Goal: Task Accomplishment & Management: Manage account settings

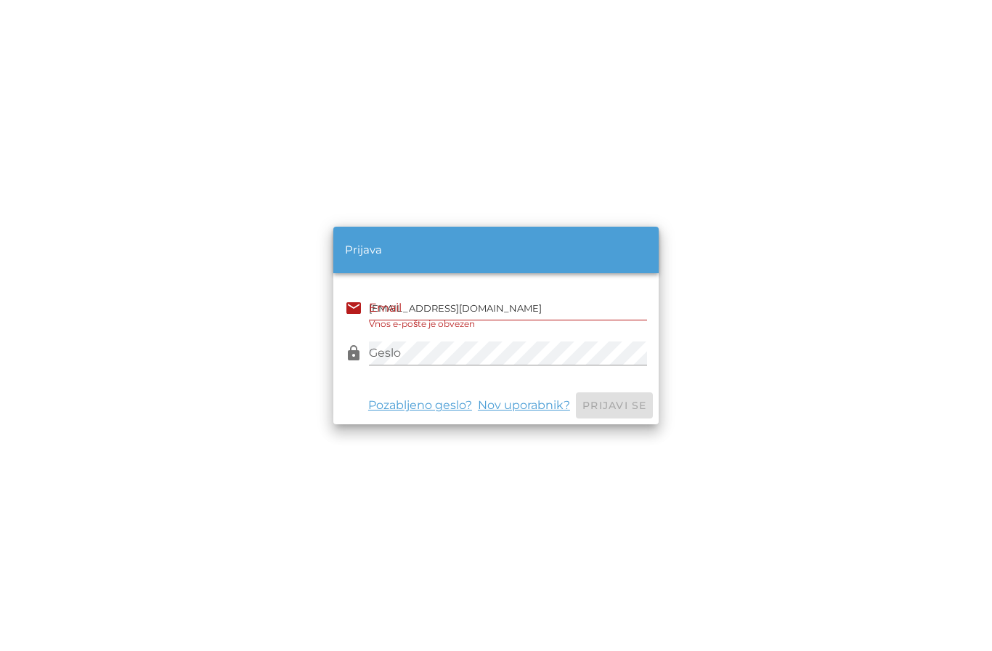
type input "[EMAIL_ADDRESS][DOMAIN_NAME]"
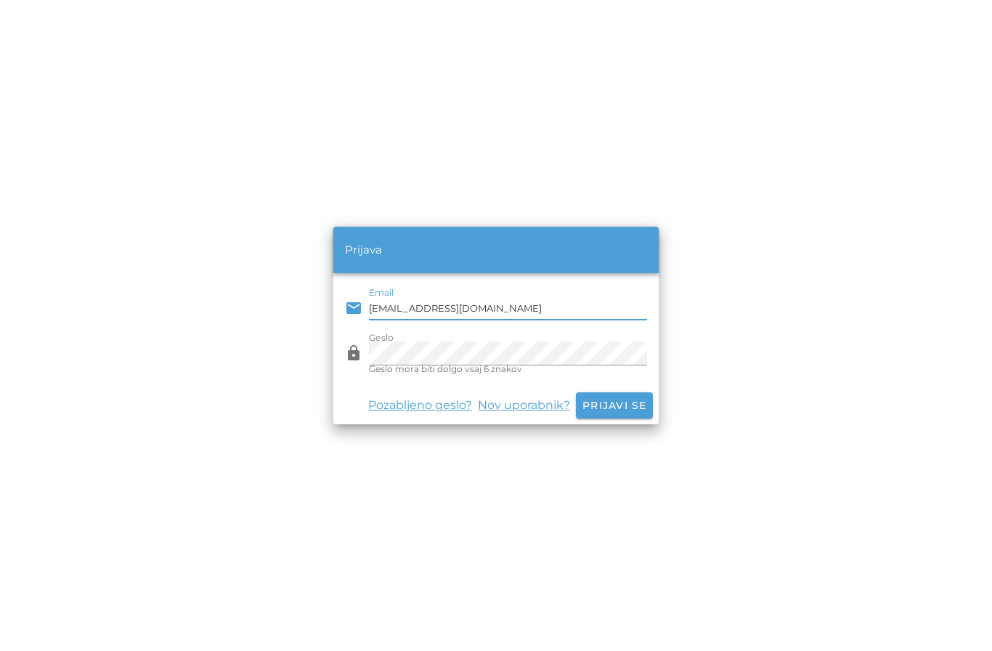
click at [614, 418] on button "Prijavi se" at bounding box center [614, 405] width 77 height 26
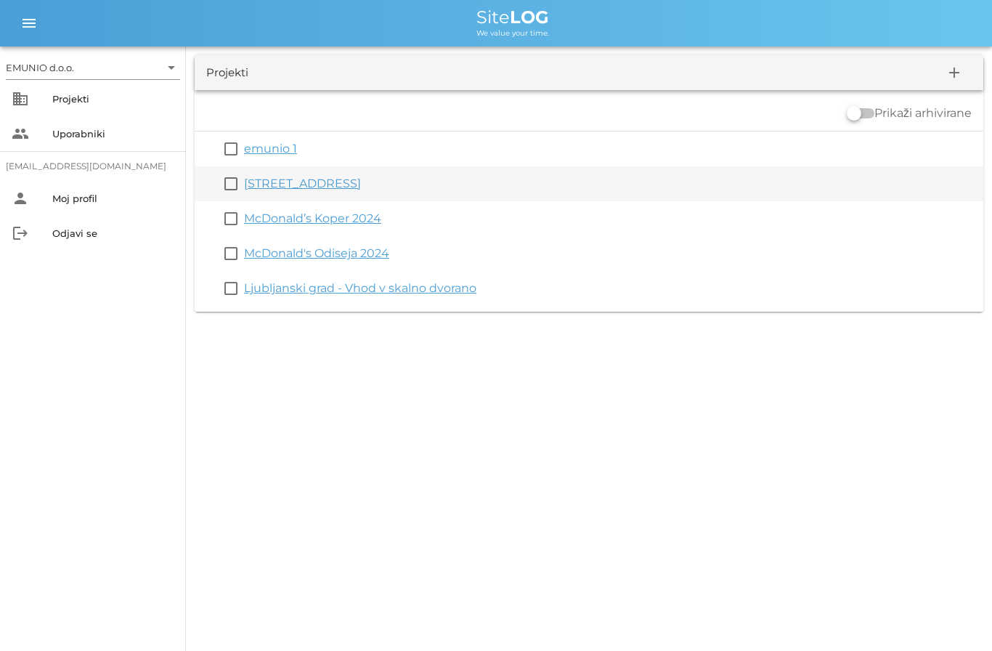
click at [329, 185] on link "[STREET_ADDRESS]" at bounding box center [302, 183] width 117 height 14
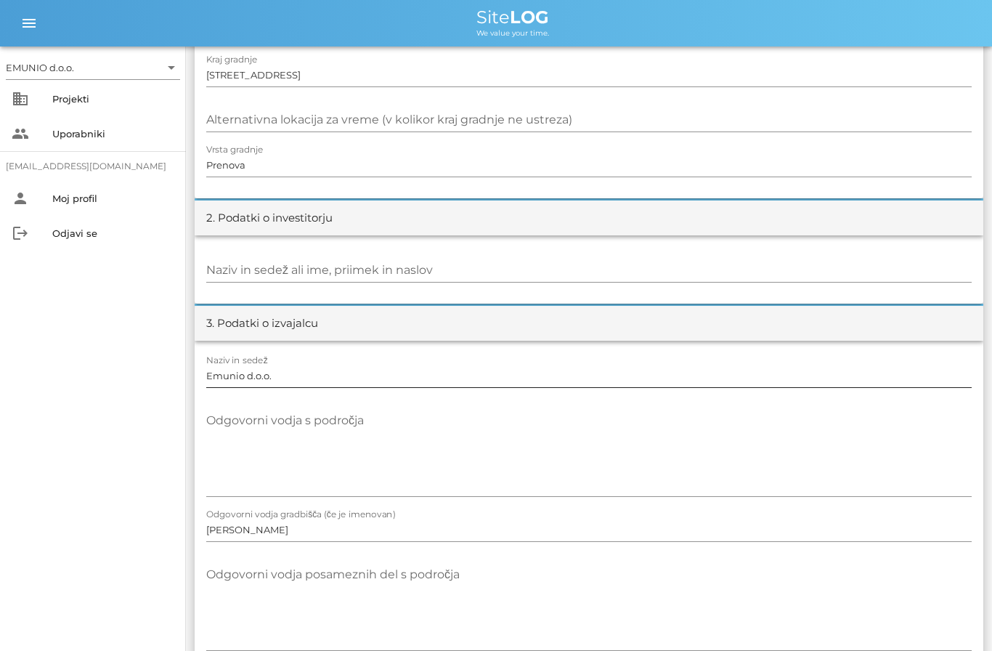
click at [332, 374] on input "Emunio d.o.o." at bounding box center [588, 375] width 765 height 23
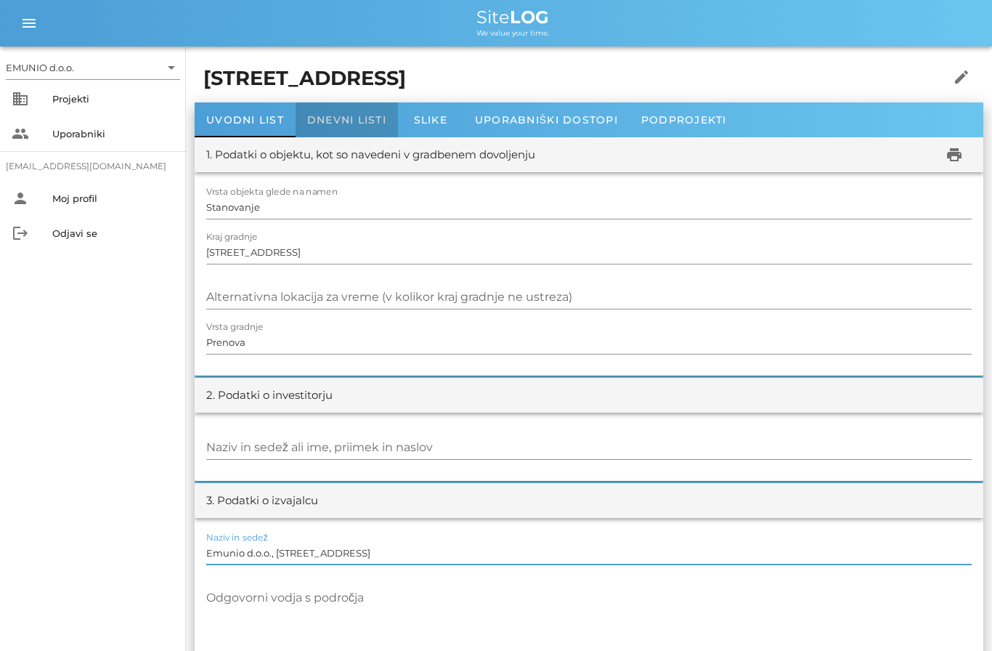
type input "Emunio d.o.o., [STREET_ADDRESS]"
click at [351, 127] on div "Dnevni listi" at bounding box center [347, 119] width 102 height 35
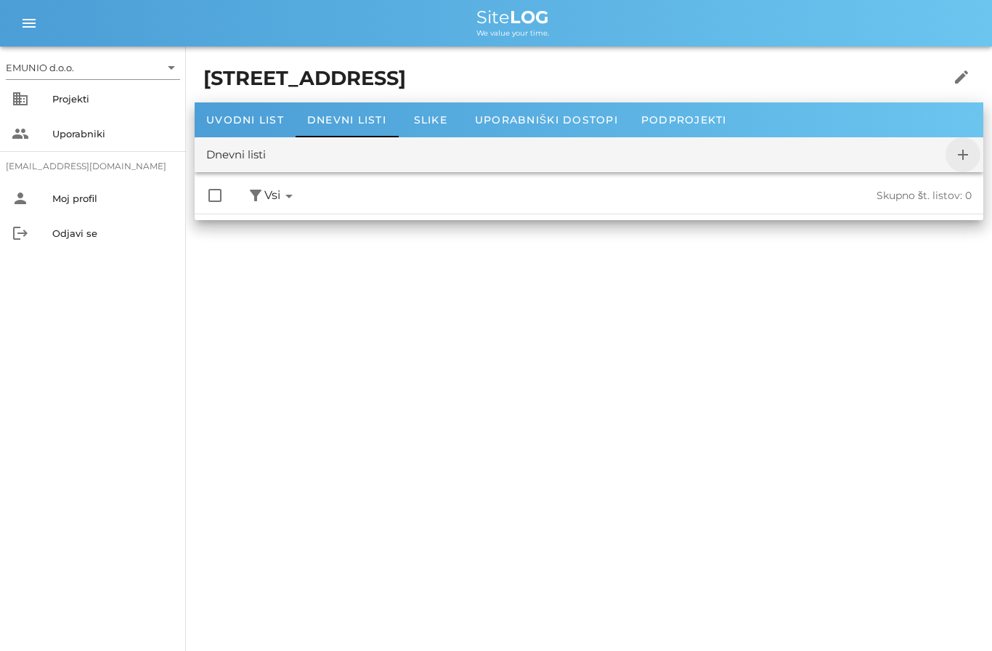
click at [972, 155] on span "add" at bounding box center [962, 154] width 35 height 17
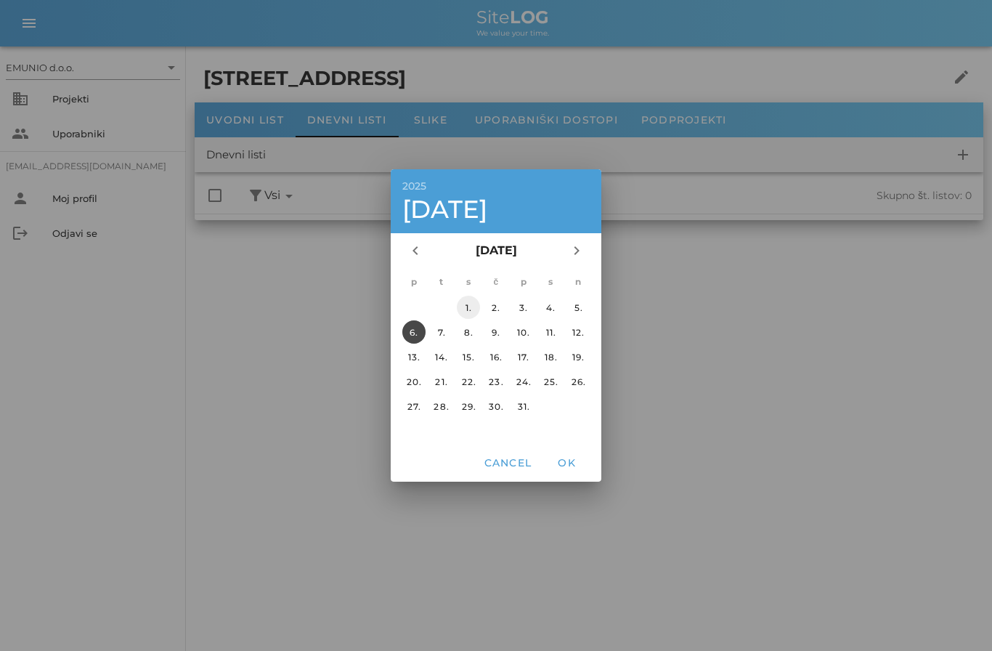
click at [475, 304] on div "1." at bounding box center [468, 307] width 23 height 11
click at [578, 457] on span "OK" at bounding box center [566, 462] width 35 height 13
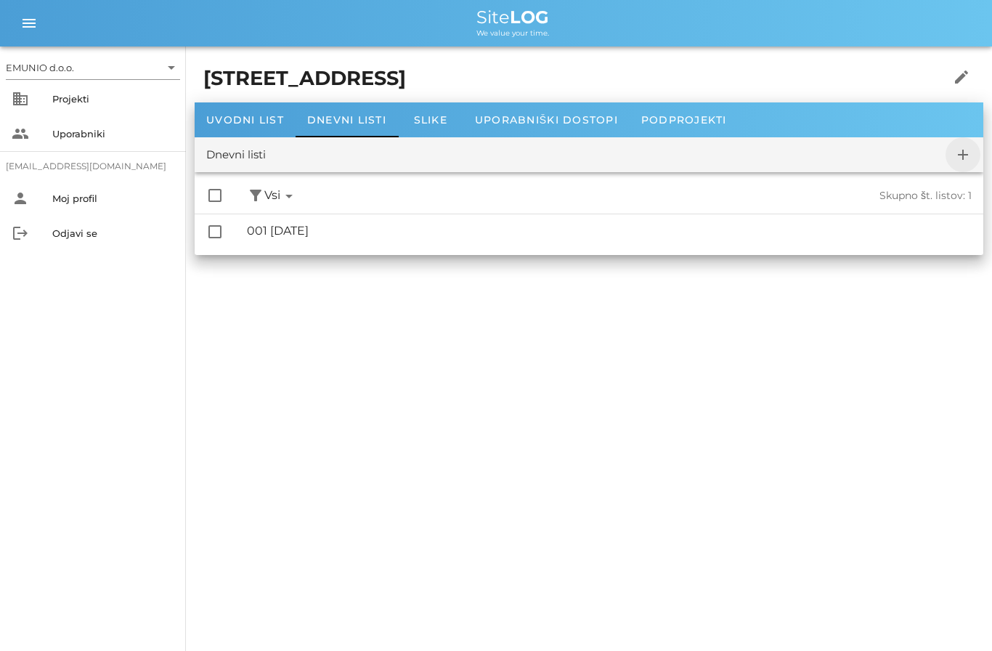
click at [963, 150] on icon "add" at bounding box center [962, 154] width 17 height 17
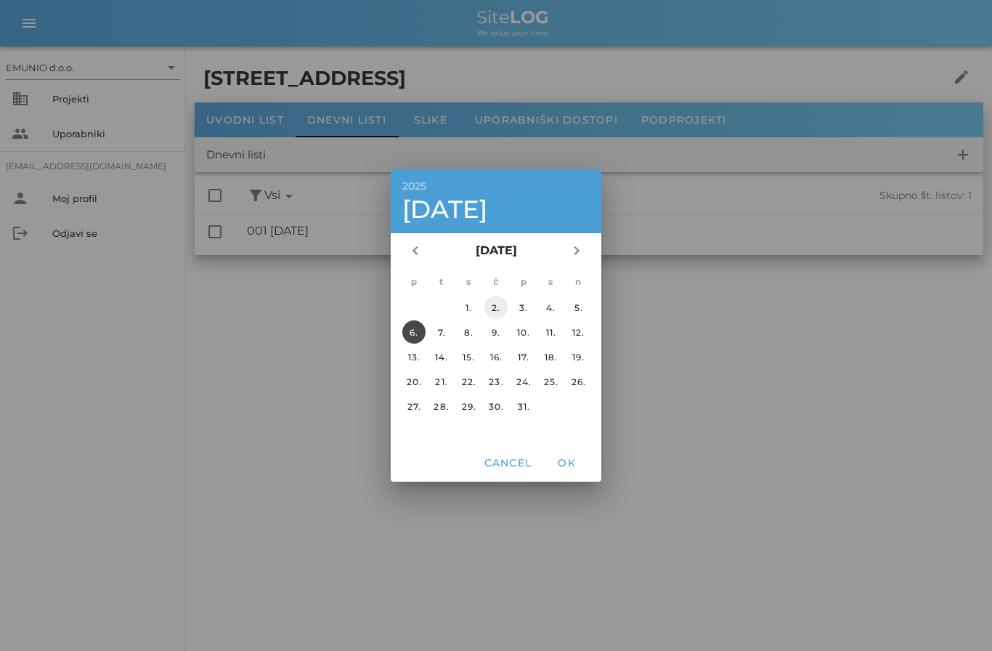
click at [495, 305] on div "2." at bounding box center [495, 307] width 23 height 11
click at [569, 466] on span "OK" at bounding box center [566, 462] width 35 height 13
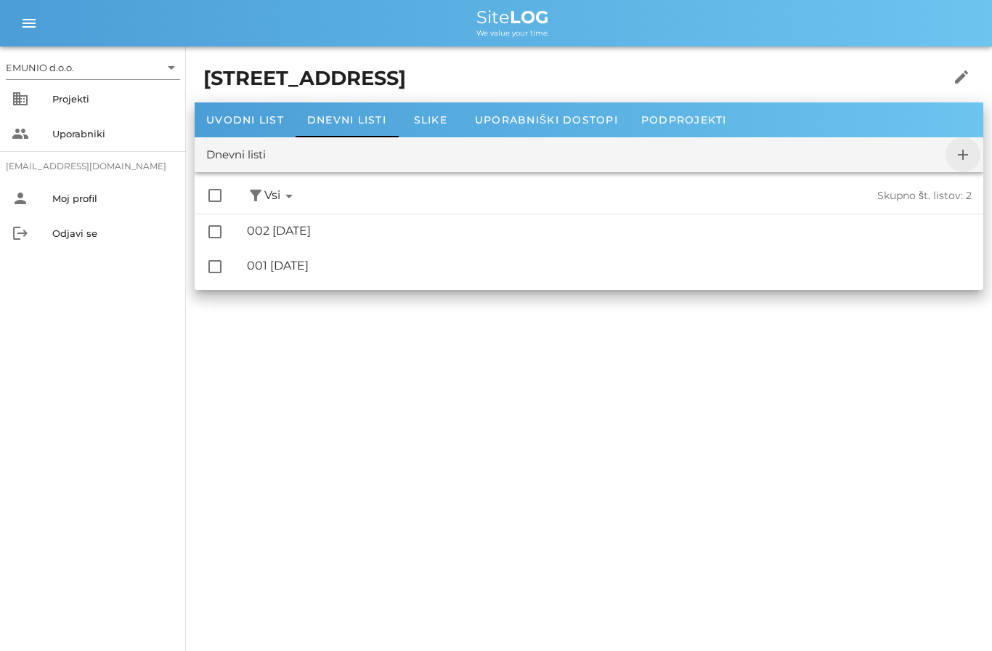
click at [958, 155] on icon "add" at bounding box center [962, 154] width 17 height 17
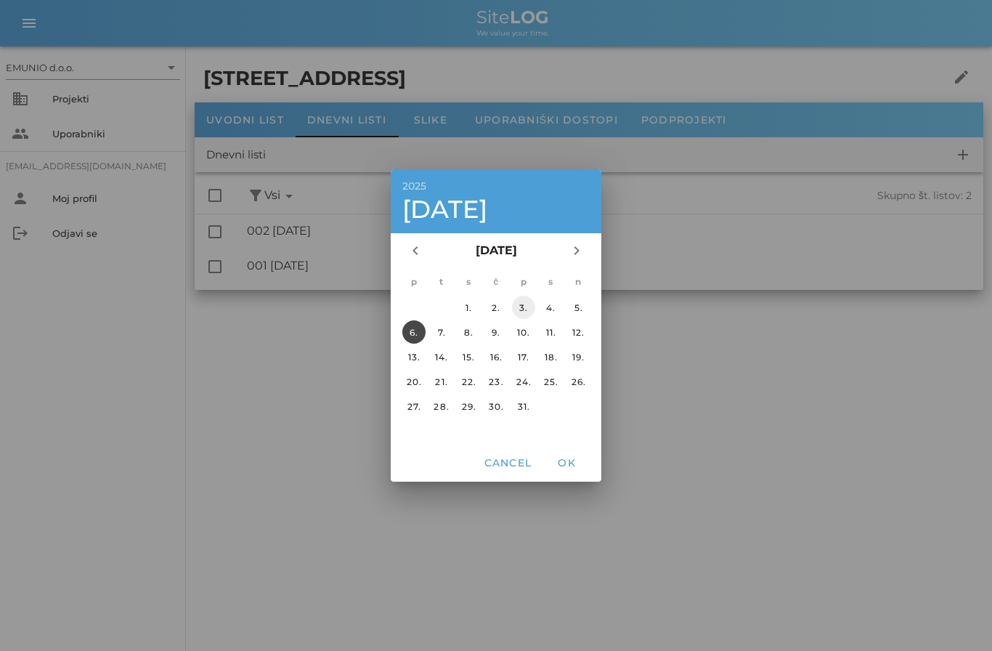
click at [526, 313] on button "3." at bounding box center [523, 307] width 23 height 23
click at [555, 473] on button "OK" at bounding box center [566, 462] width 46 height 26
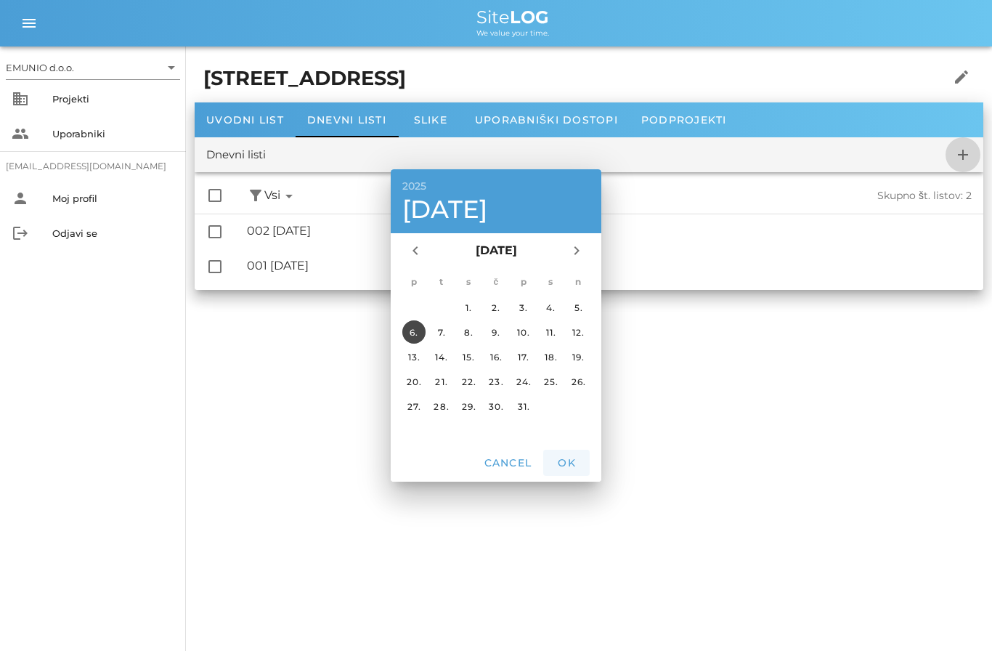
checkbox input "false"
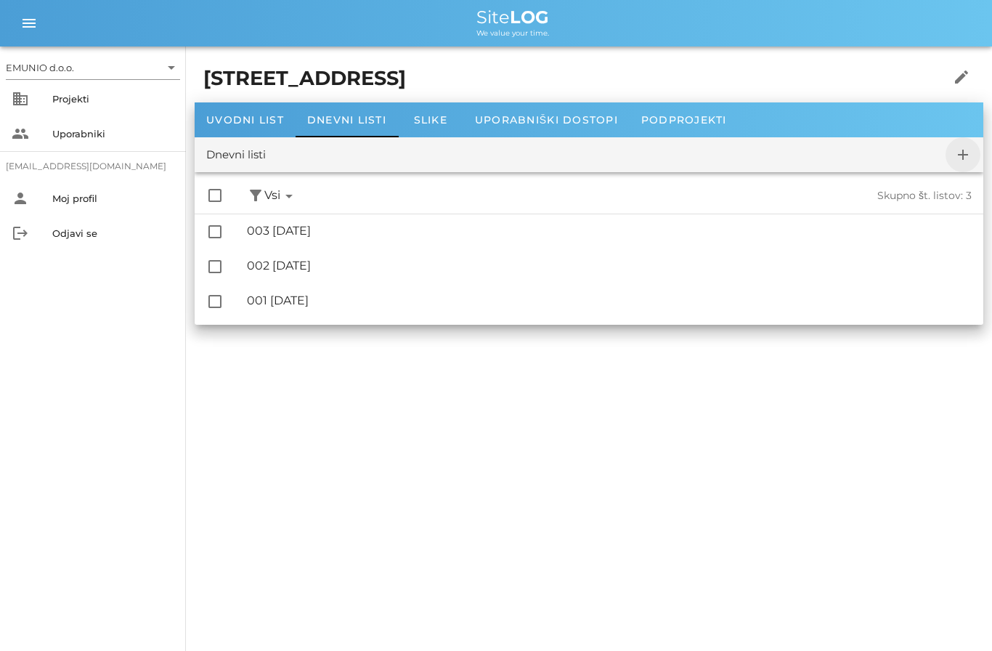
click at [969, 160] on icon "add" at bounding box center [962, 154] width 17 height 17
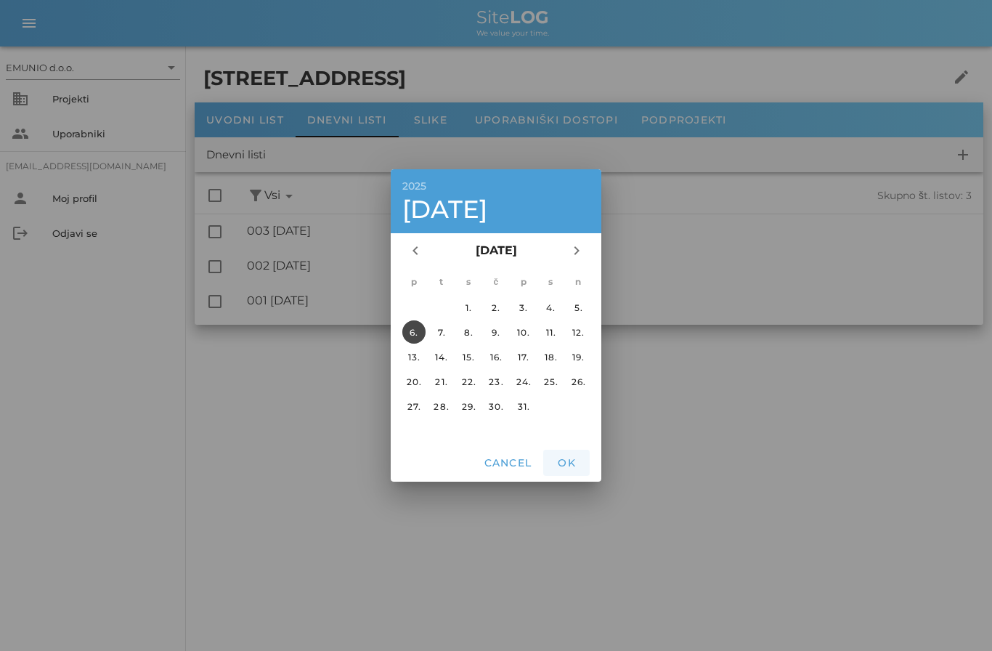
click at [582, 462] on span "OK" at bounding box center [566, 462] width 35 height 13
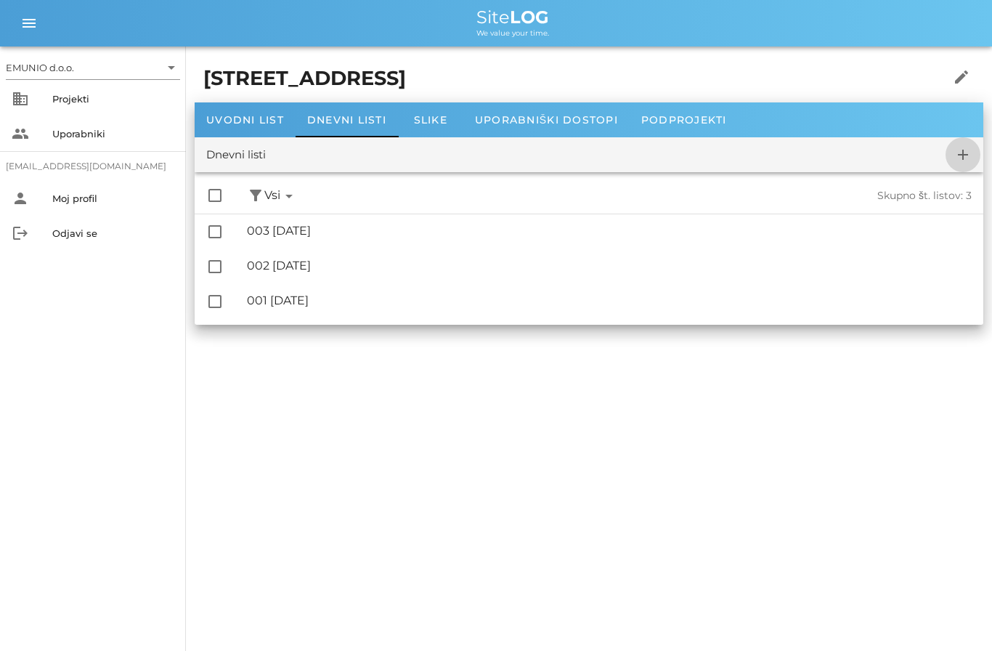
checkbox input "false"
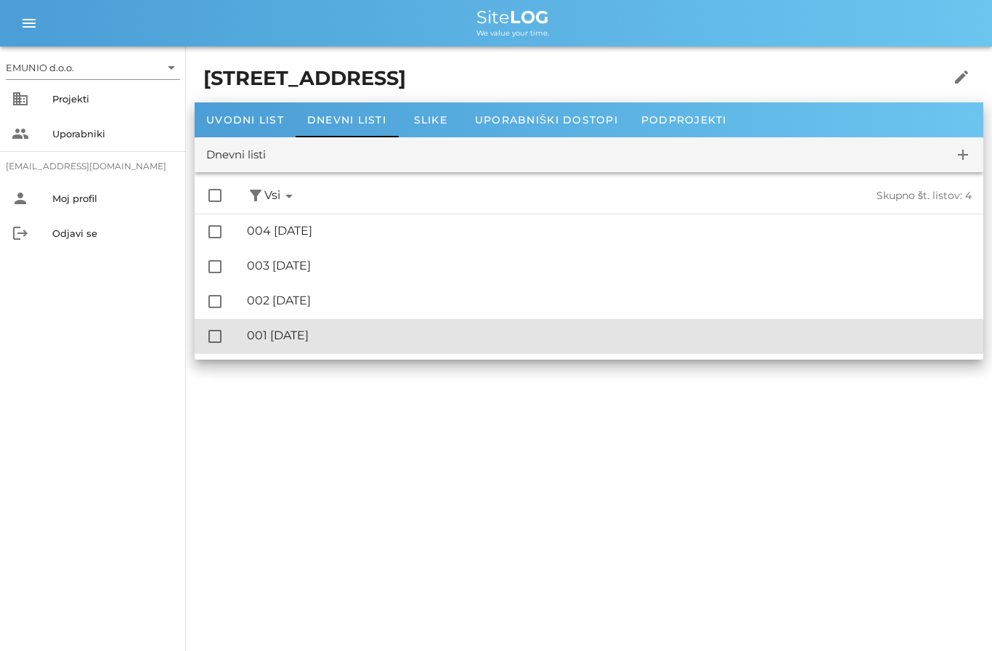
click at [311, 340] on div "🔏 001 [DATE]" at bounding box center [609, 335] width 725 height 14
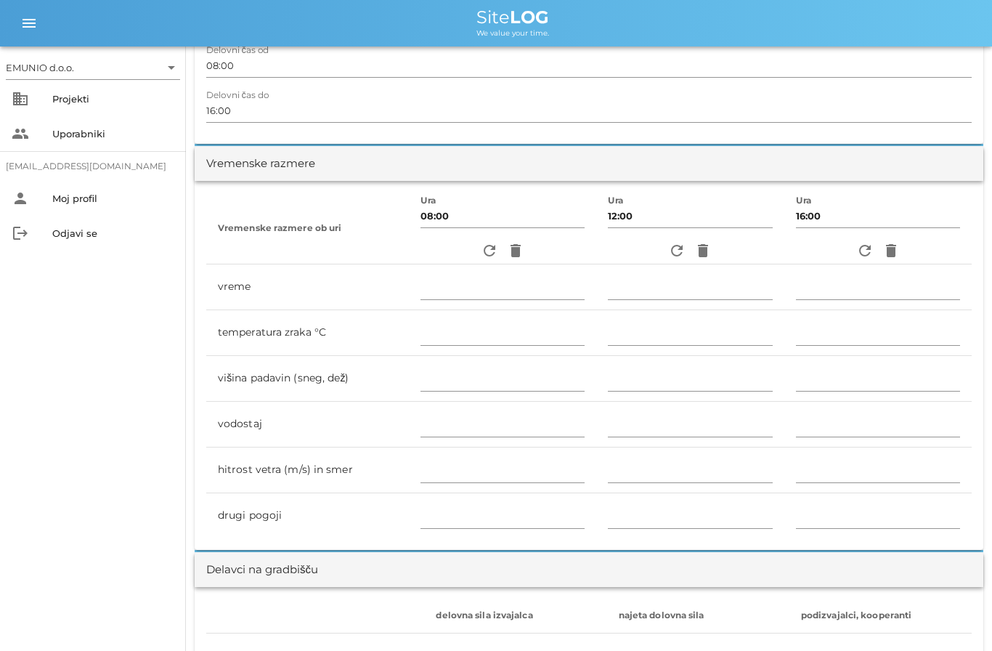
scroll to position [351, 0]
click at [491, 256] on icon "refresh" at bounding box center [489, 248] width 17 height 17
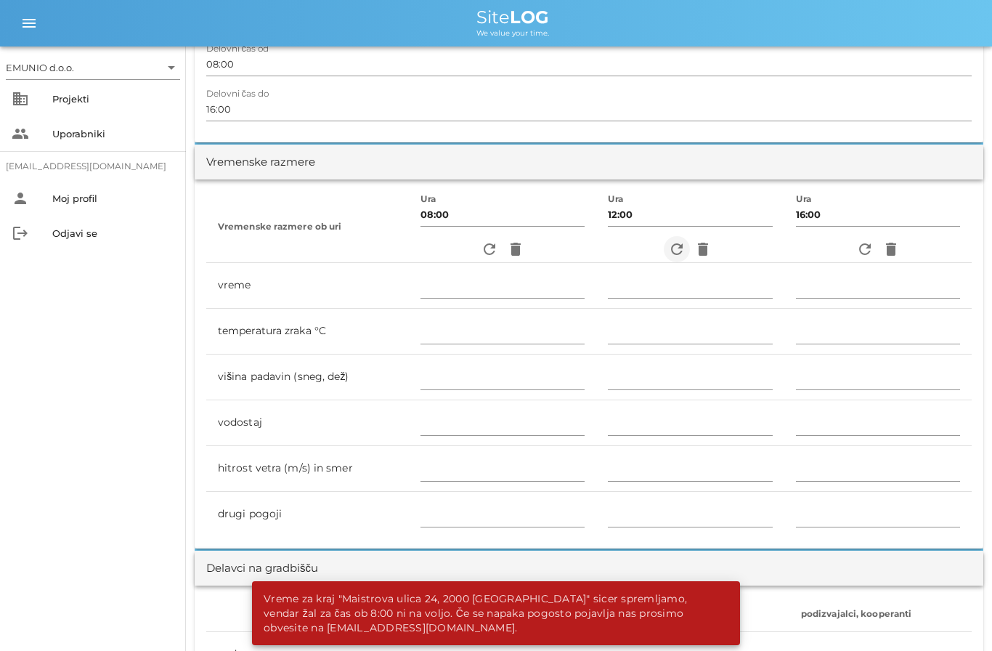
click at [675, 261] on button "refresh" at bounding box center [677, 249] width 26 height 26
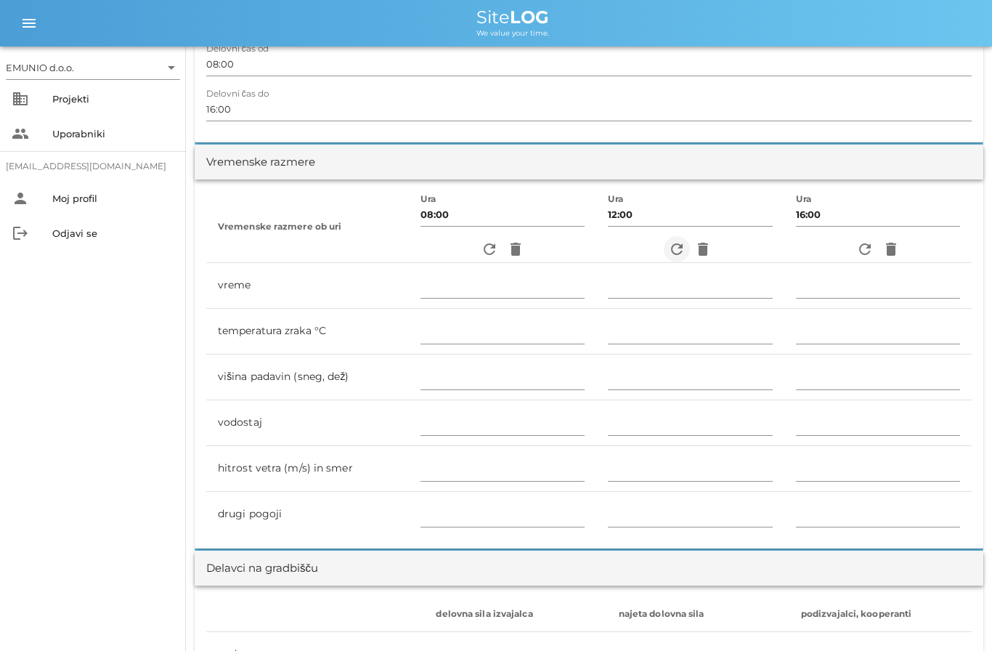
click at [677, 252] on icon "refresh" at bounding box center [676, 248] width 17 height 17
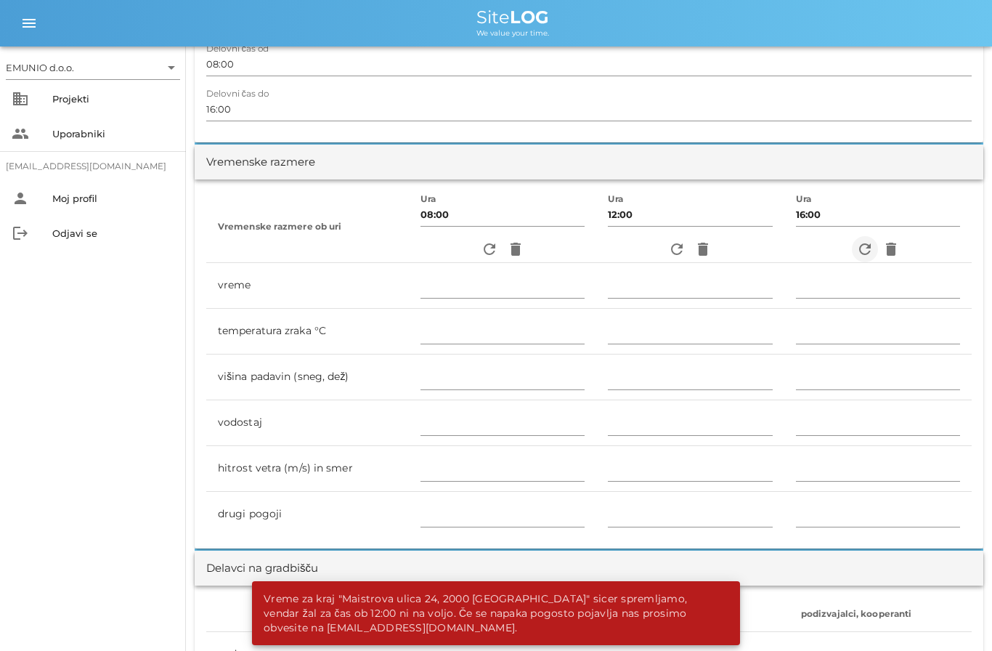
click at [860, 251] on icon "refresh" at bounding box center [864, 248] width 17 height 17
click at [864, 245] on icon "refresh" at bounding box center [864, 248] width 17 height 17
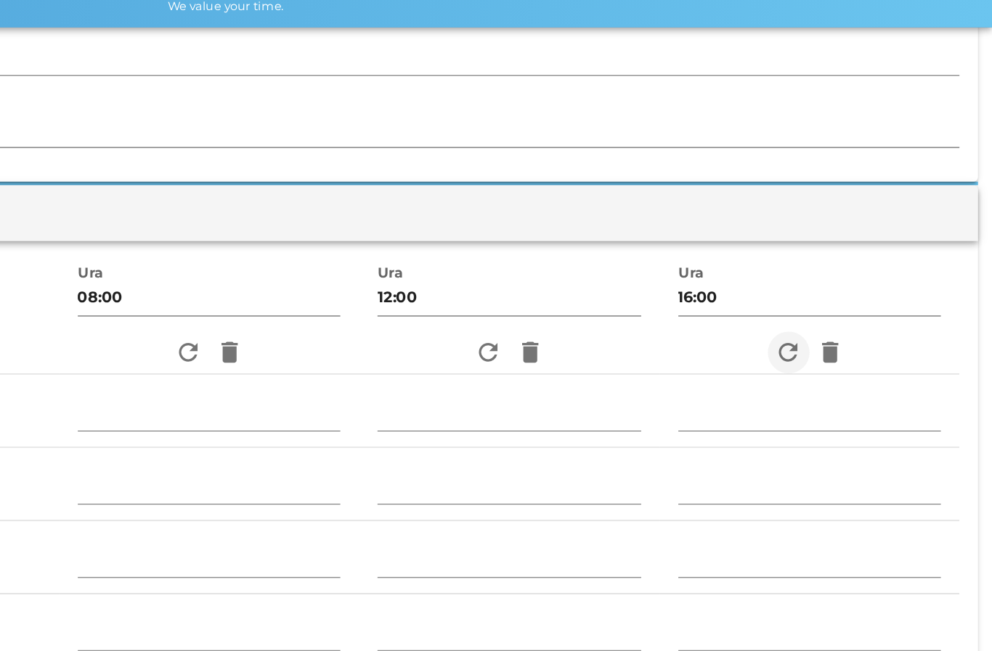
click at [856, 241] on icon "refresh" at bounding box center [864, 249] width 17 height 17
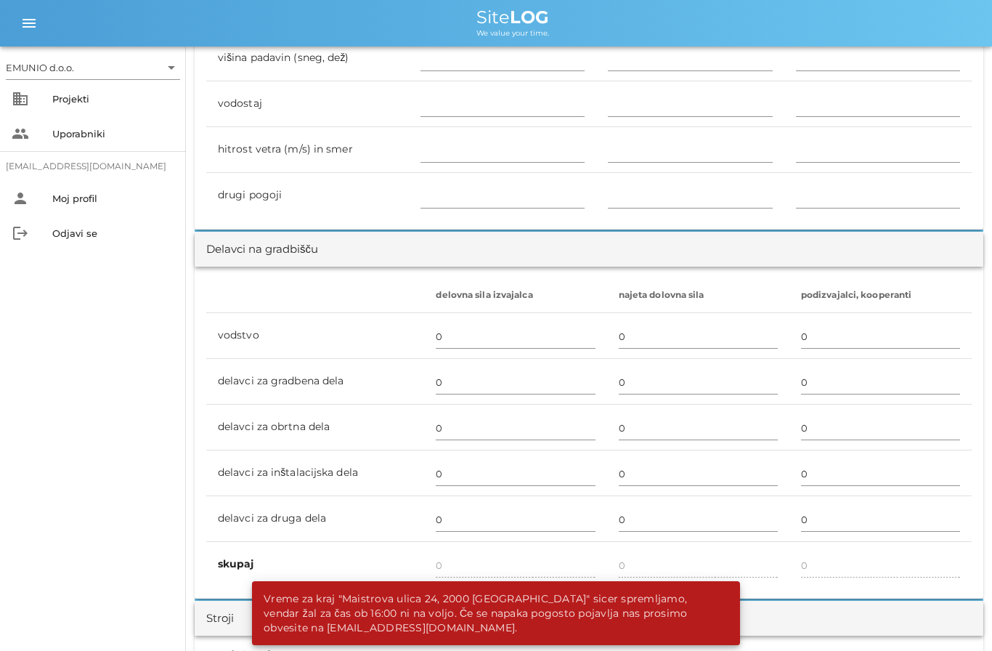
scroll to position [740, 0]
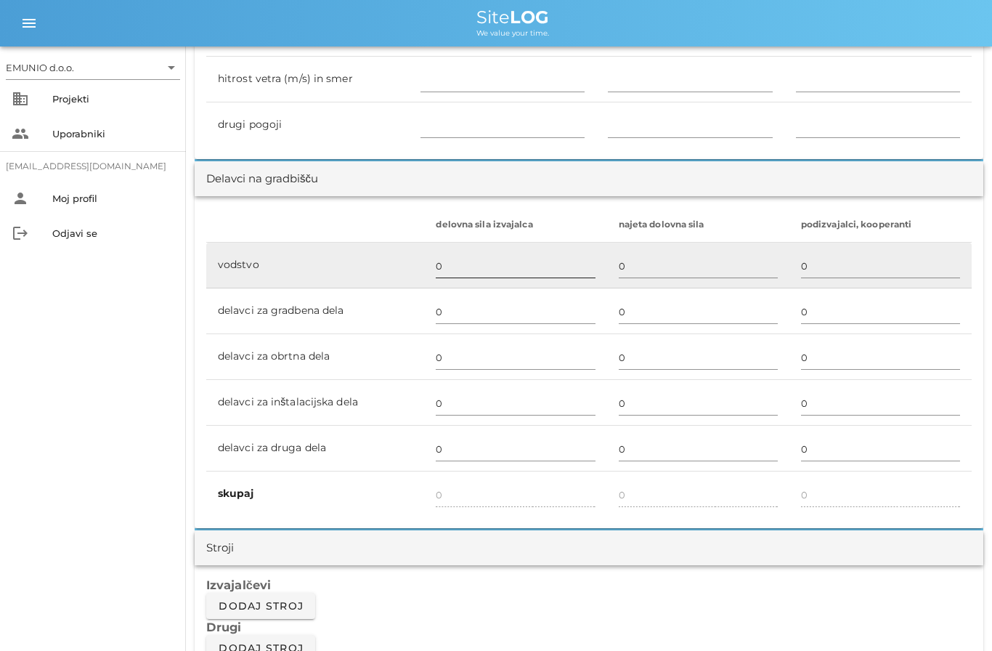
click at [478, 256] on input "0" at bounding box center [515, 265] width 159 height 23
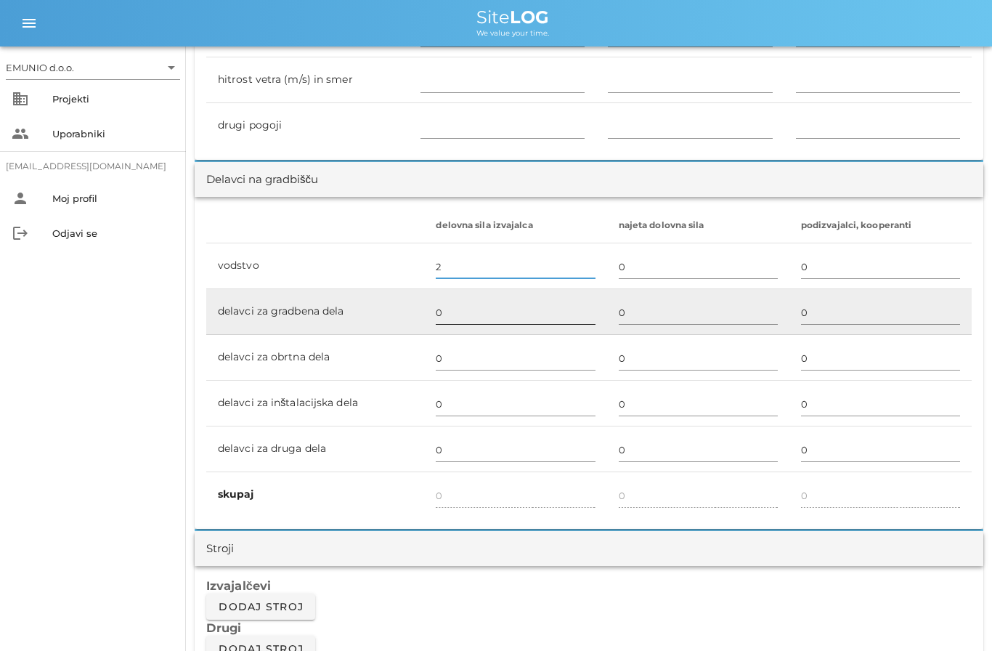
type input "2"
click at [481, 310] on input "0" at bounding box center [515, 312] width 159 height 23
type input "2"
type input "4"
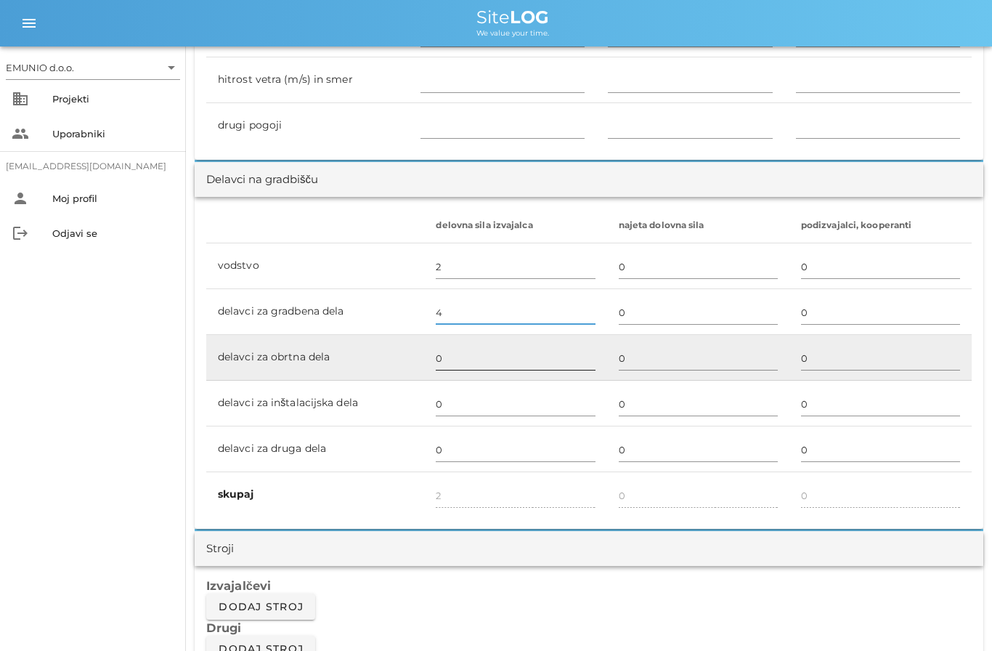
click at [489, 356] on input "0" at bounding box center [515, 357] width 159 height 23
type input "6"
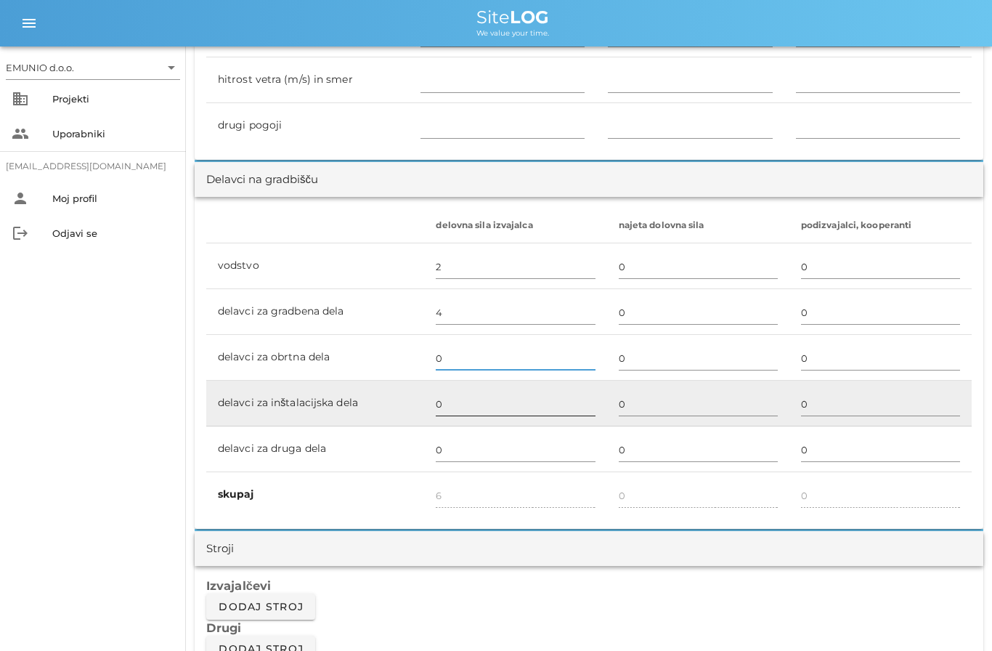
click at [470, 392] on input "0" at bounding box center [515, 403] width 159 height 23
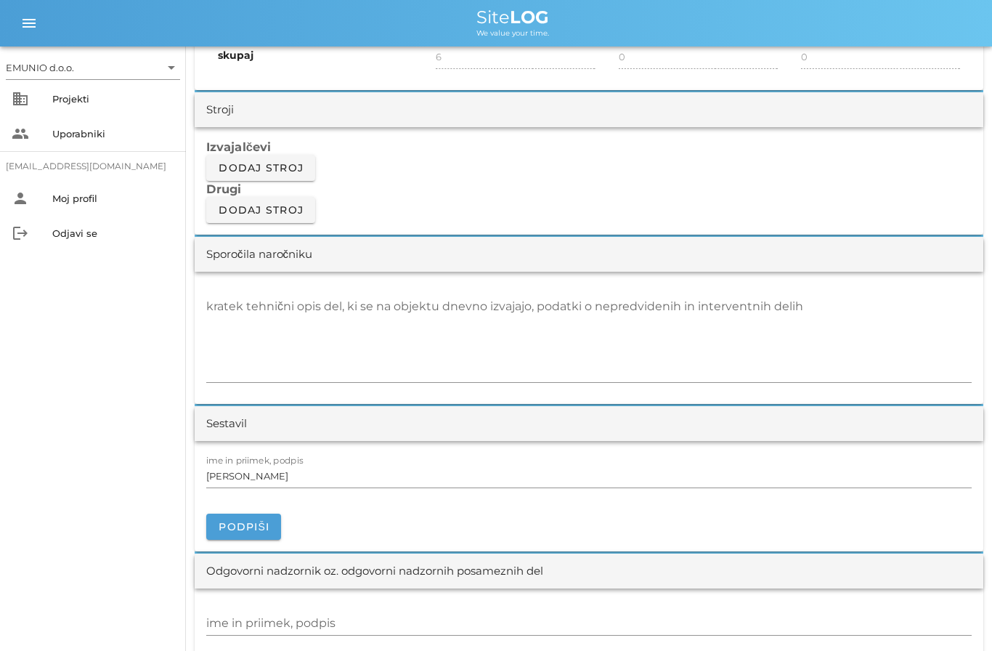
scroll to position [1168, 0]
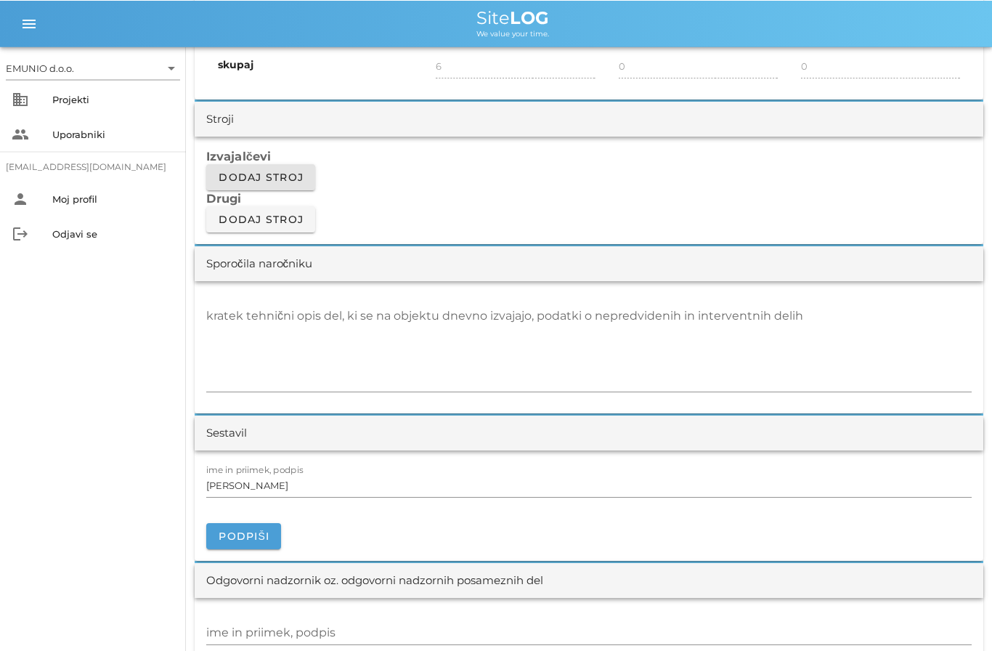
type input "3"
click at [273, 180] on span "Dodaj stroj" at bounding box center [261, 177] width 86 height 13
type input "9"
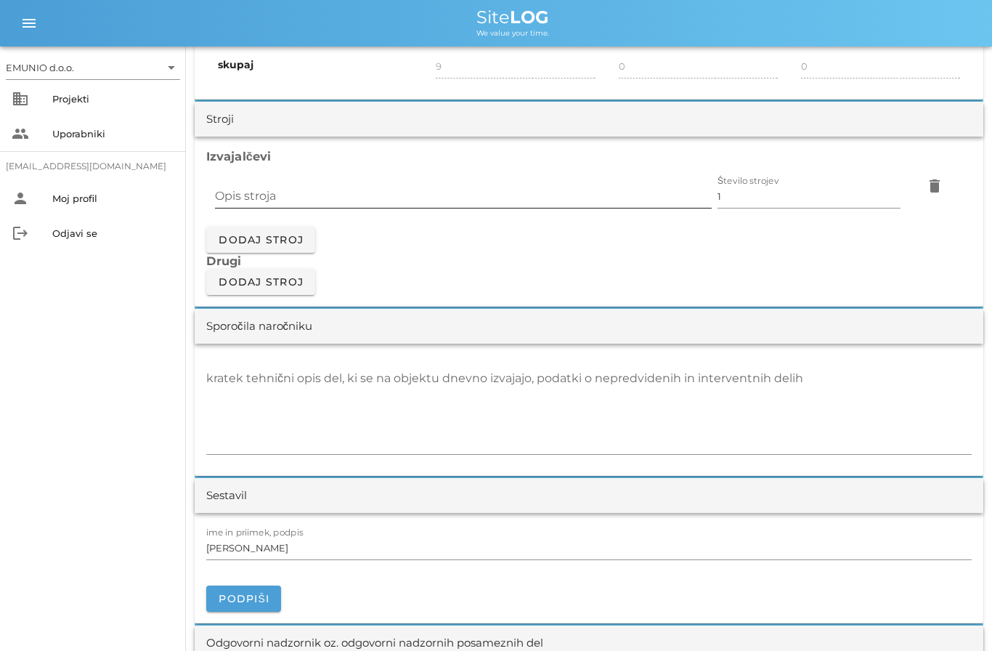
click at [439, 185] on input "Opis stroja" at bounding box center [463, 195] width 497 height 23
type input "Dvižna ploščad"
click at [811, 287] on div "Izvajalčevi Opis stroja Dvižna ploščad Število strojev 1 delete Dodaj stroj Dru…" at bounding box center [589, 222] width 789 height 170
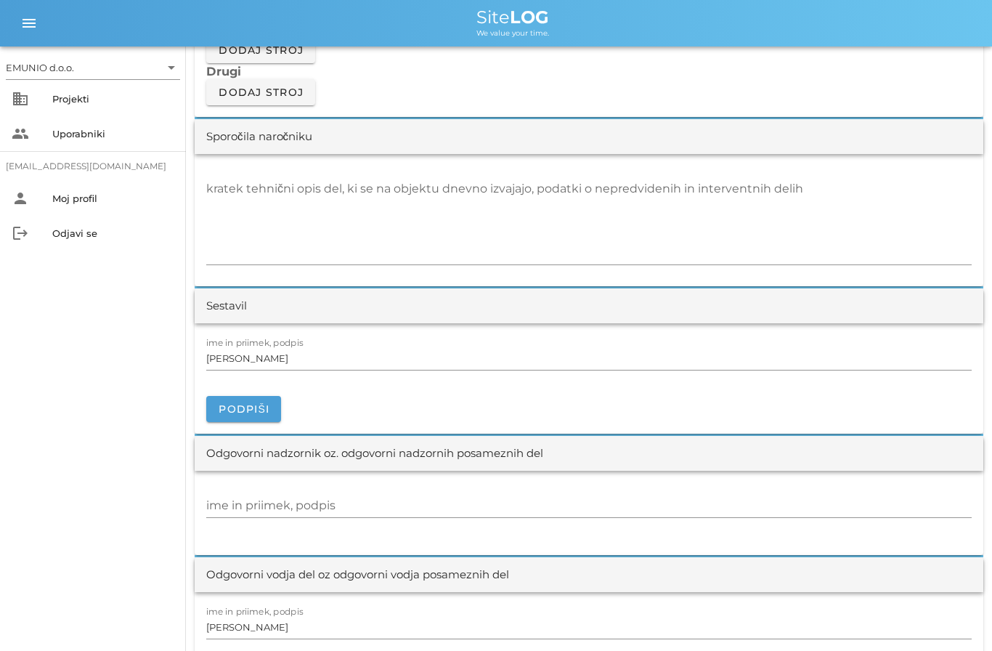
scroll to position [1358, 0]
click at [294, 238] on textarea "kratek tehnični opis del, ki se na objektu dnevno izvajajo, podatki o nepredvid…" at bounding box center [588, 219] width 765 height 87
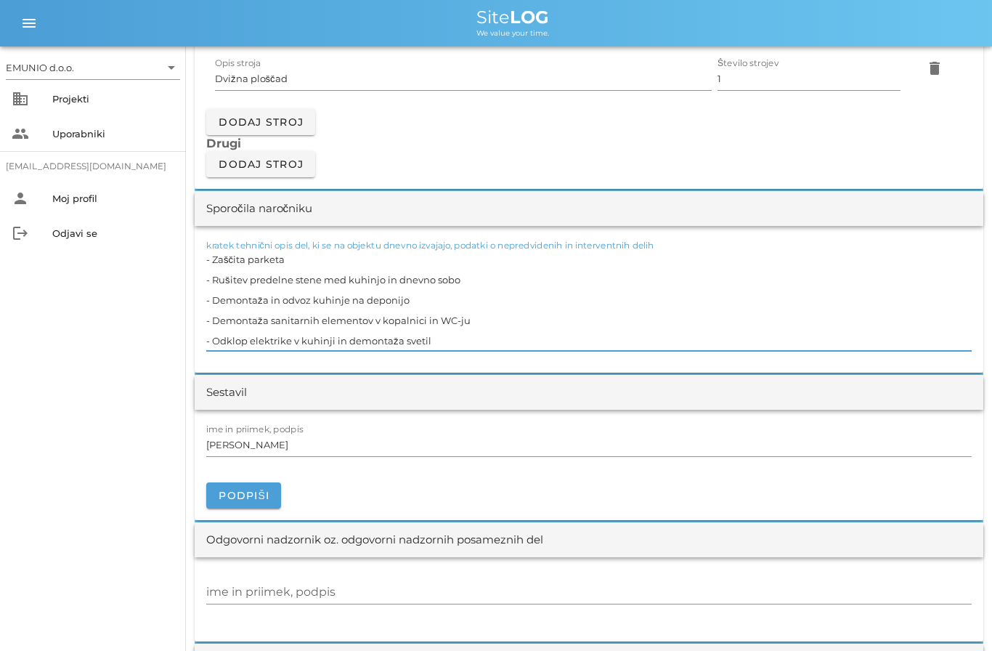
scroll to position [0, 0]
type textarea "- Zaščita parketa - Rušitev predelne stene med kuhinjo in dnevno sobo in odvoz …"
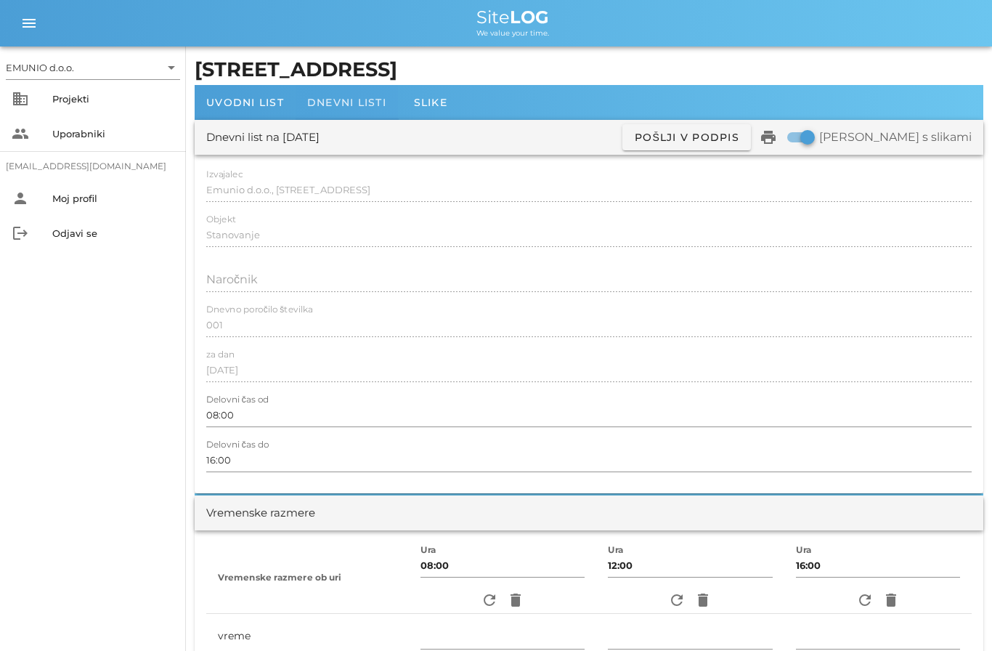
click at [344, 103] on span "Dnevni listi" at bounding box center [346, 102] width 79 height 13
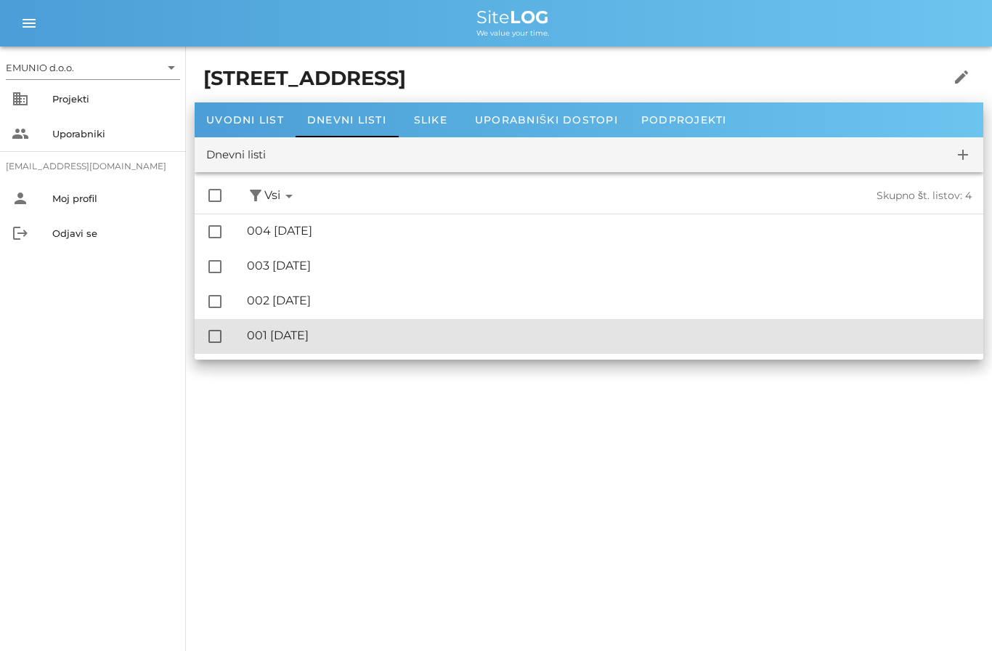
click at [381, 338] on div "🔏 001 [DATE]" at bounding box center [609, 335] width 725 height 14
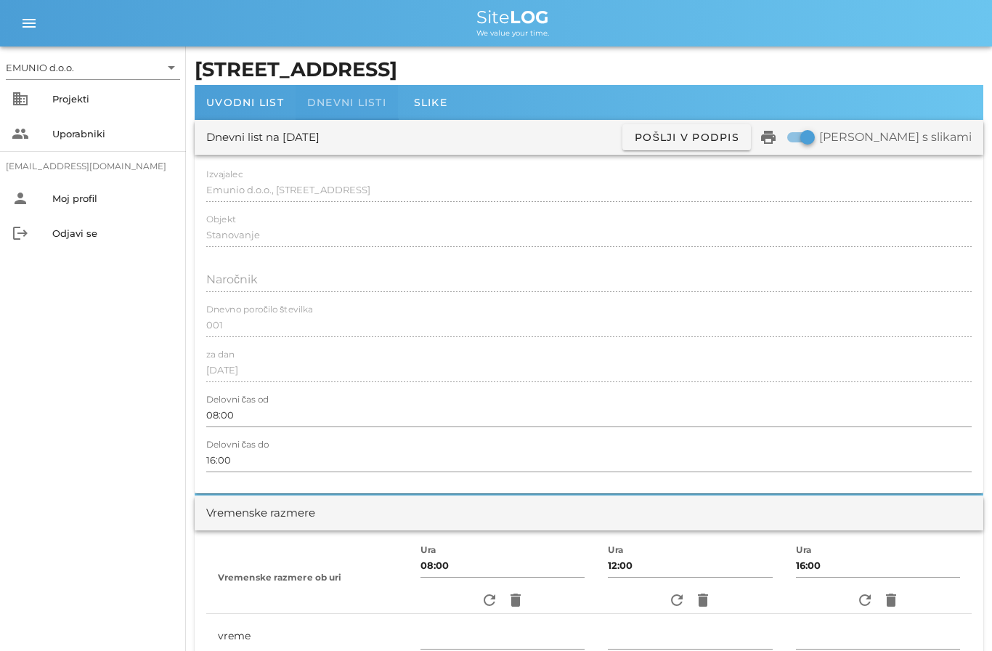
click at [346, 105] on span "Dnevni listi" at bounding box center [346, 102] width 79 height 13
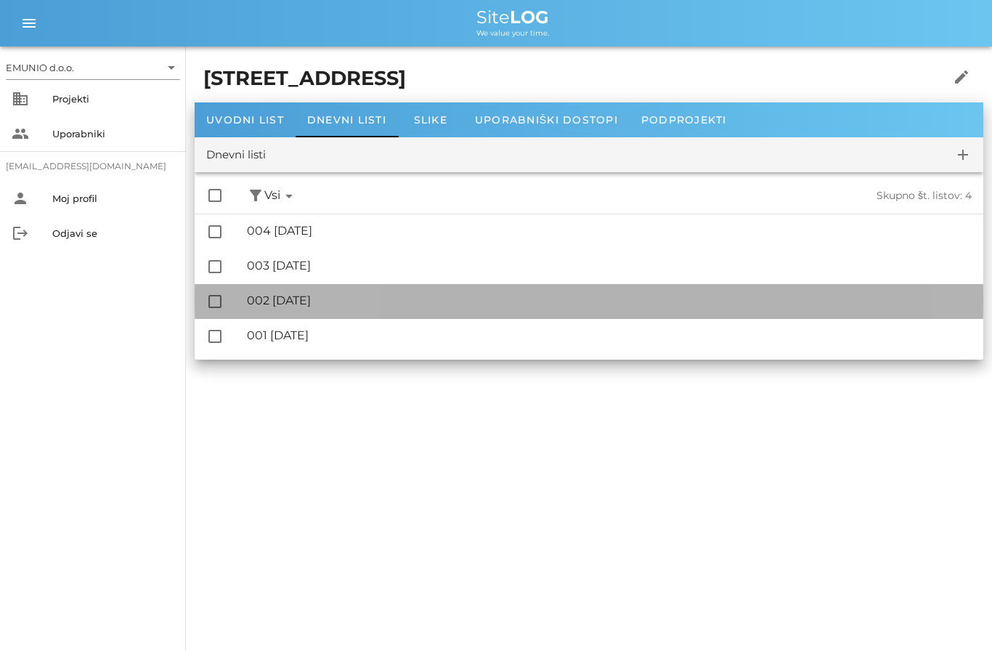
click at [367, 303] on div "🔏 002 [DATE]" at bounding box center [609, 300] width 725 height 14
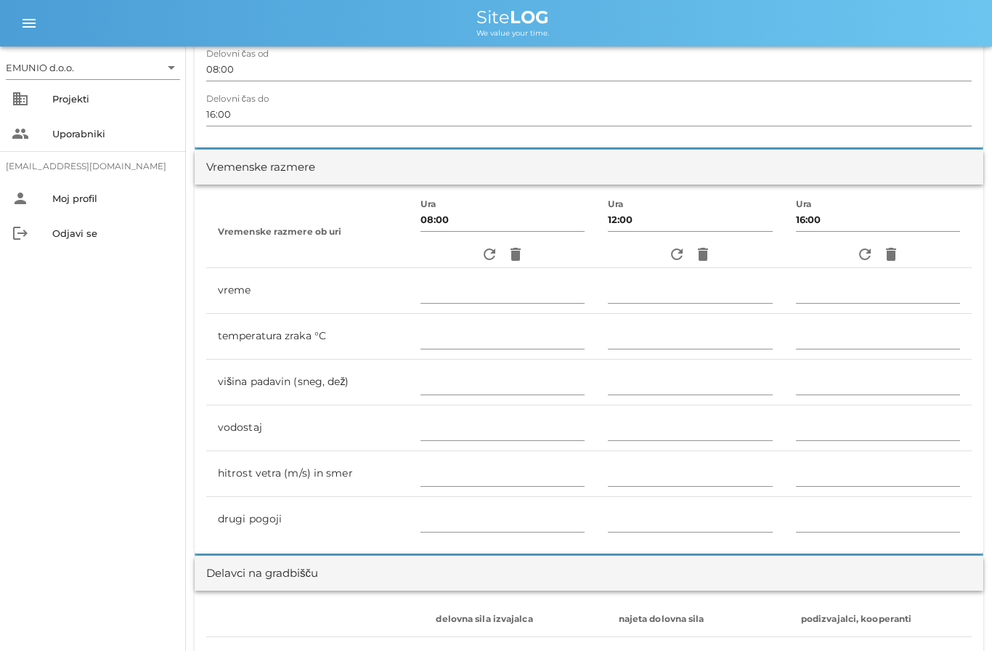
scroll to position [353, 0]
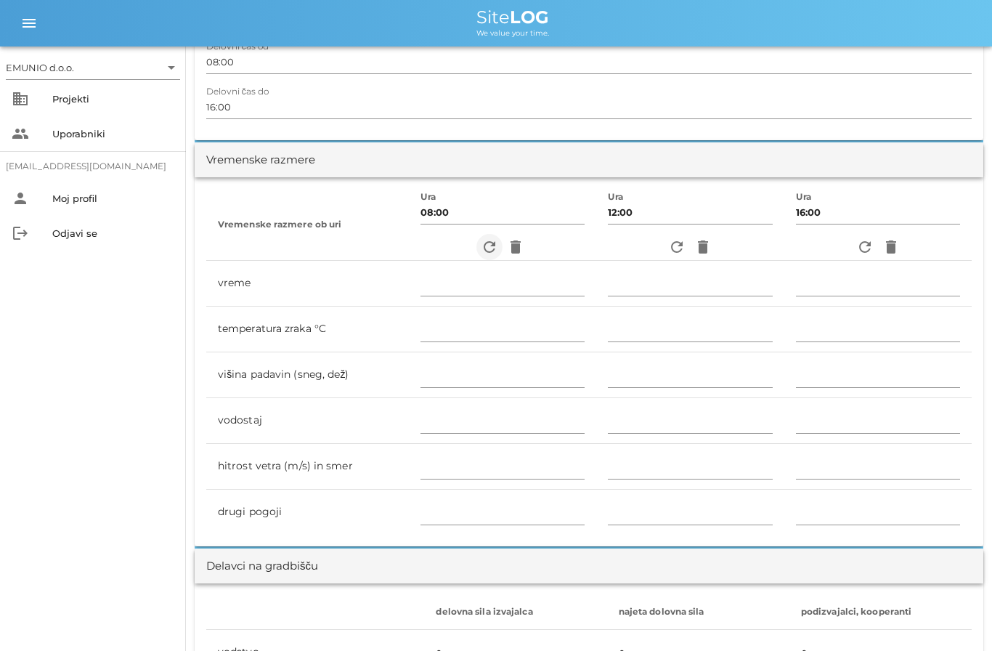
click at [489, 253] on icon "refresh" at bounding box center [489, 246] width 17 height 17
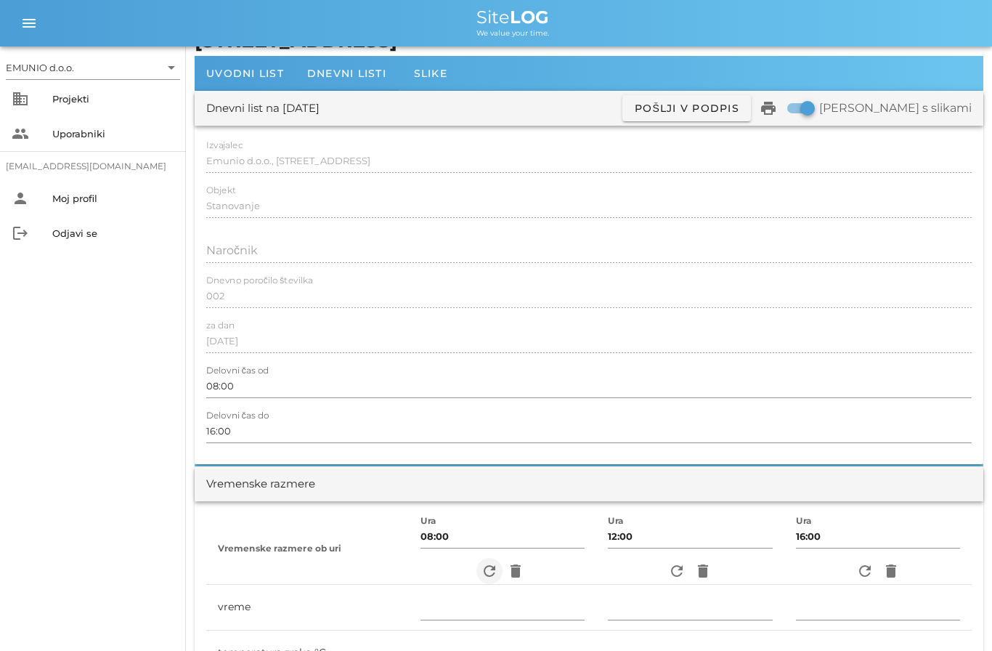
scroll to position [0, 0]
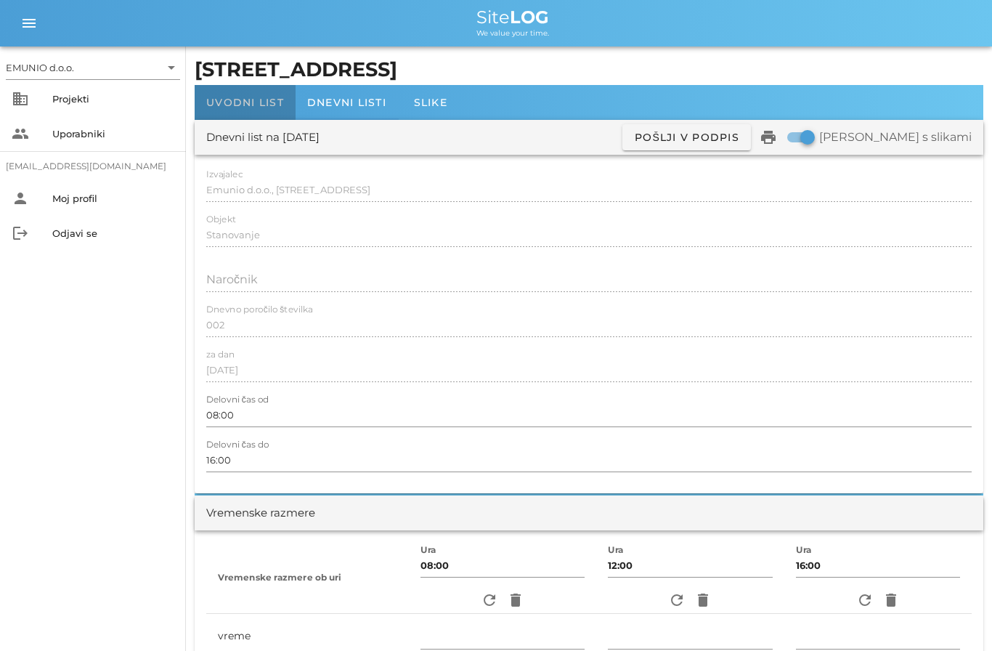
click at [243, 94] on div "Uvodni list" at bounding box center [245, 102] width 101 height 35
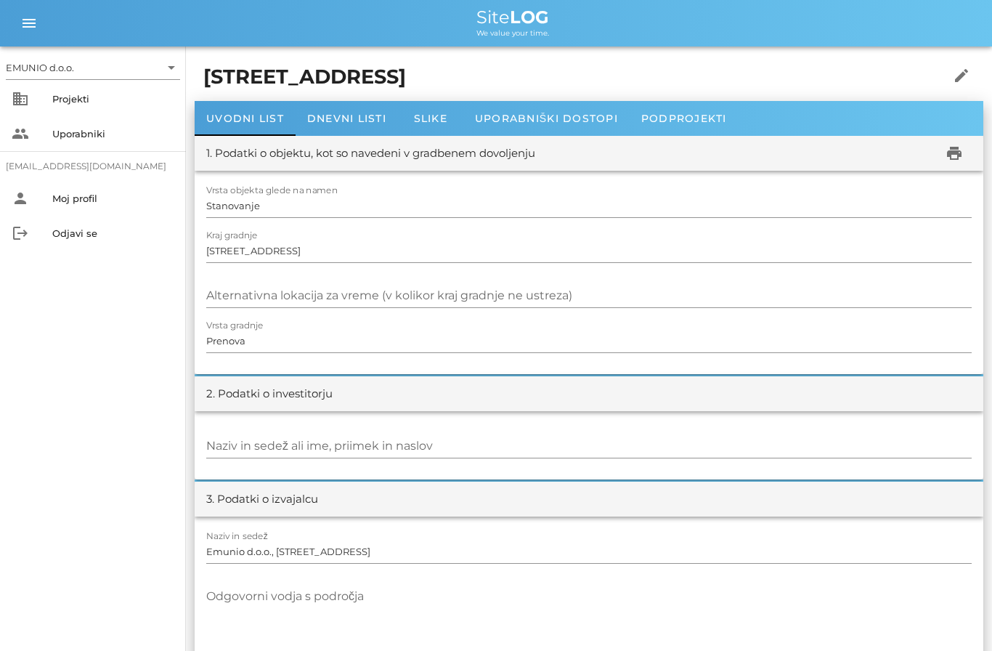
scroll to position [3, 0]
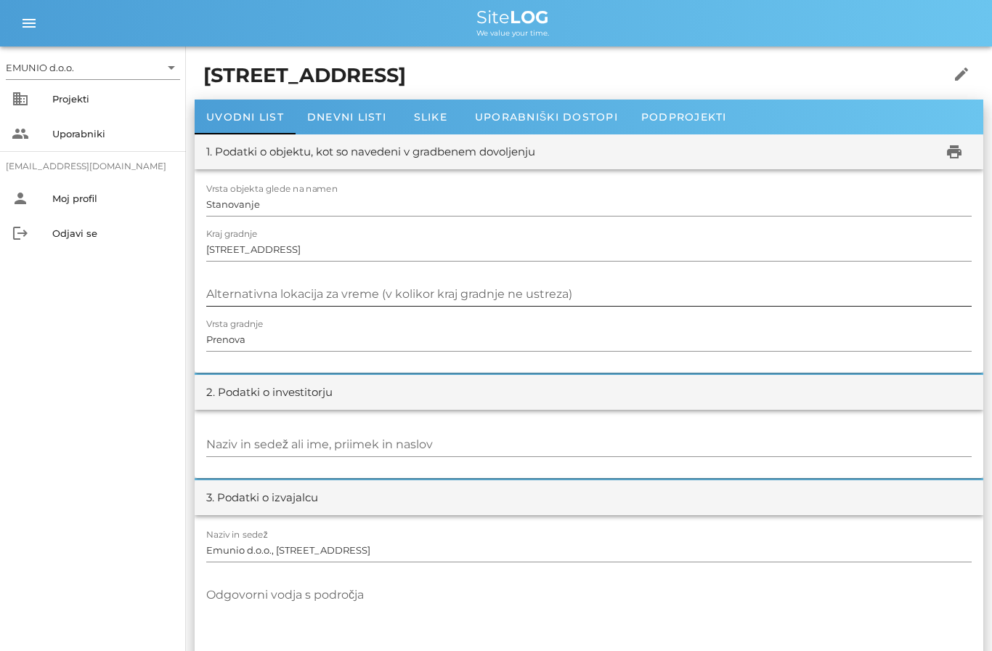
click at [389, 298] on div "Alternativna lokacija za vreme (v kolikor kraj gradnje ne ustreza)" at bounding box center [588, 293] width 765 height 23
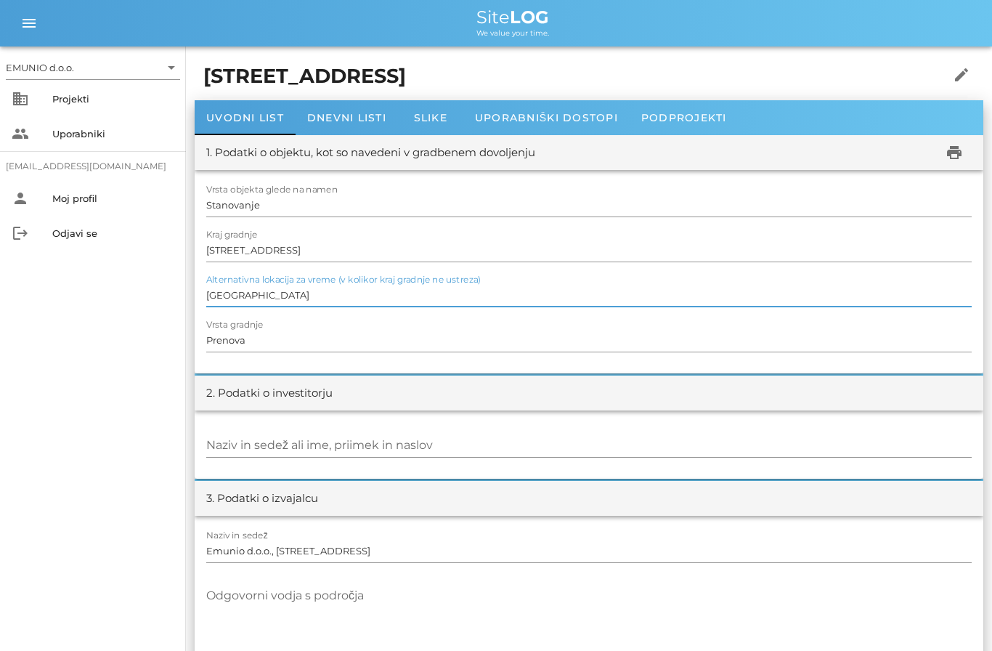
scroll to position [0, 0]
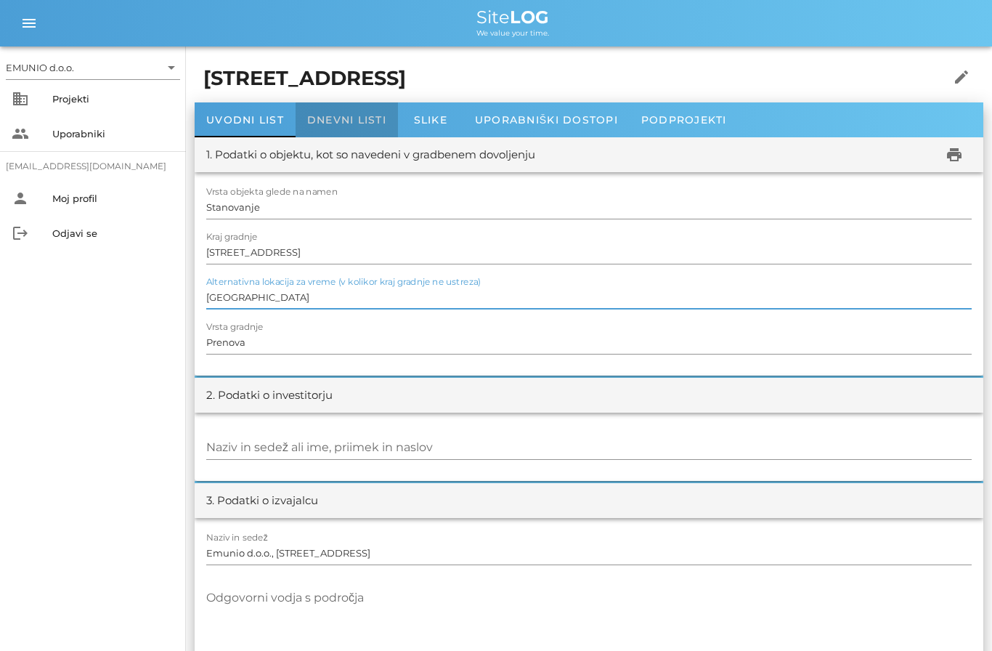
type input "[GEOGRAPHIC_DATA]"
click at [365, 119] on span "Dnevni listi" at bounding box center [346, 119] width 79 height 13
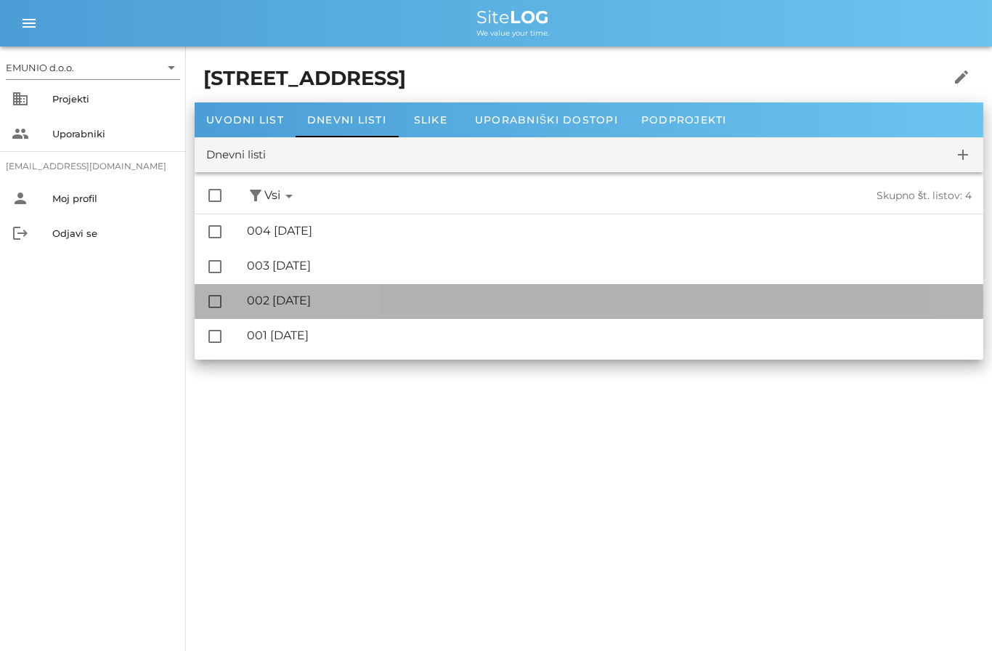
click at [319, 308] on div "🔏 002 [DATE] ✓ Podpisal: Nadzornik ✓ Podpisal: Sestavljalec ✓ Podpisal: Odgovor…" at bounding box center [609, 301] width 725 height 33
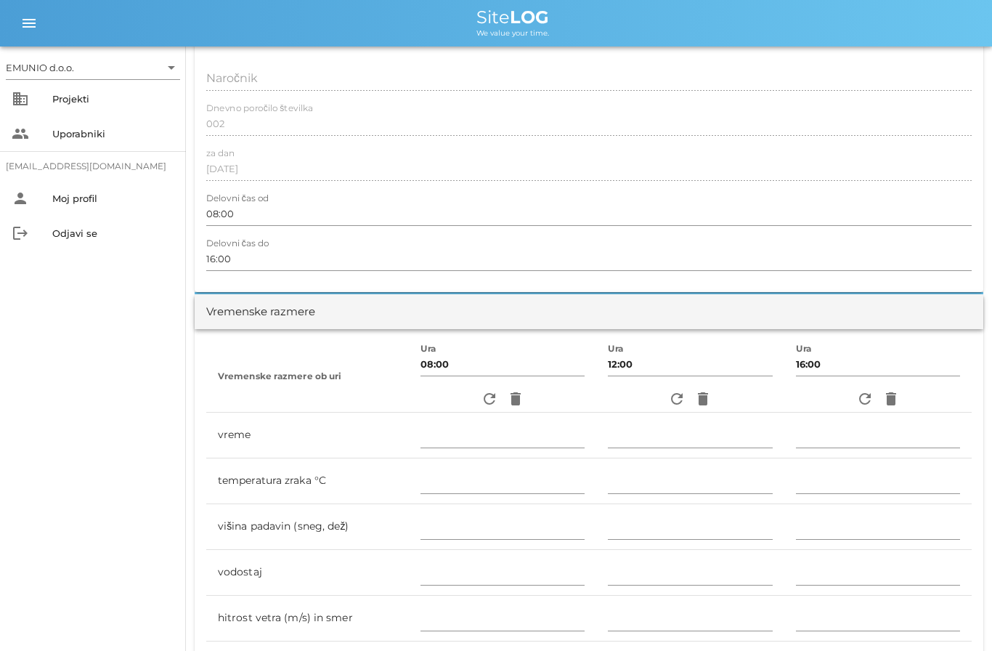
scroll to position [199, 0]
click at [492, 399] on icon "refresh" at bounding box center [489, 400] width 17 height 17
type input "pretežno oblačno"
type input "9"
type input "0"
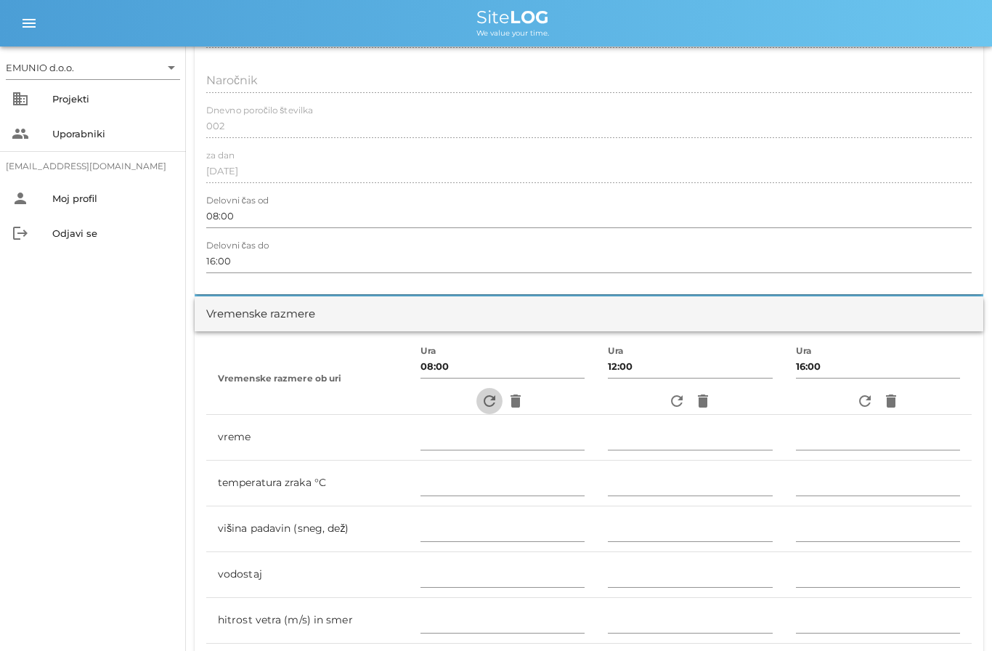
type input "1.67 m/s šibek SZ"
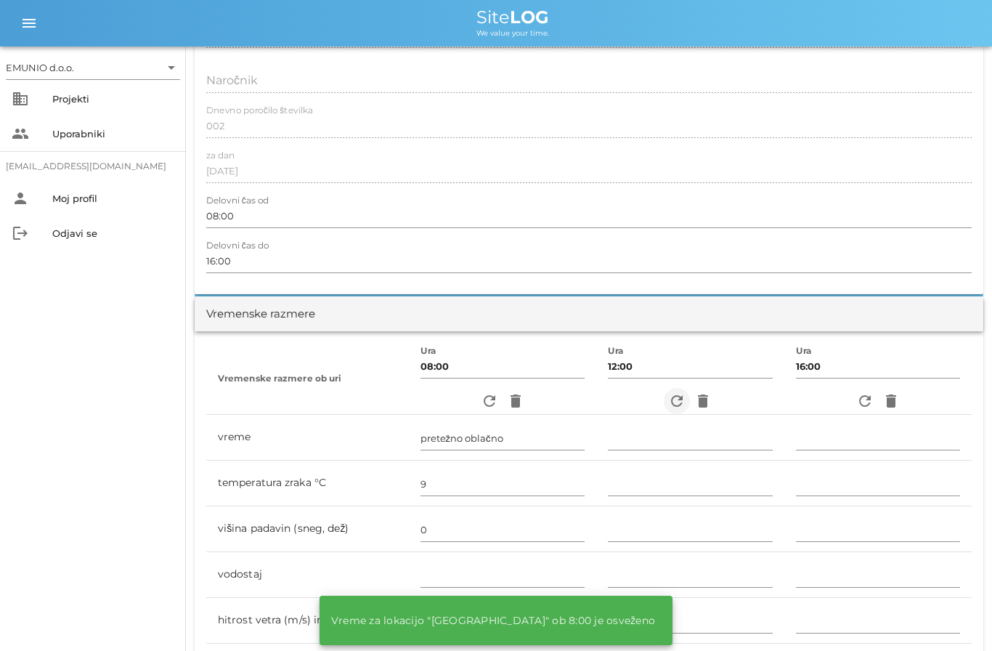
click at [680, 403] on icon "refresh" at bounding box center [676, 400] width 17 height 17
type input "delno oblačno"
type input "11"
type input "0"
type input "2.22 m/s šibek SV"
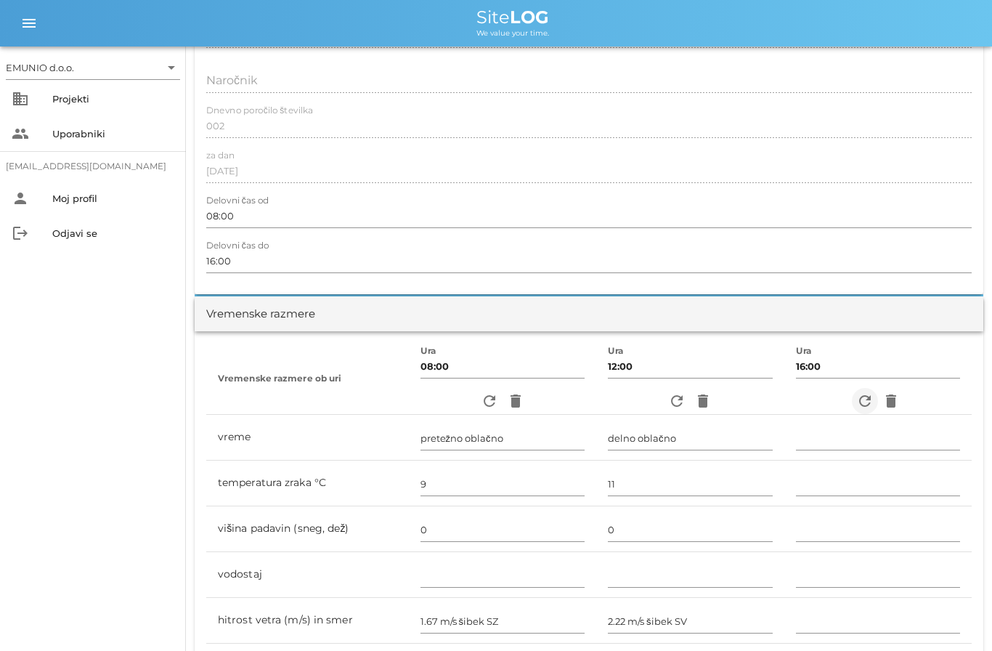
click at [863, 403] on icon "refresh" at bounding box center [864, 400] width 17 height 17
type input "pretežno oblačno"
type input "10"
type input "0"
type input "1.39 m/s šibek SV"
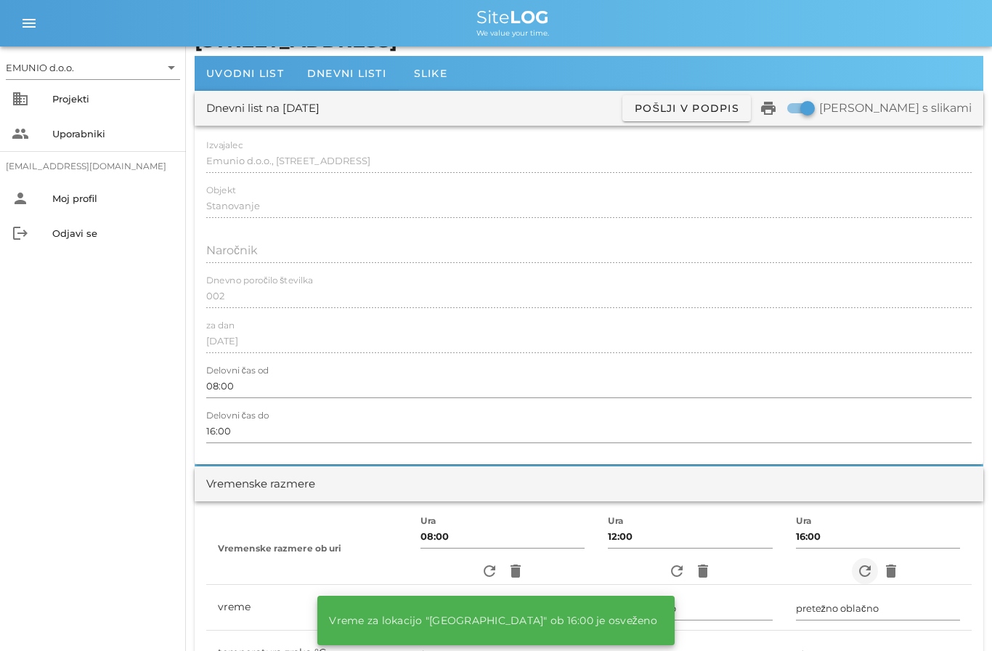
scroll to position [0, 0]
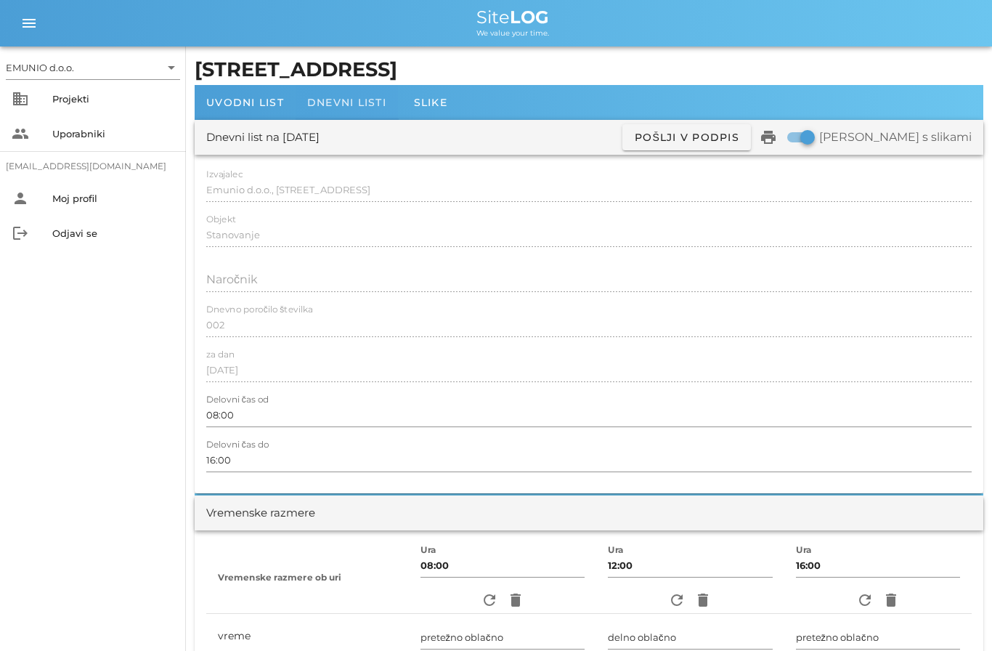
click at [335, 98] on span "Dnevni listi" at bounding box center [346, 102] width 79 height 13
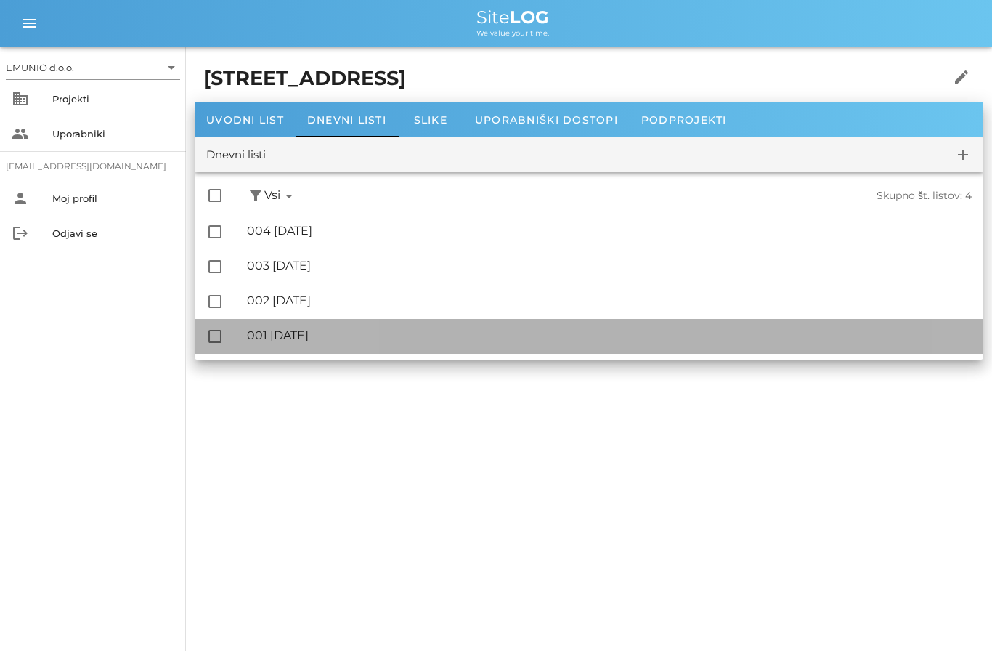
click at [327, 340] on div "🔏 001 [DATE]" at bounding box center [609, 335] width 725 height 14
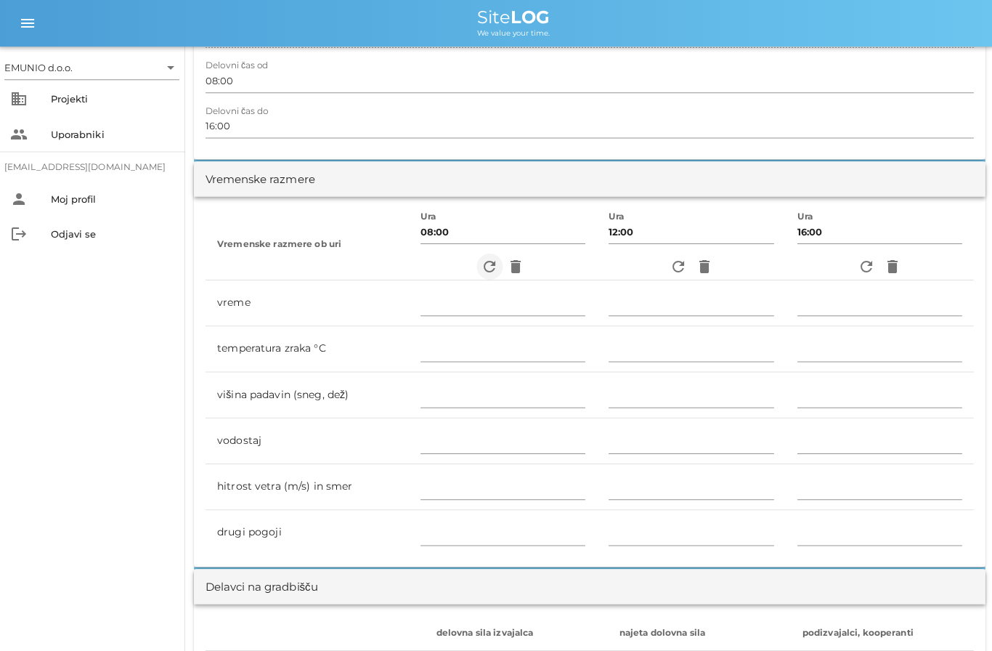
click at [487, 272] on icon "refresh" at bounding box center [489, 265] width 17 height 17
type input "delno oblačno"
type input "11"
type input "0"
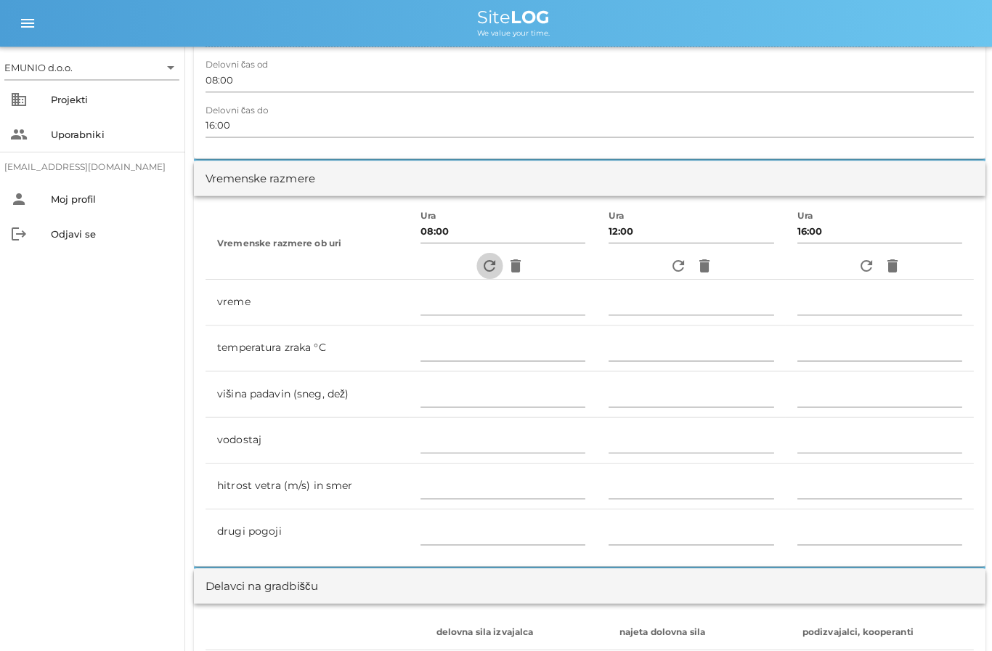
type input "1.39 m/s šibek S"
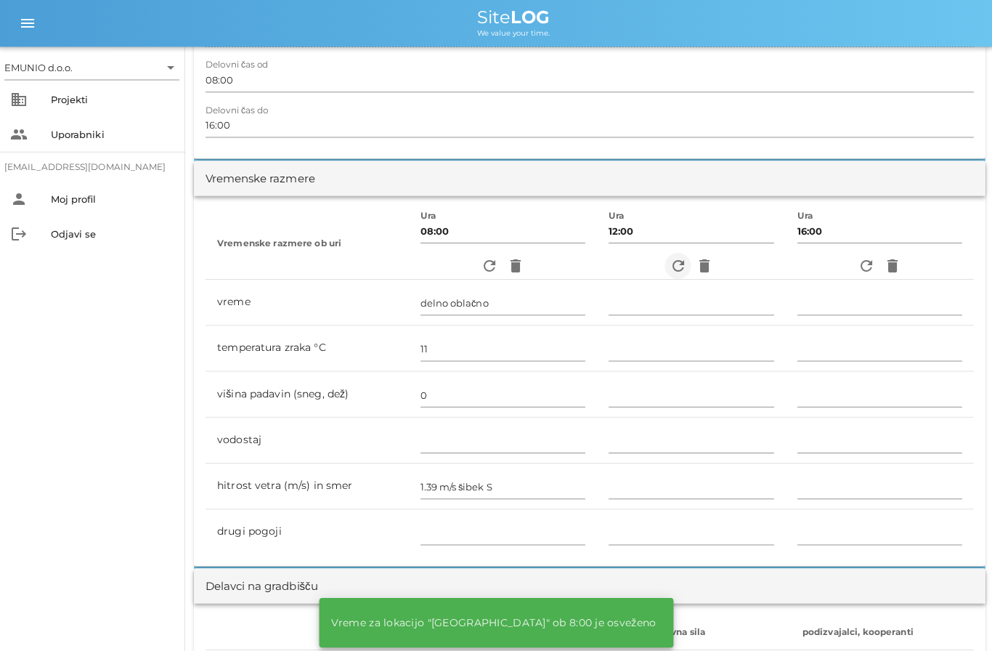
click at [680, 256] on icon "refresh" at bounding box center [676, 264] width 17 height 17
type input "delno oblačno"
type input "13"
type input "0"
type input "2.78 m/s šibek SV"
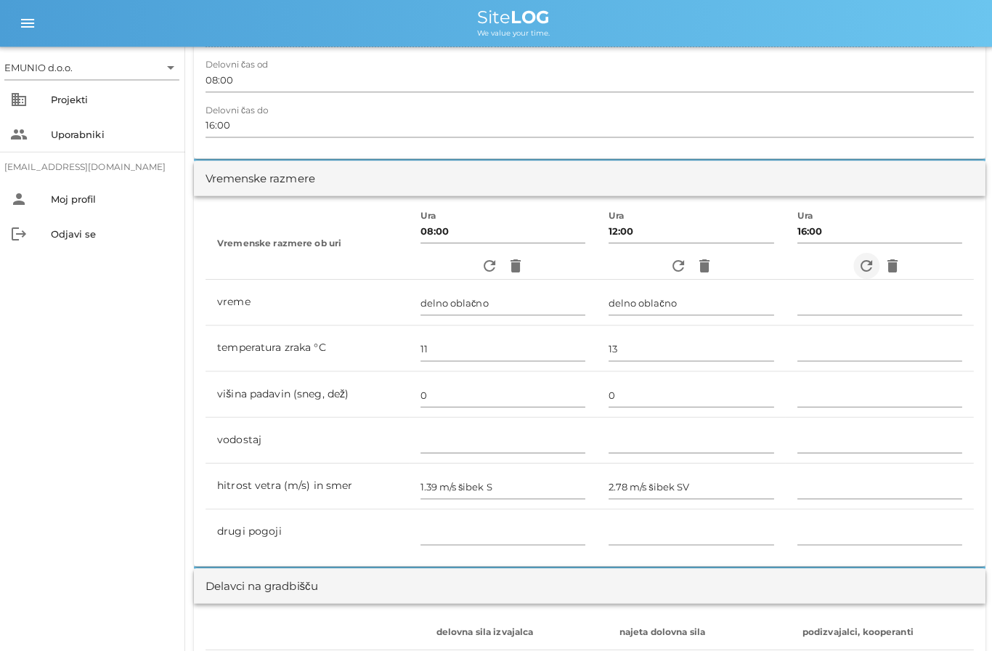
click at [868, 266] on icon "refresh" at bounding box center [864, 264] width 17 height 17
type input "pretežno oblačno"
type input "10"
type input "0"
type input "2.5 m/s šibek Z"
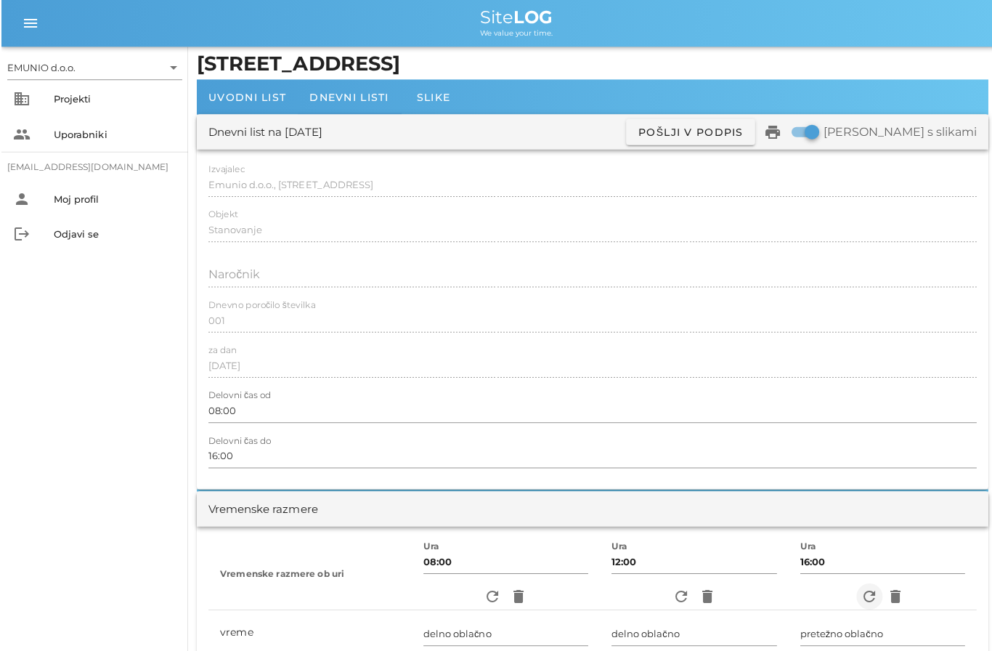
scroll to position [0, 0]
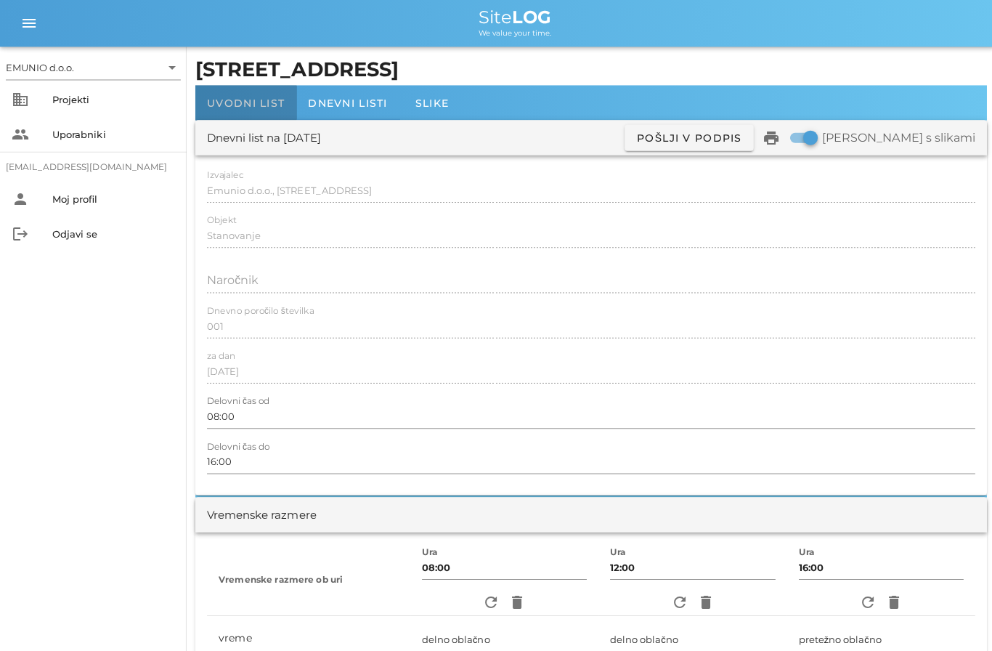
click at [258, 107] on span "Uvodni list" at bounding box center [245, 102] width 78 height 13
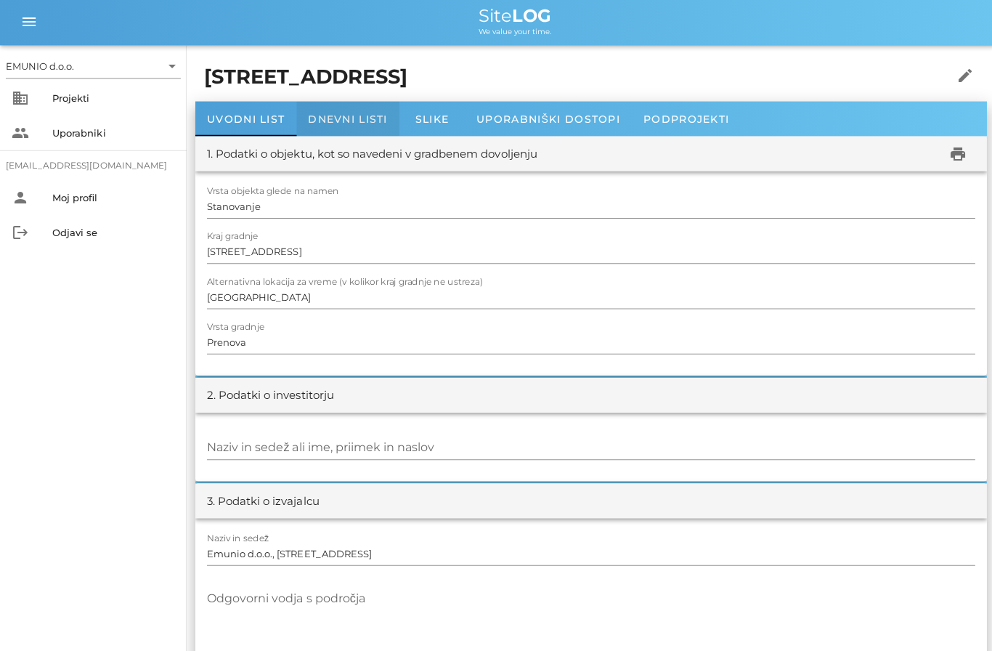
click at [364, 117] on span "Dnevni listi" at bounding box center [346, 119] width 79 height 13
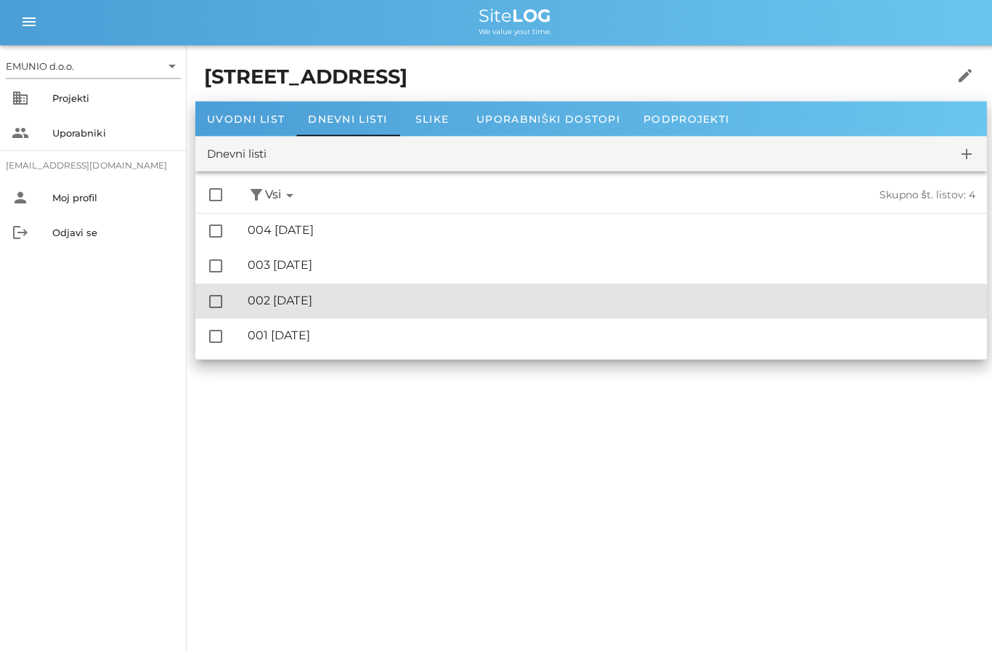
click at [359, 301] on div "🔏 002 [DATE]" at bounding box center [609, 300] width 725 height 14
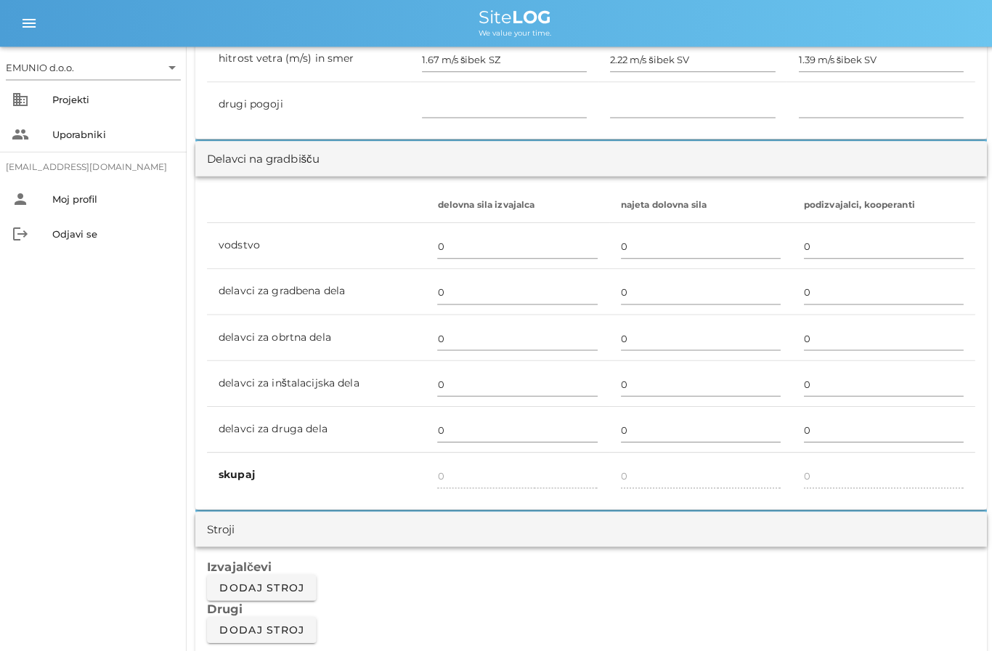
scroll to position [772, 0]
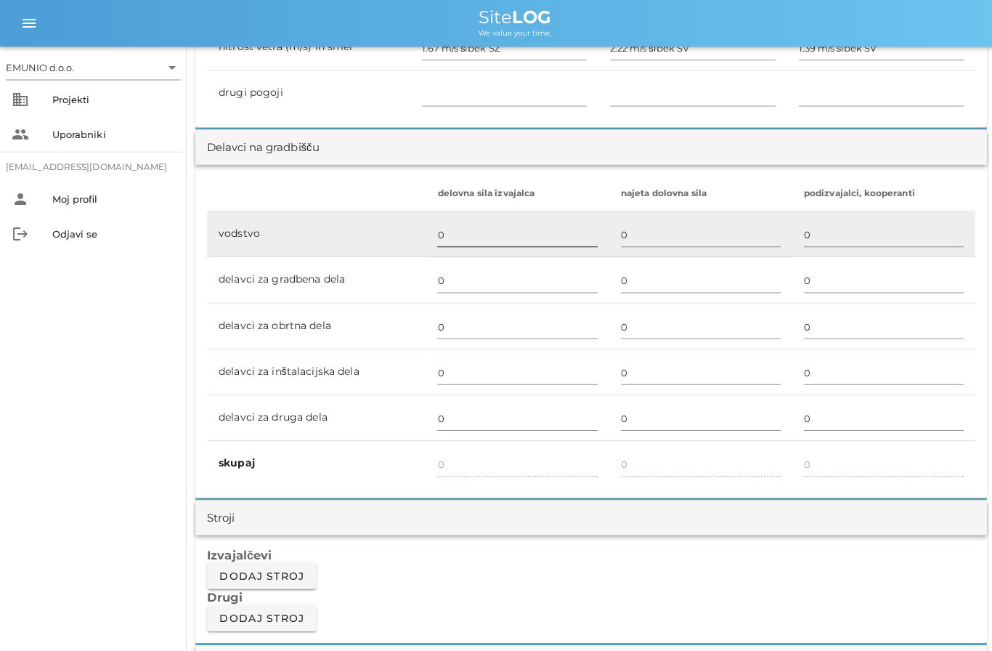
click at [471, 237] on input "0" at bounding box center [515, 233] width 159 height 23
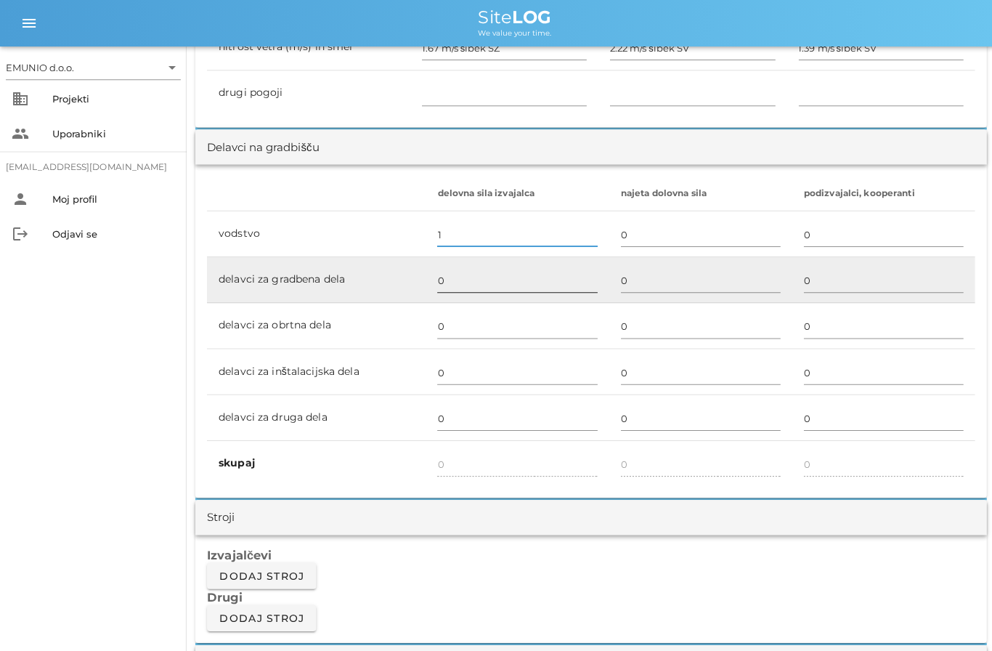
type input "1"
click at [481, 282] on input "0" at bounding box center [515, 279] width 159 height 23
type input "1"
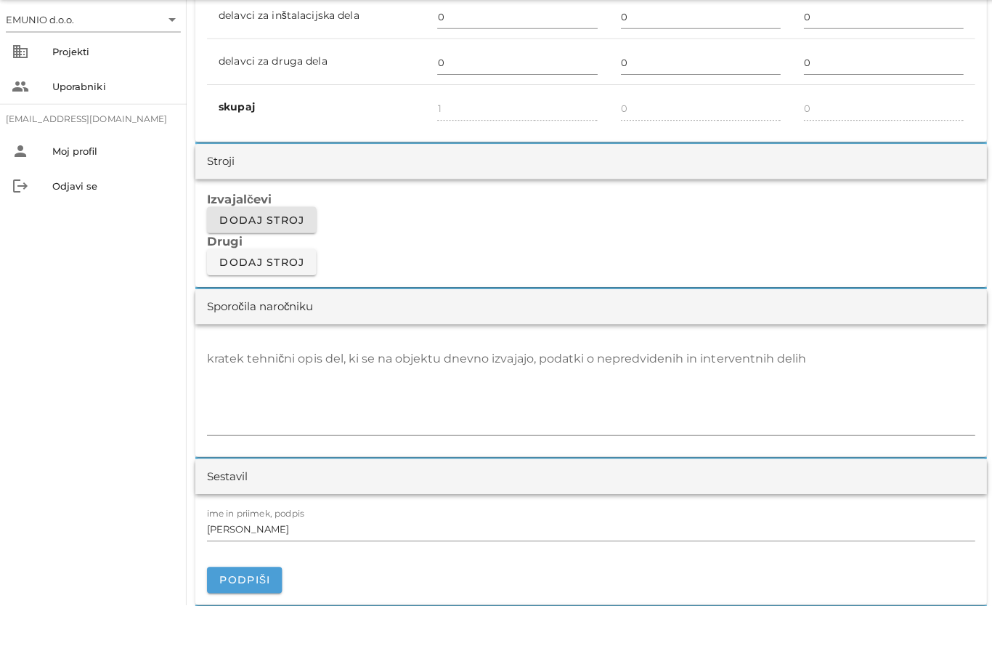
type input "4"
click at [278, 253] on button "Dodaj stroj" at bounding box center [260, 266] width 109 height 26
type input "5"
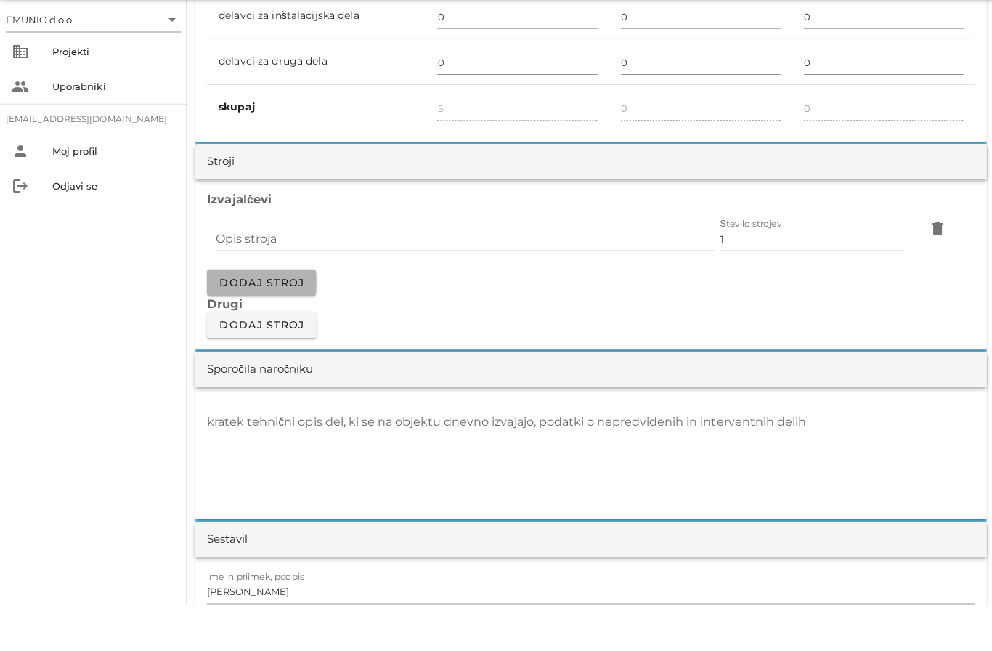
scroll to position [1127, 0]
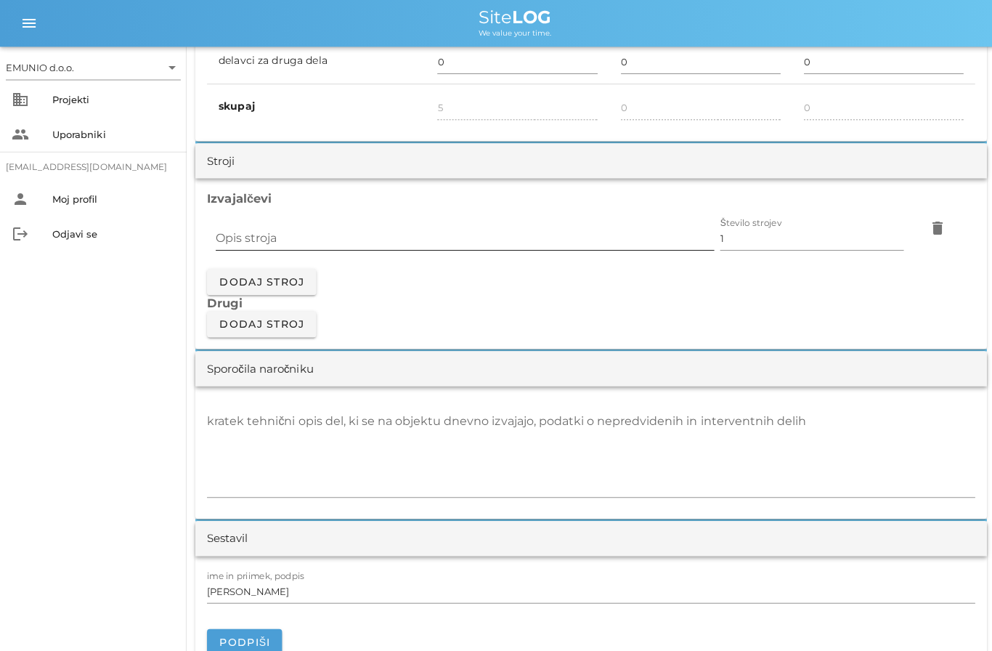
click at [359, 233] on input "Opis stroja" at bounding box center [463, 237] width 497 height 23
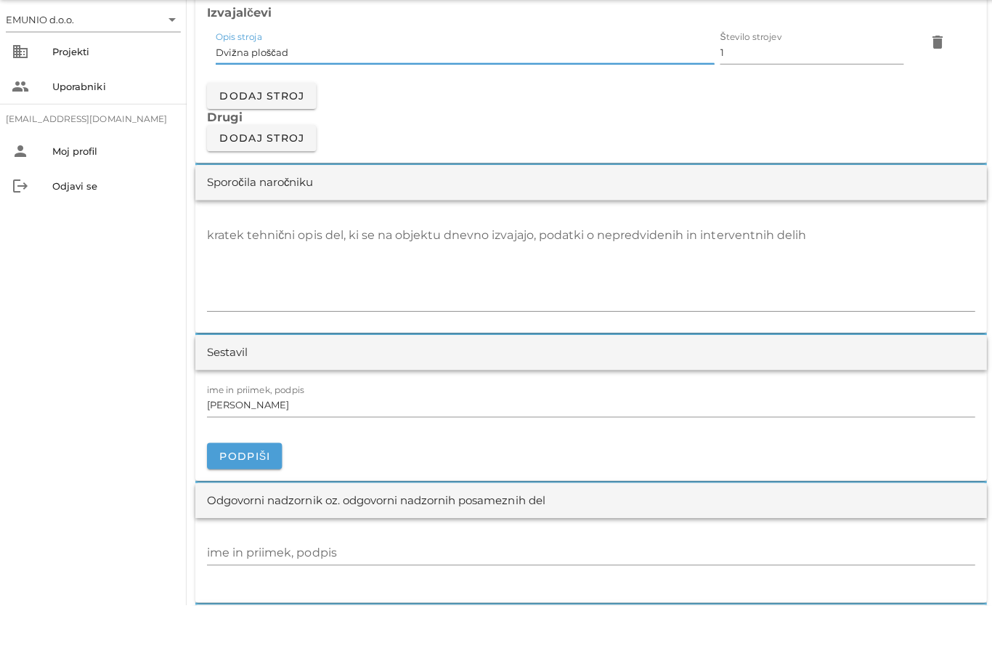
scroll to position [1266, 0]
type input "Dvižna ploščad"
click at [402, 271] on textarea "kratek tehnični opis del, ki se na objektu dnevno izvajajo, podatki o nepredvid…" at bounding box center [588, 312] width 765 height 87
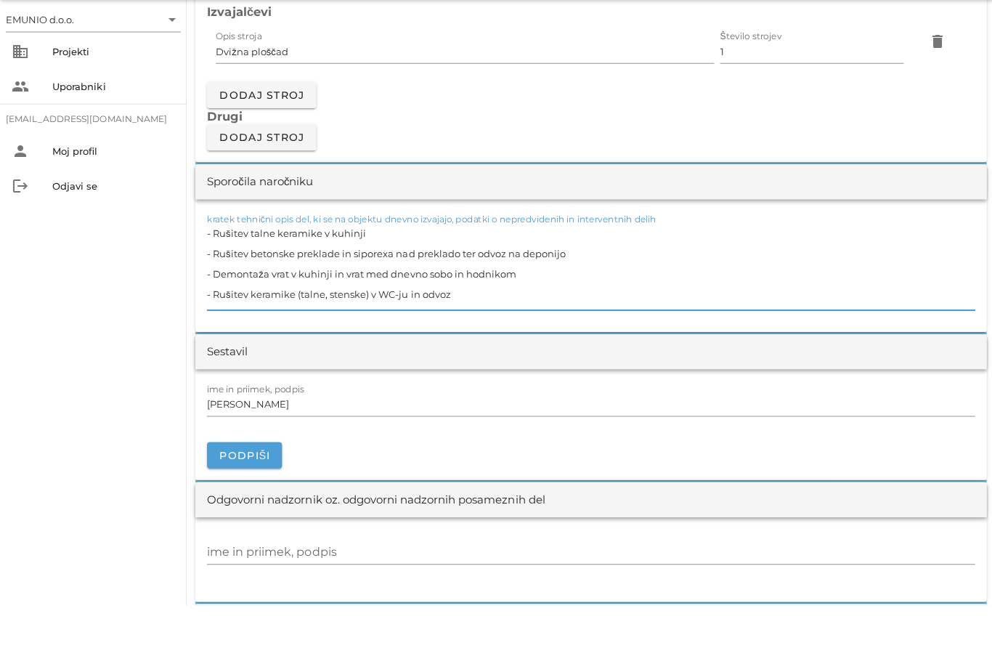
scroll to position [0, 0]
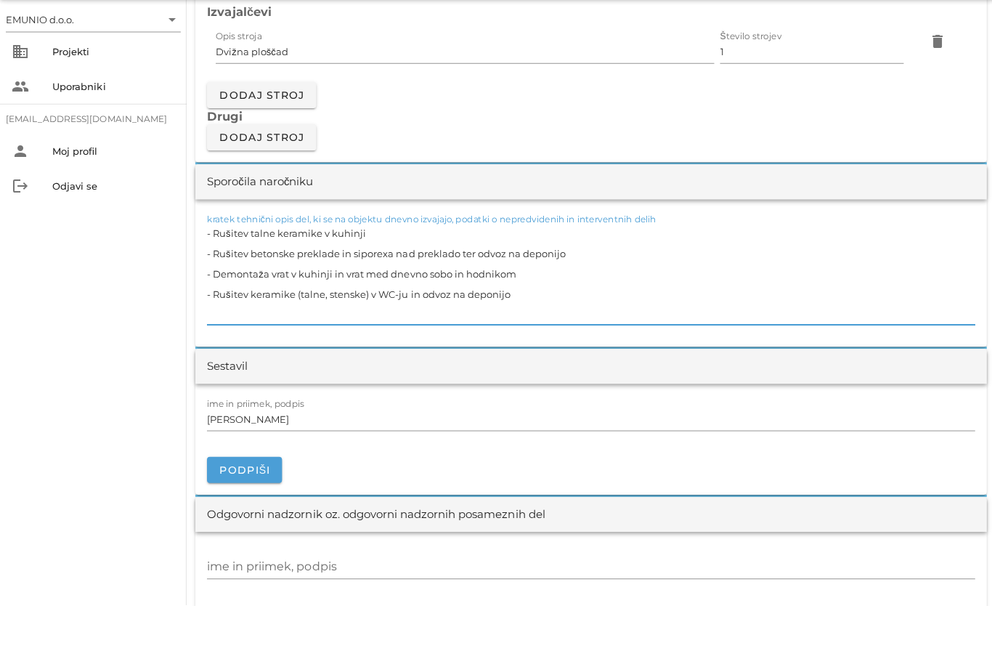
paste textarea "- Rušitev keramike (talne, stenske) v WC-ju in odvoz na deponijo"
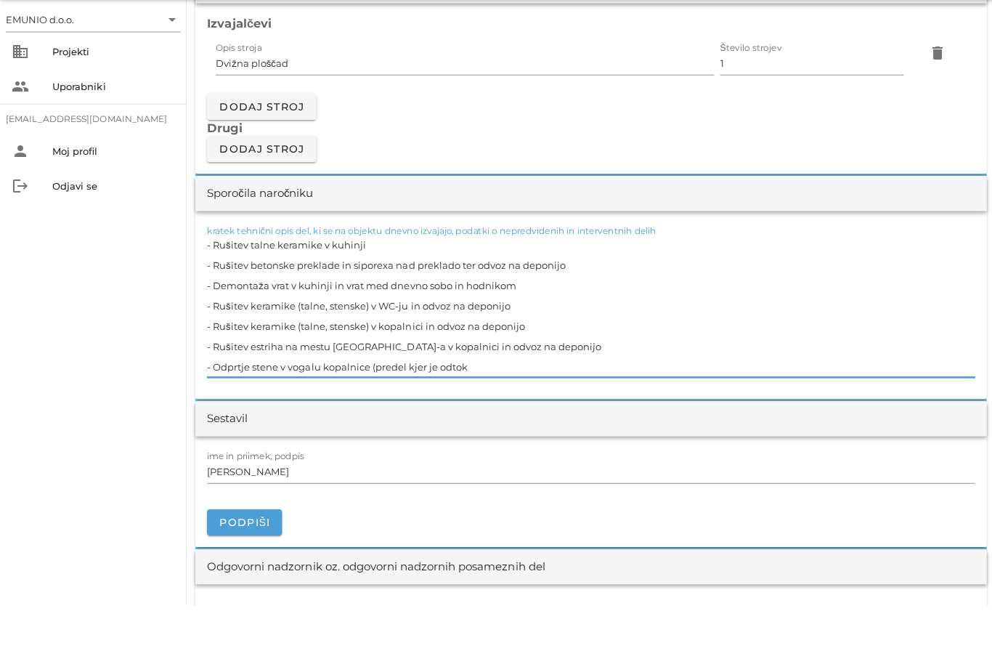
type textarea "- Rušitev talne keramike v kuhinji - Rušitev betonske preklade in siporexa nad …"
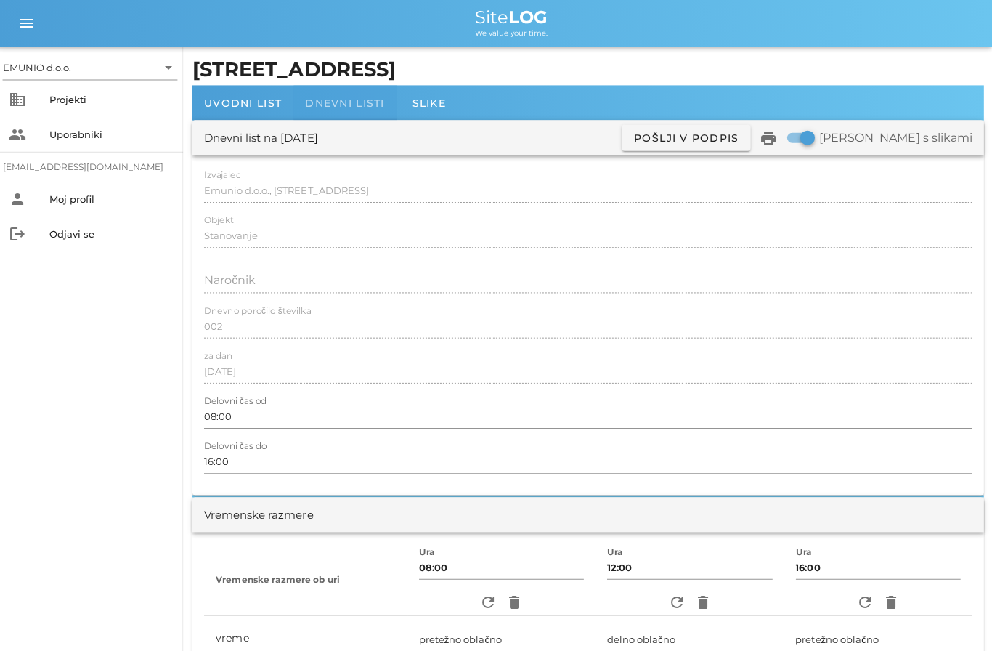
click at [342, 105] on span "Dnevni listi" at bounding box center [346, 102] width 79 height 13
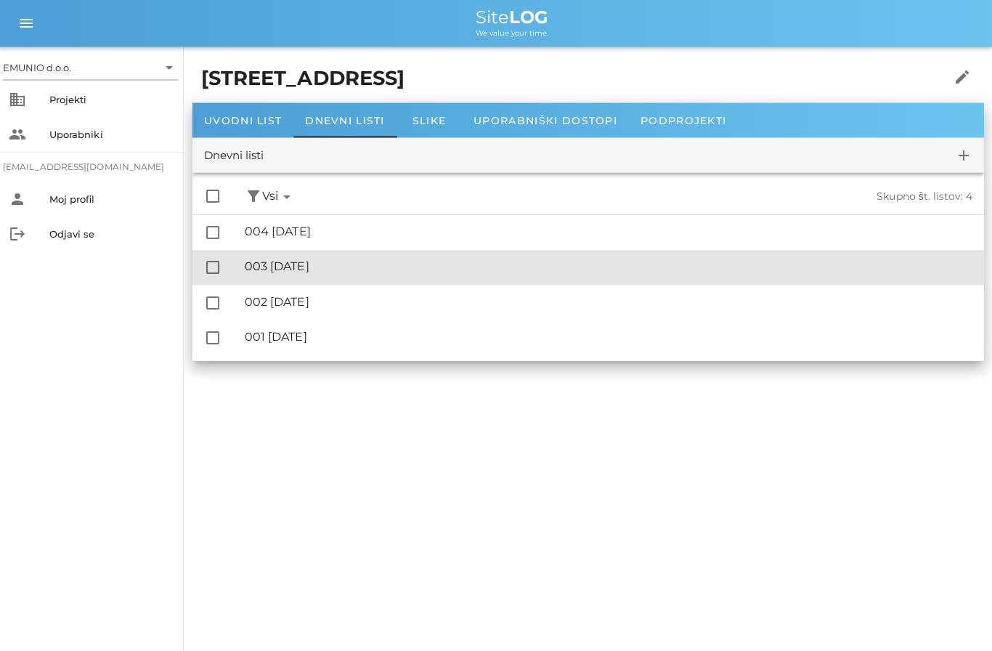
click at [339, 266] on div "🔏 003 [DATE]" at bounding box center [609, 265] width 725 height 14
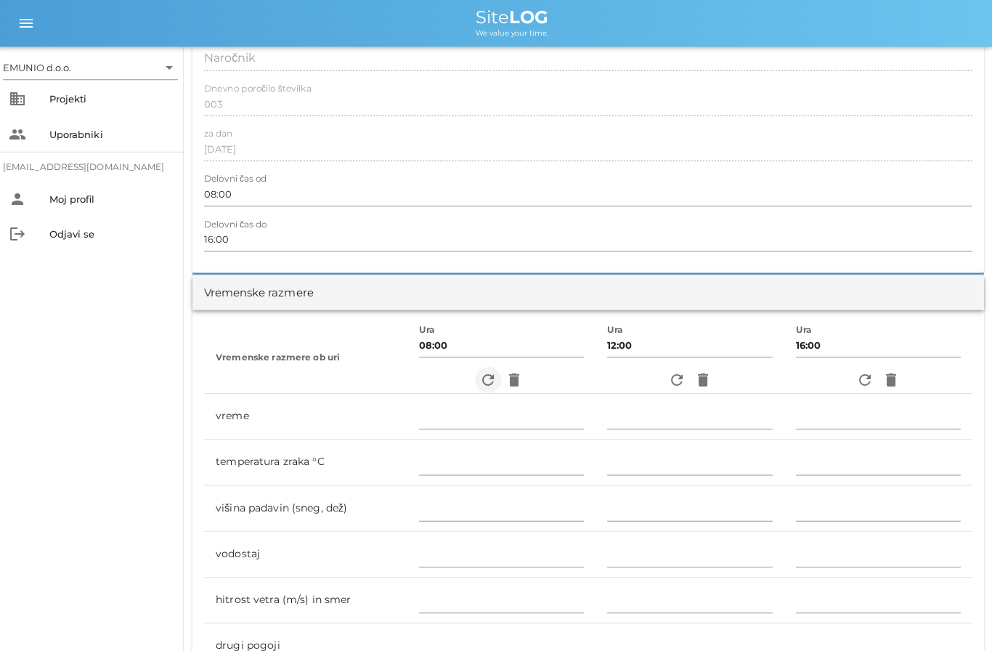
click at [484, 370] on icon "refresh" at bounding box center [489, 378] width 17 height 17
type input "jasno"
type input "8"
type input "0"
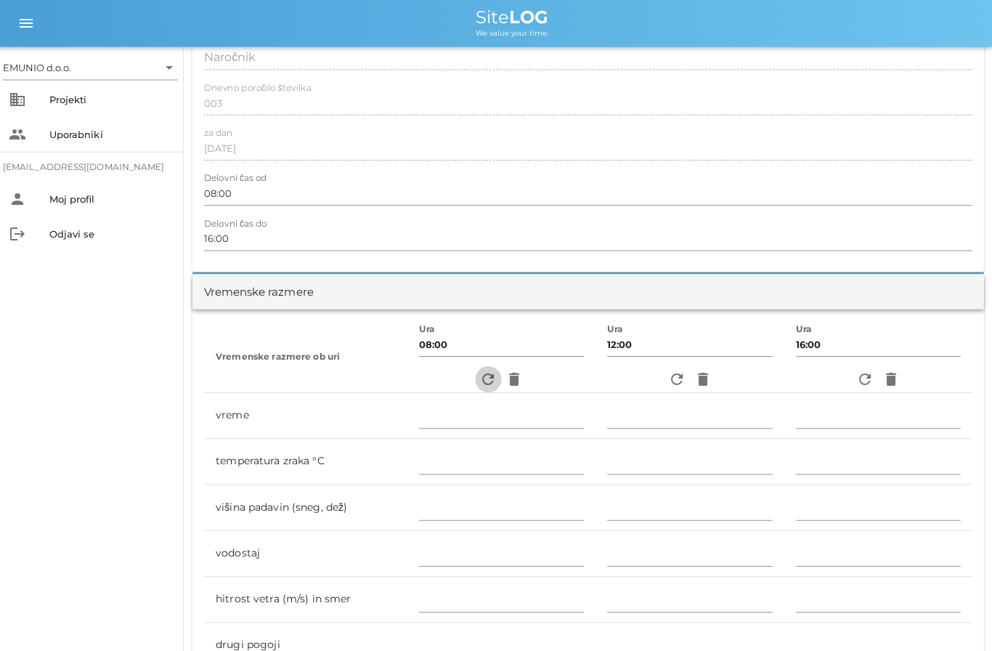
type input "1.94 m/s šibek Z"
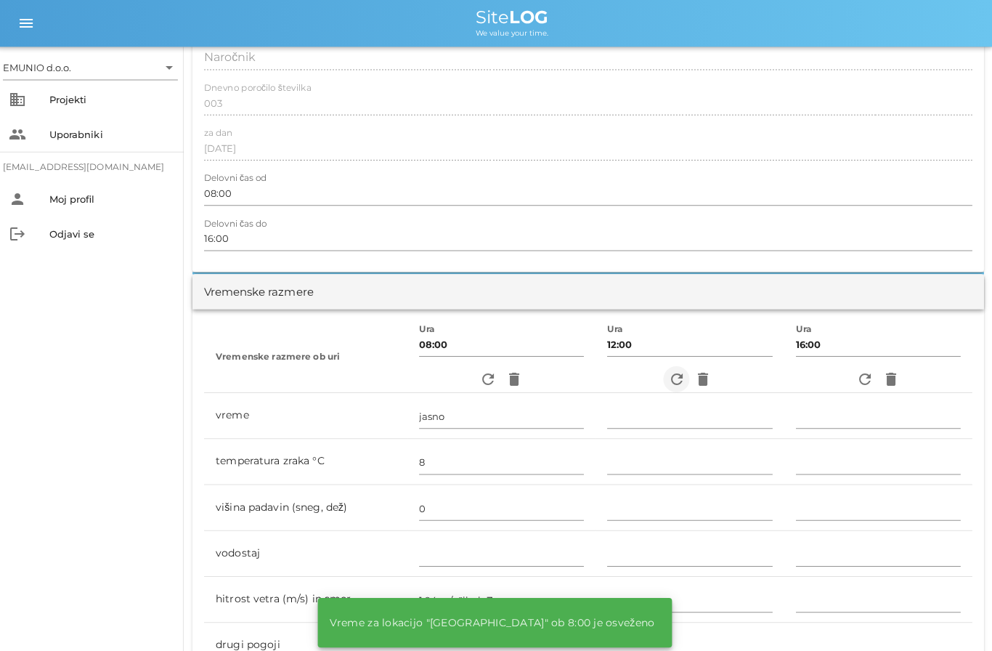
click at [680, 374] on icon "refresh" at bounding box center [676, 377] width 17 height 17
type input "jasno"
type input "12"
type input "0"
type input "2.78 m/s šibek S"
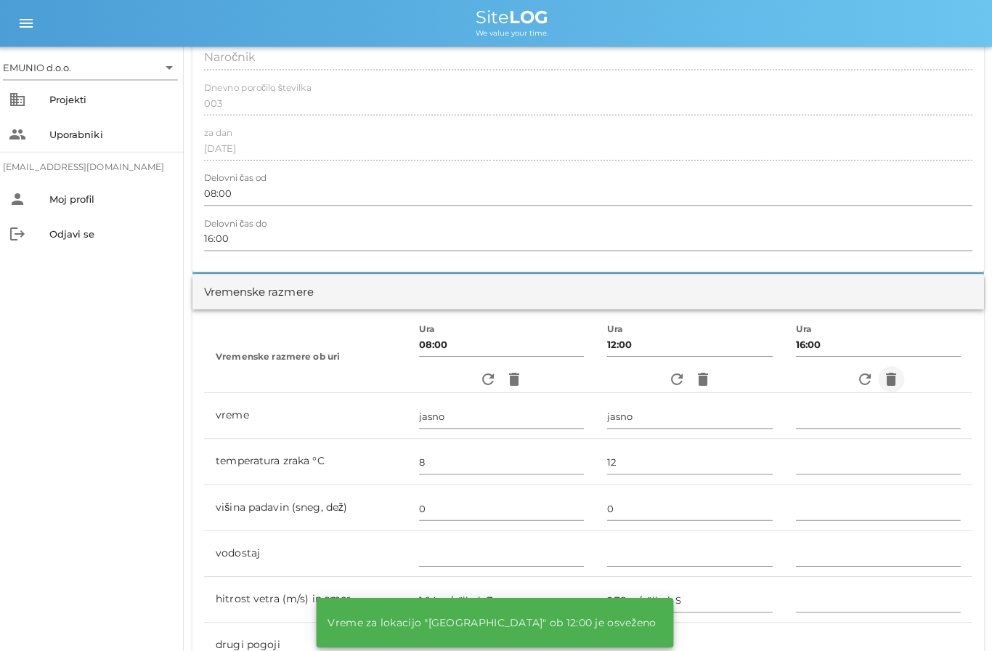
click at [878, 383] on span "delete" at bounding box center [891, 377] width 26 height 17
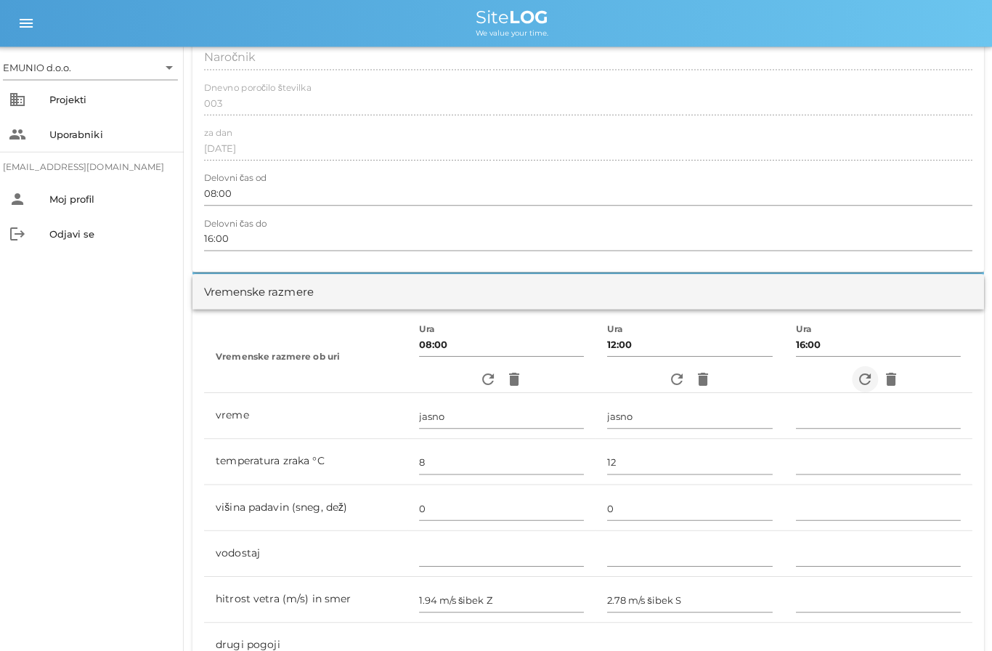
click at [860, 367] on button "refresh" at bounding box center [865, 377] width 26 height 26
type input "delno oblačno"
type input "12"
type input "0"
type input "1.11 m/s šibek SV"
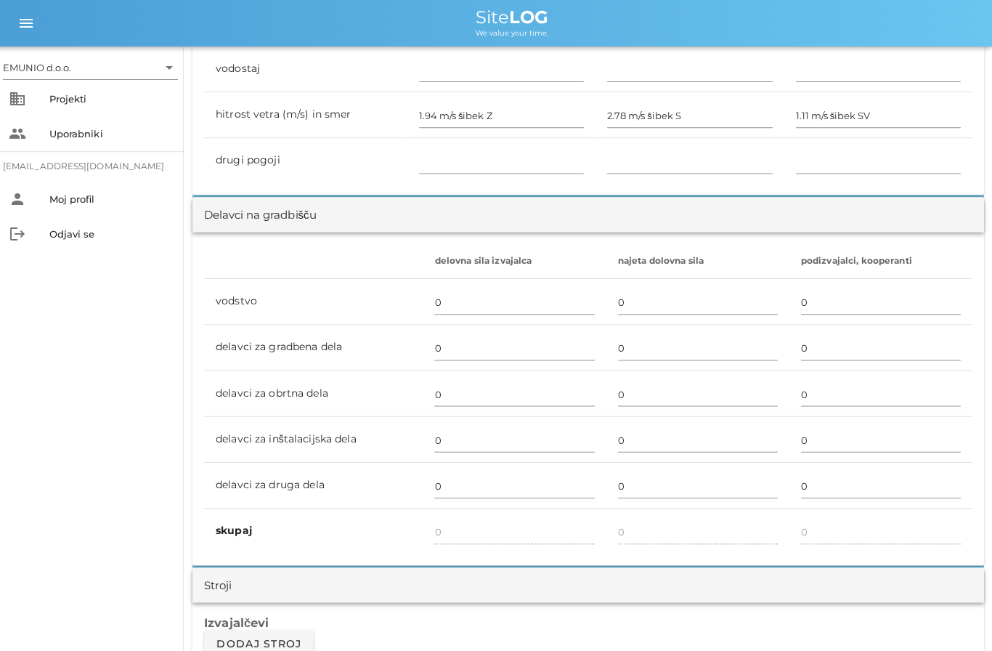
scroll to position [705, 0]
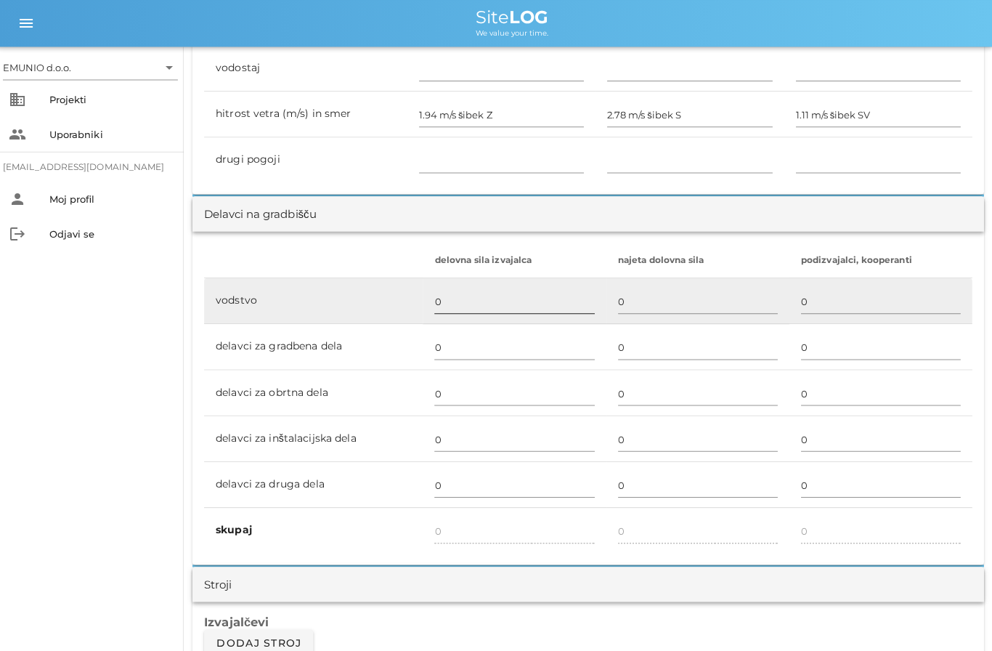
click at [470, 298] on input "0" at bounding box center [515, 300] width 159 height 23
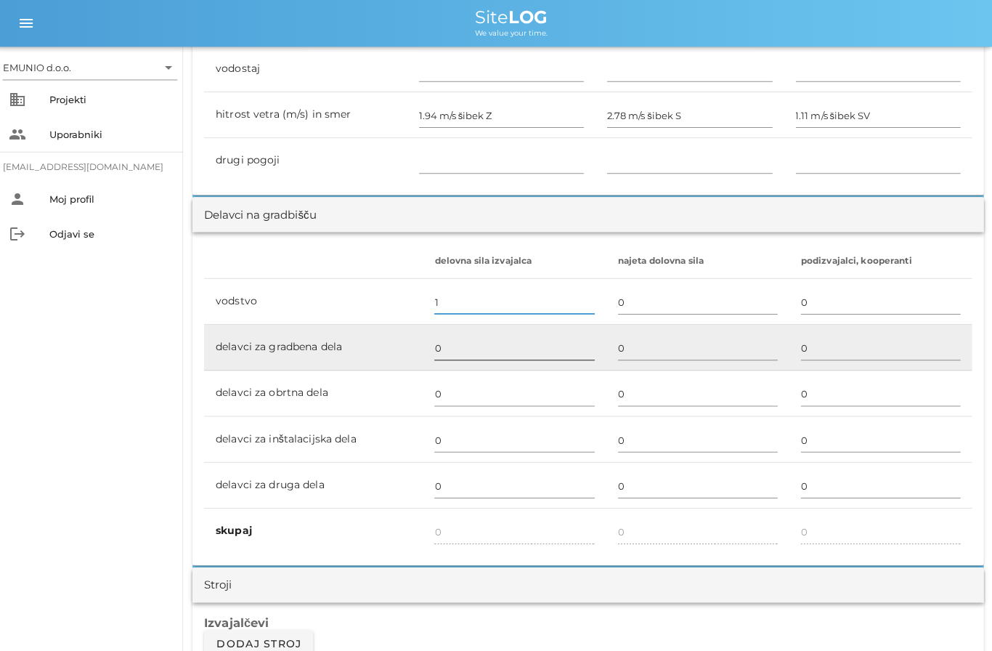
type input "1"
click at [460, 339] on input "0" at bounding box center [515, 346] width 159 height 23
type input "1"
type input "4"
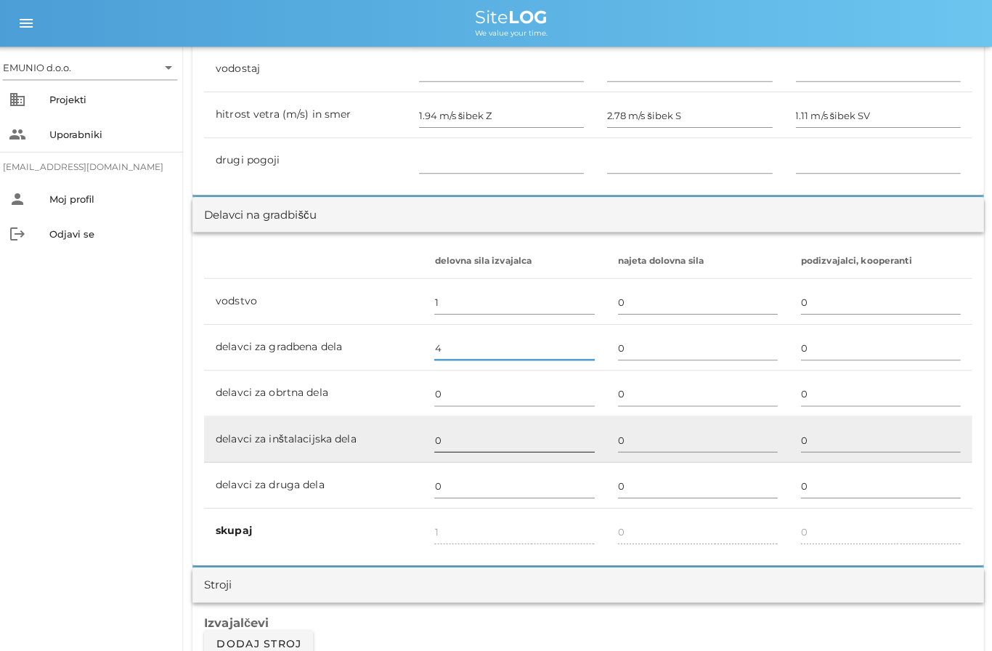
click at [473, 441] on input "0" at bounding box center [515, 437] width 159 height 23
type input "5"
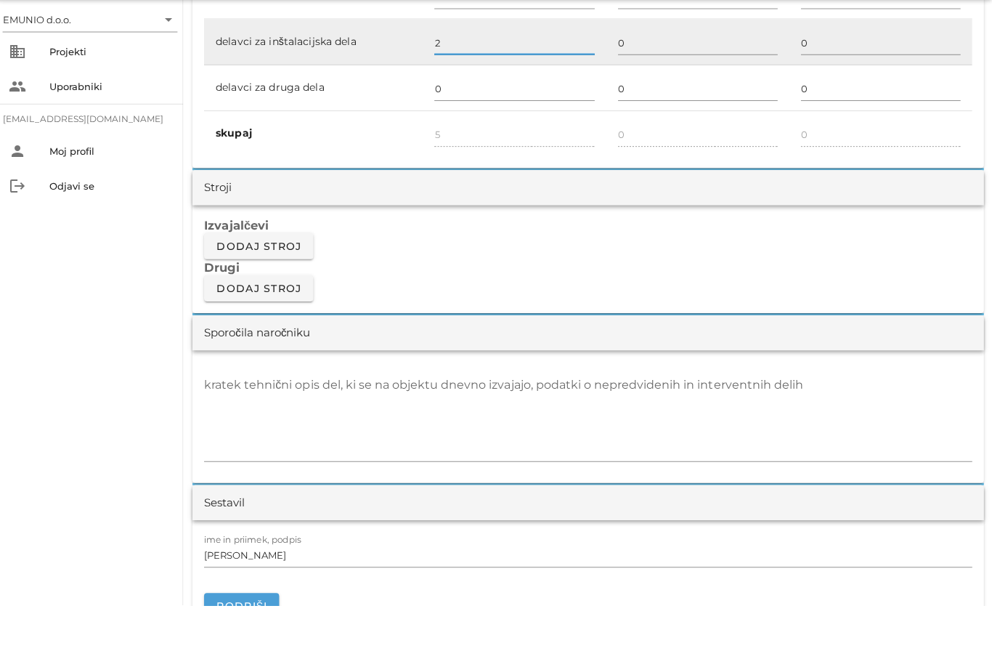
type input "2"
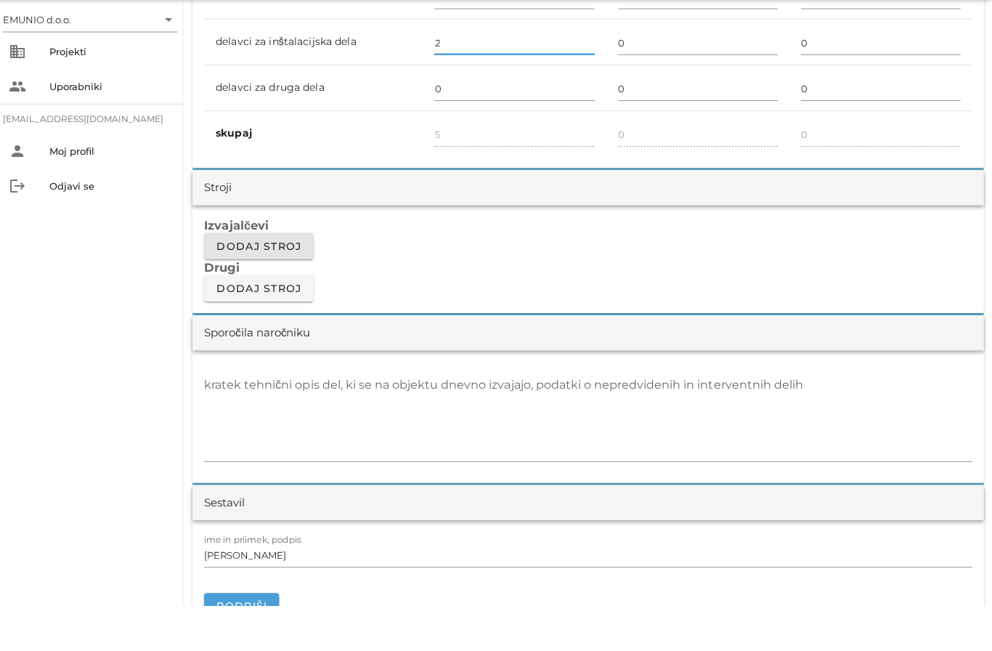
click at [290, 286] on span "Dodaj stroj" at bounding box center [261, 292] width 86 height 13
type input "7"
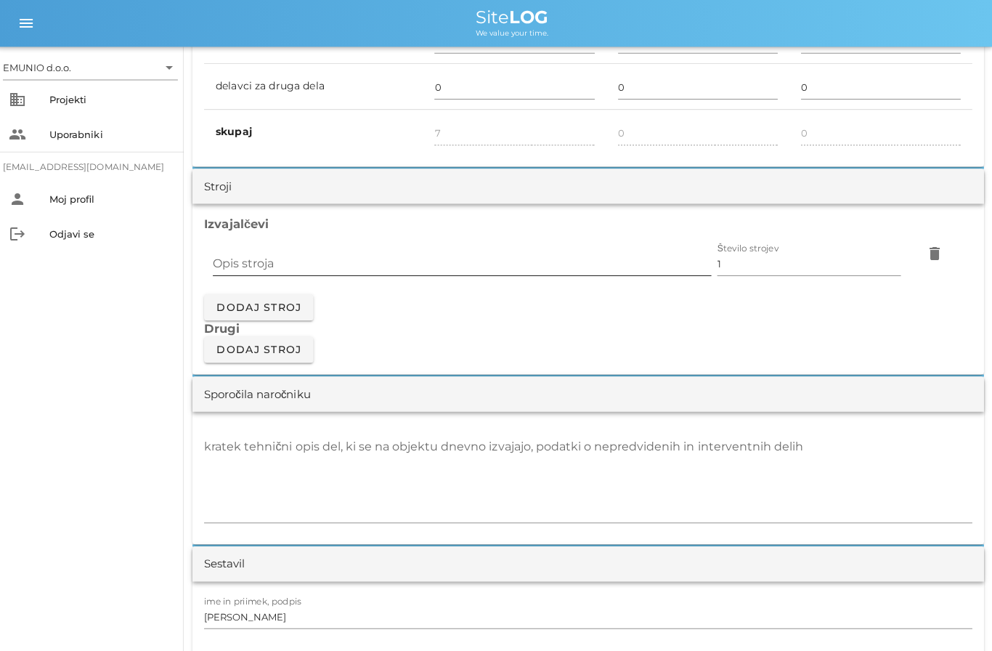
click at [373, 252] on input "Opis stroja" at bounding box center [463, 262] width 497 height 23
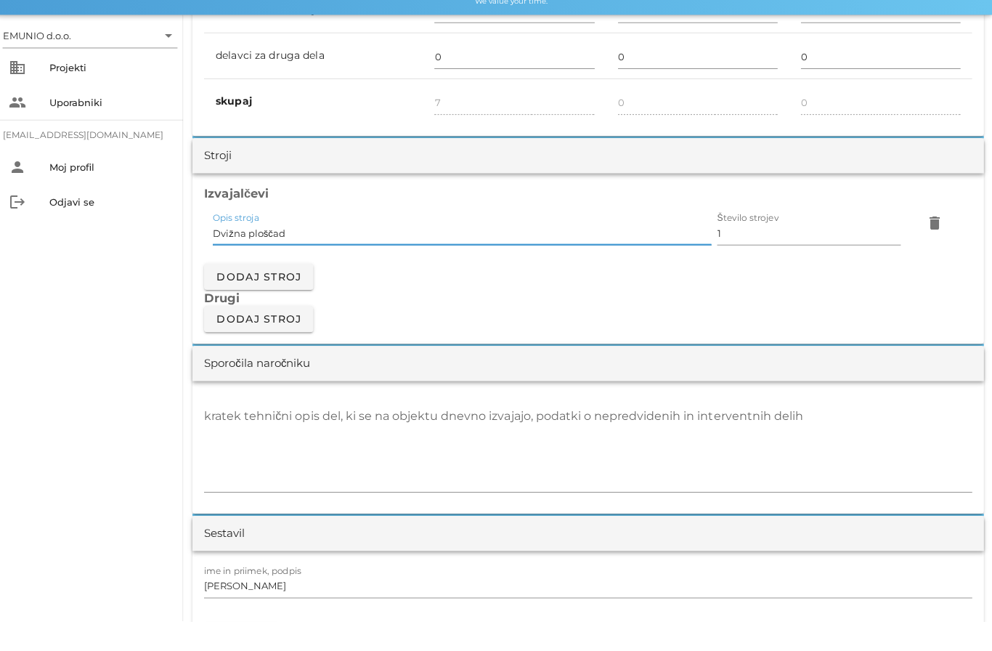
scroll to position [1174, 0]
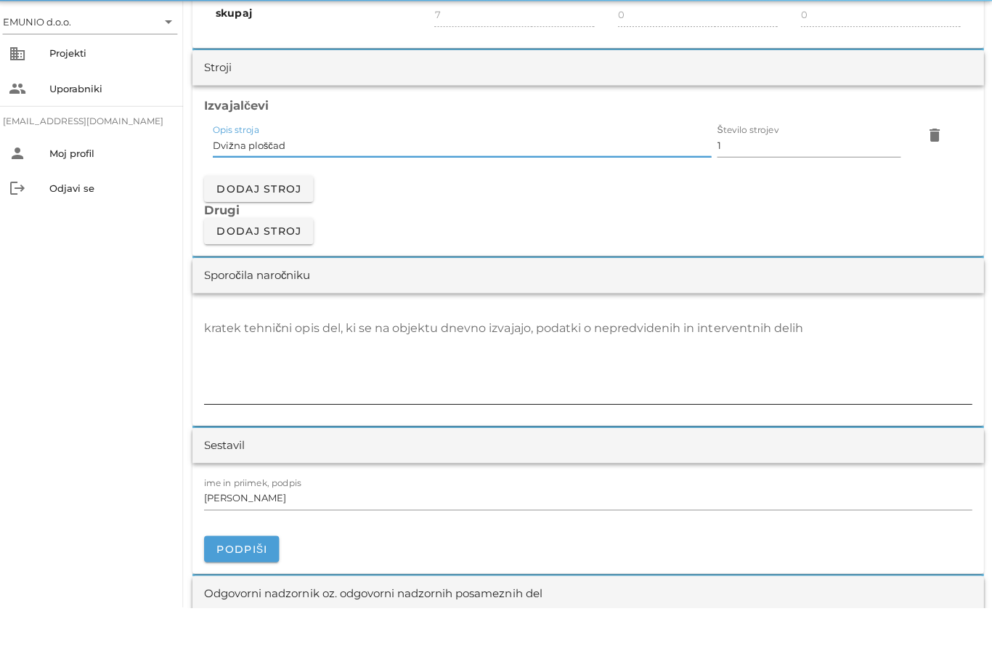
type input "Dvižna ploščad"
click at [526, 361] on textarea "kratek tehnični opis del, ki se na objektu dnevno izvajajo, podatki o nepredvid…" at bounding box center [588, 404] width 765 height 87
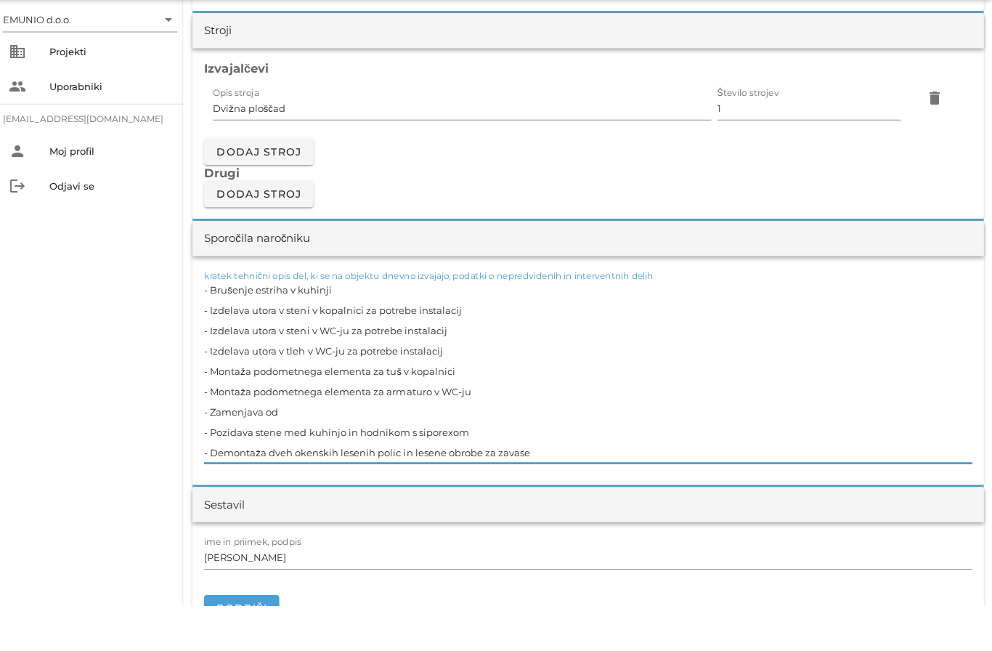
scroll to position [0, 0]
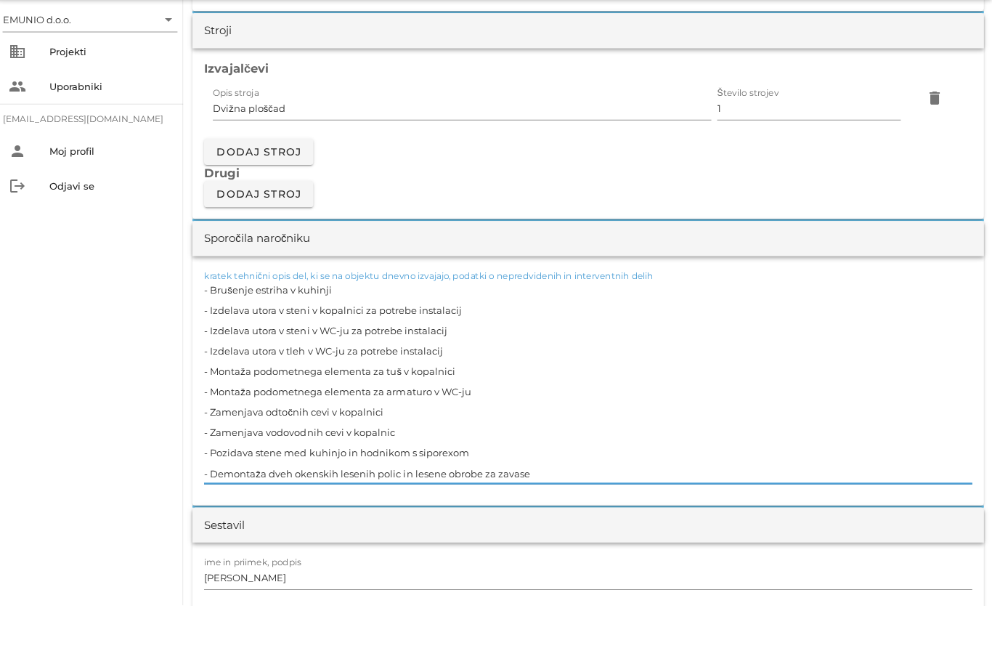
type textarea "- Brušenje estriha v kuhinji - Izdelava utora v steni v kopalnici za potrebe in…"
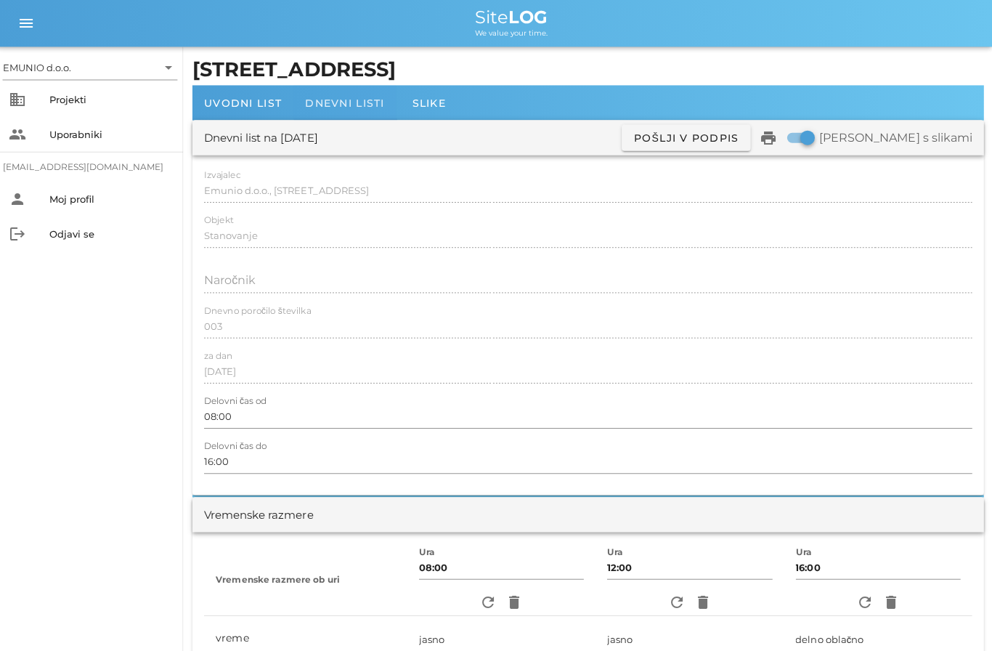
click at [361, 102] on span "Dnevni listi" at bounding box center [346, 102] width 79 height 13
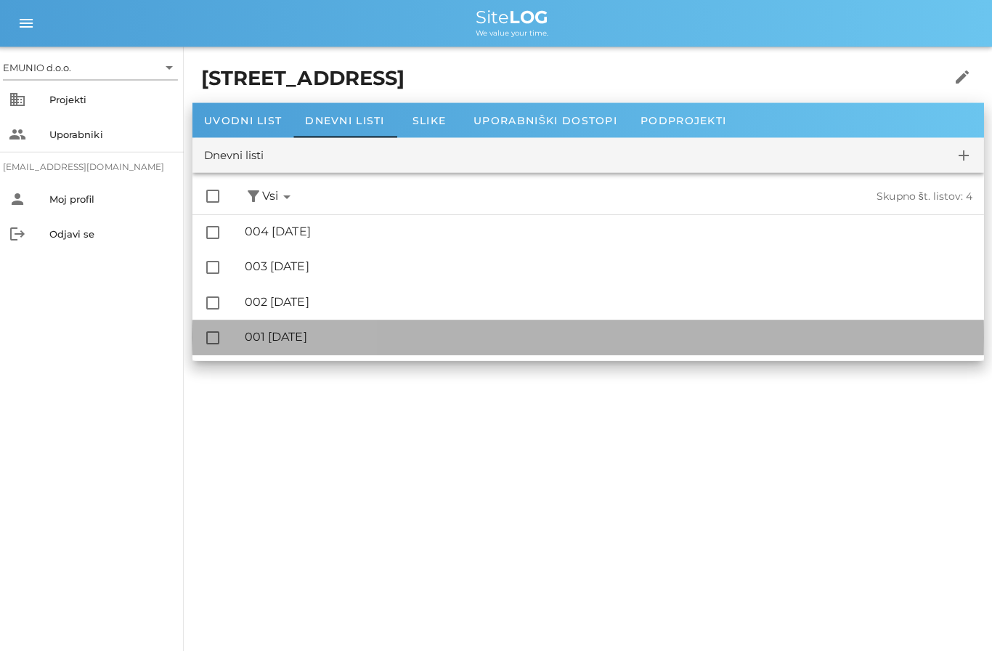
click at [333, 333] on div "🔏 001 [DATE]" at bounding box center [609, 335] width 725 height 14
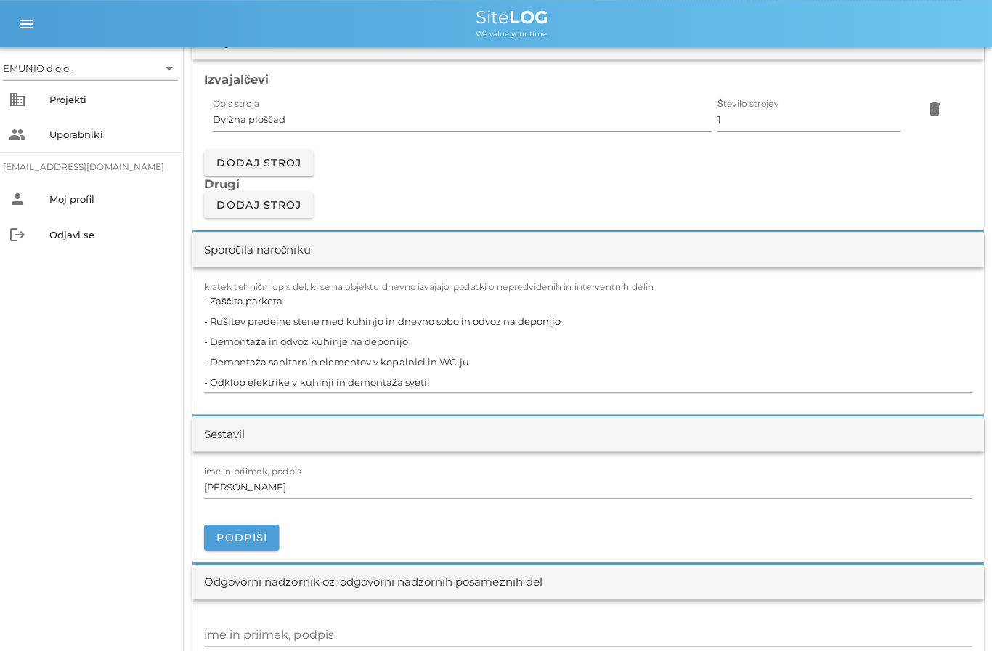
scroll to position [1253, 0]
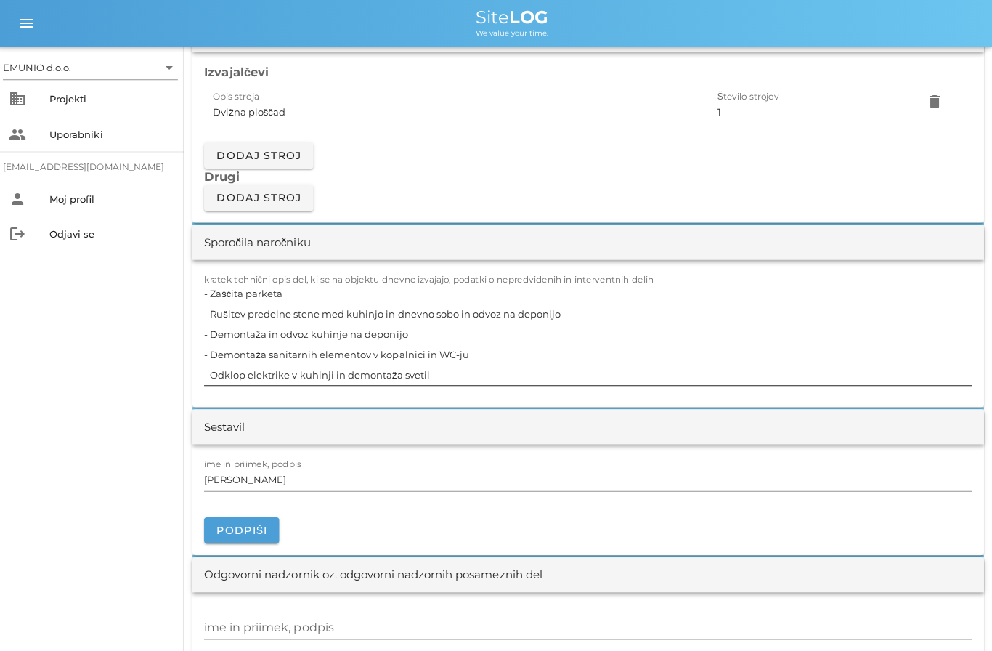
click at [480, 373] on textarea "- Zaščita parketa - Rušitev predelne stene med kuhinjo in dnevno sobo in odvoz …" at bounding box center [588, 333] width 765 height 102
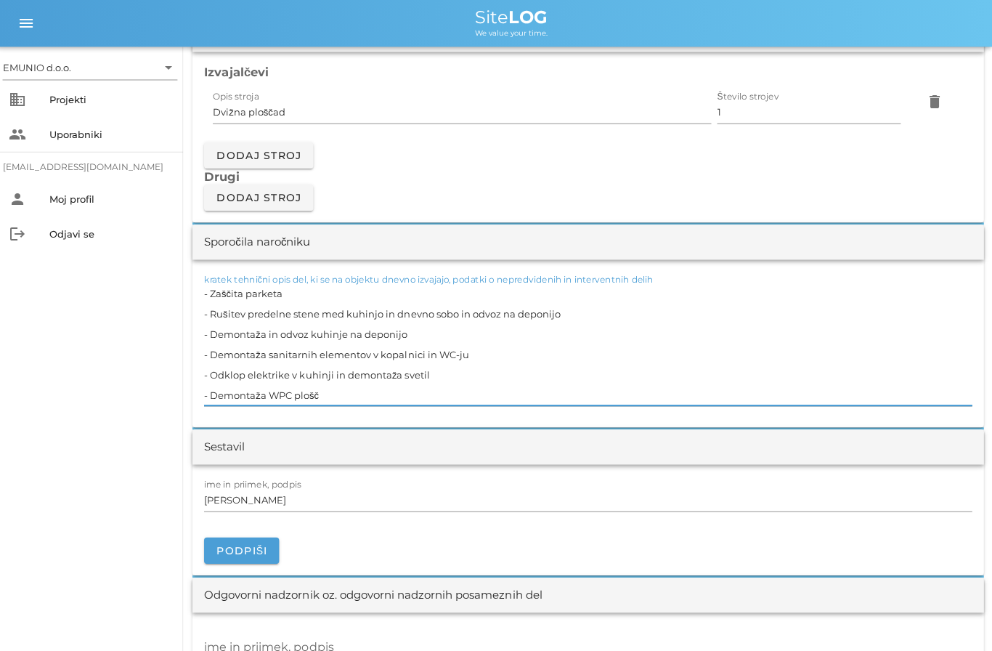
click at [345, 389] on textarea "- Zaščita parketa - Rušitev predelne stene med kuhinjo in dnevno sobo in odvoz …" at bounding box center [588, 343] width 765 height 122
type textarea "- Zaščita parketa - Rušitev predelne stene med kuhinjo in dnevno sobo in odvoz …"
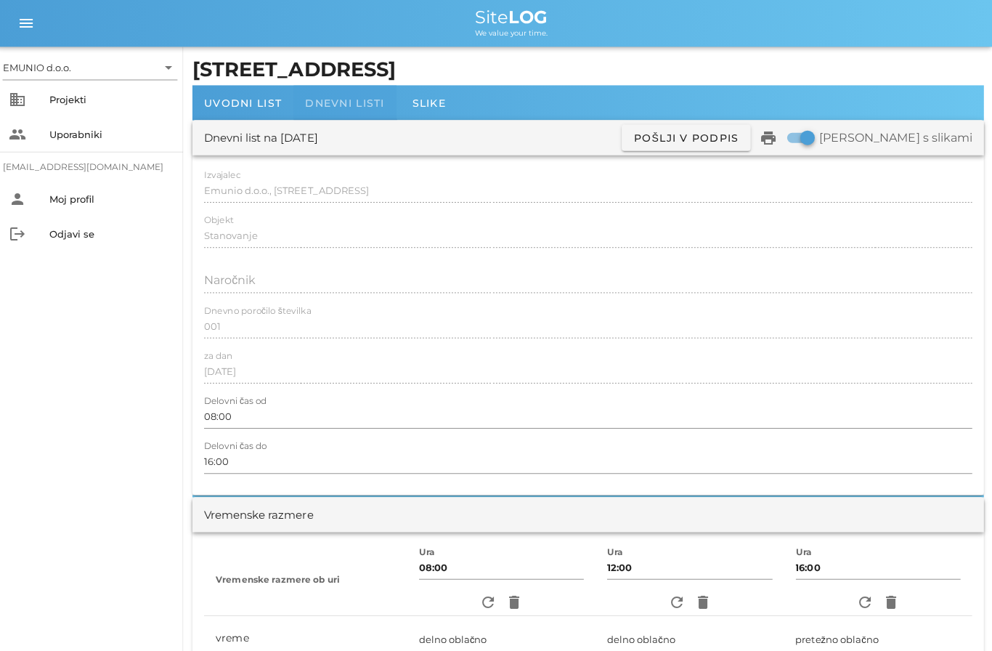
click at [345, 99] on span "Dnevni listi" at bounding box center [346, 102] width 79 height 13
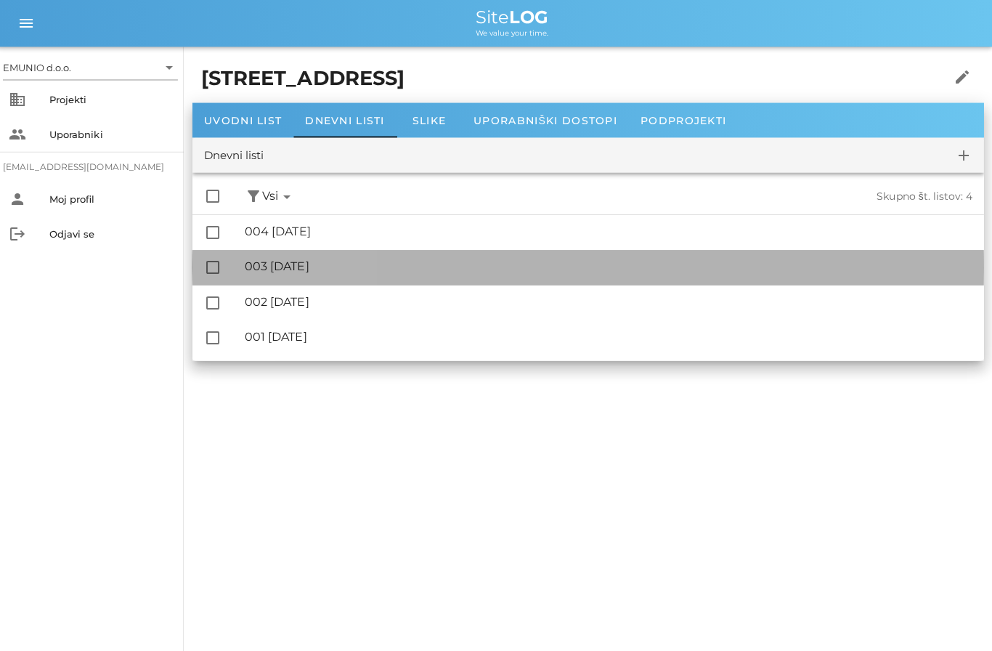
click at [325, 270] on div "🔏 003 [DATE]" at bounding box center [609, 265] width 725 height 14
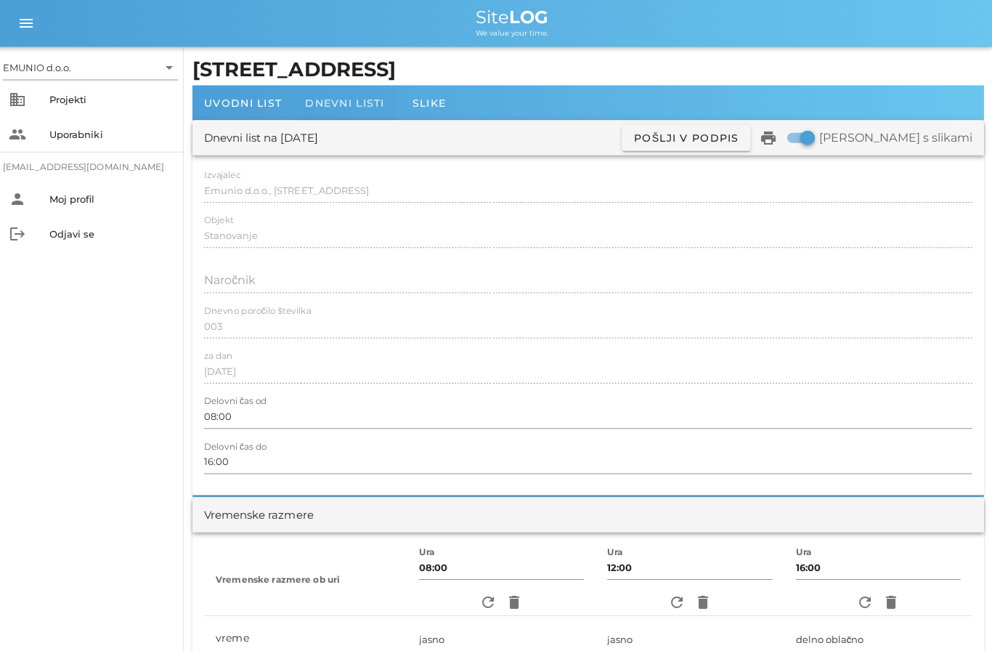
click at [358, 102] on span "Dnevni listi" at bounding box center [346, 102] width 79 height 13
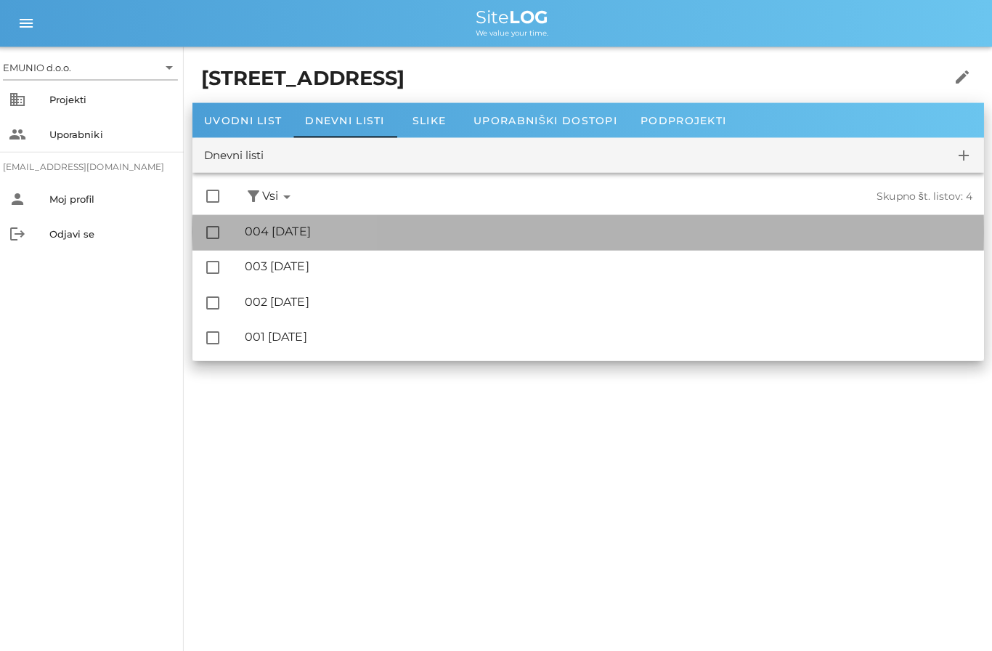
click at [340, 237] on div "🔏 004 [DATE]" at bounding box center [609, 231] width 725 height 14
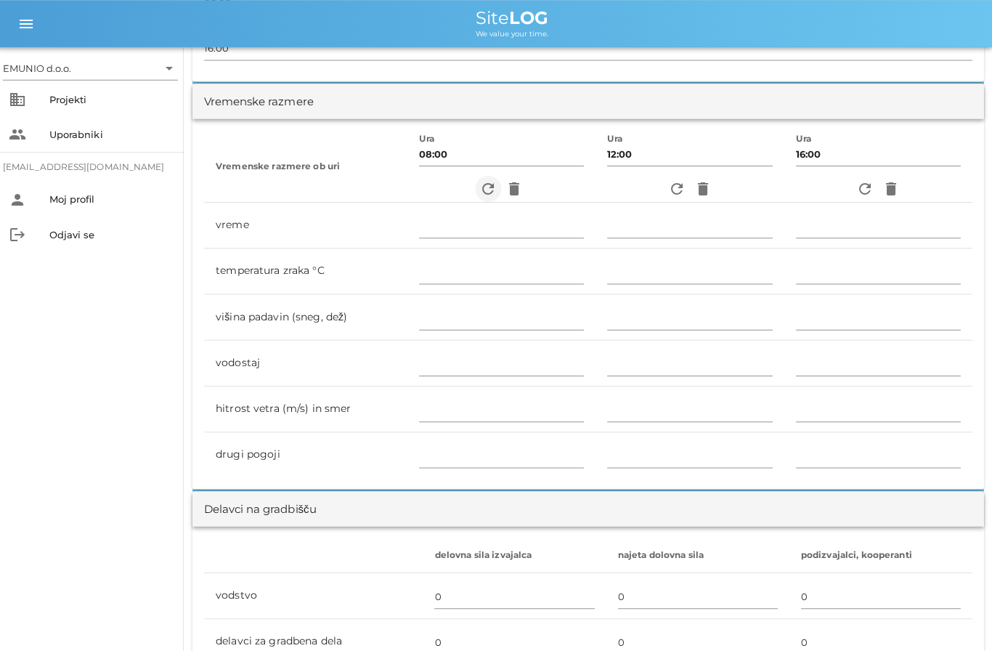
click at [491, 182] on icon "refresh" at bounding box center [489, 187] width 17 height 17
type input "pretežno oblačno"
type input "10"
type input "0"
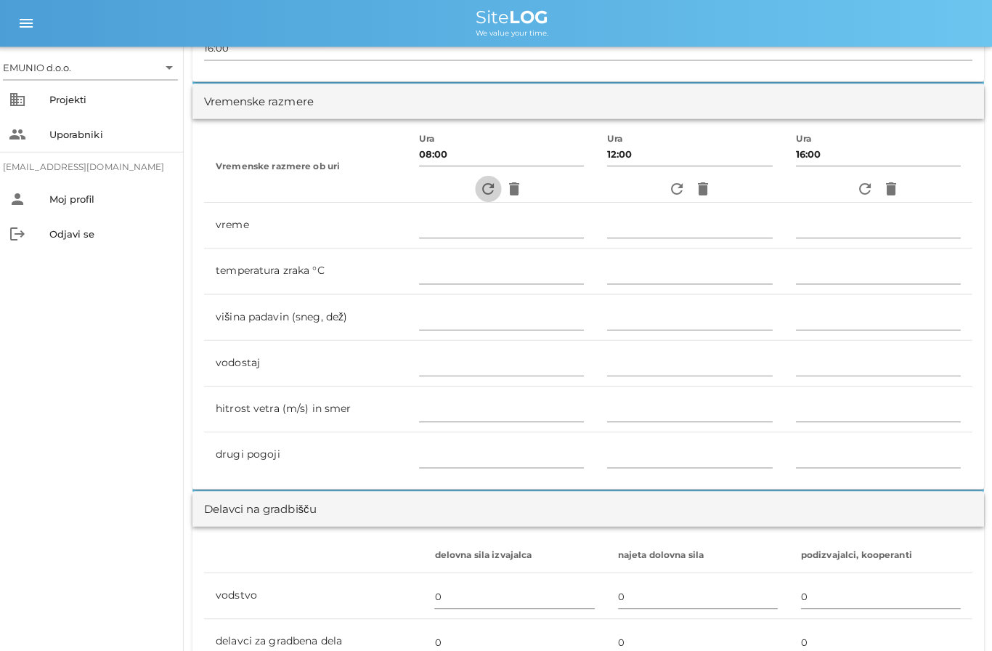
type input "1.94 m/s šibek Z"
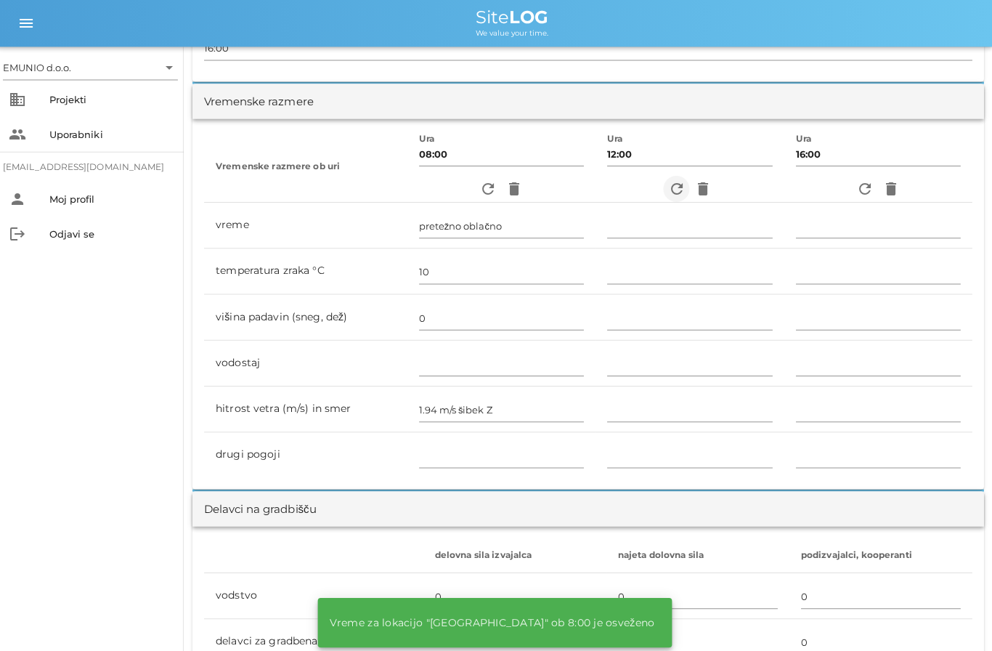
click at [680, 190] on icon "refresh" at bounding box center [676, 187] width 17 height 17
type input "pretežno oblačno"
type input "15"
type input "0"
type input "1.11 m/s šibek SV"
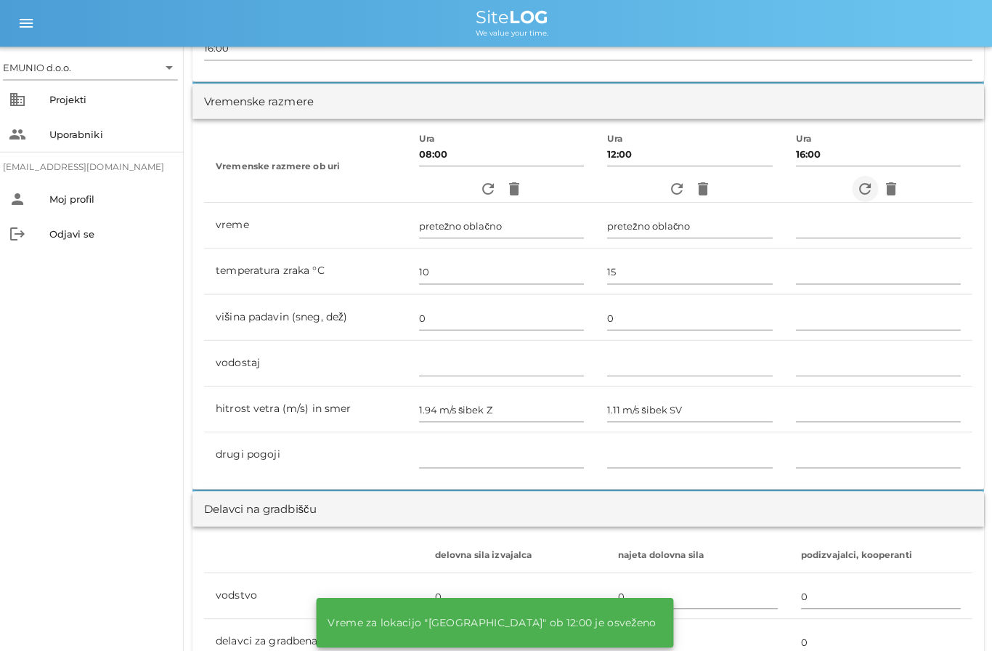
click at [856, 183] on icon "refresh" at bounding box center [864, 187] width 17 height 17
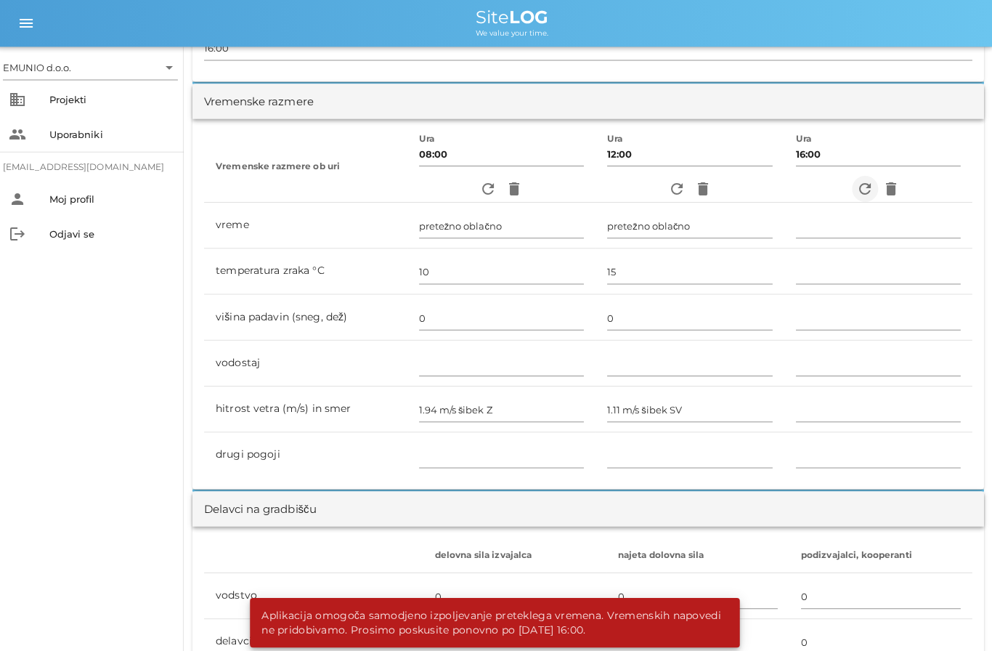
click at [858, 193] on icon "refresh" at bounding box center [864, 187] width 17 height 17
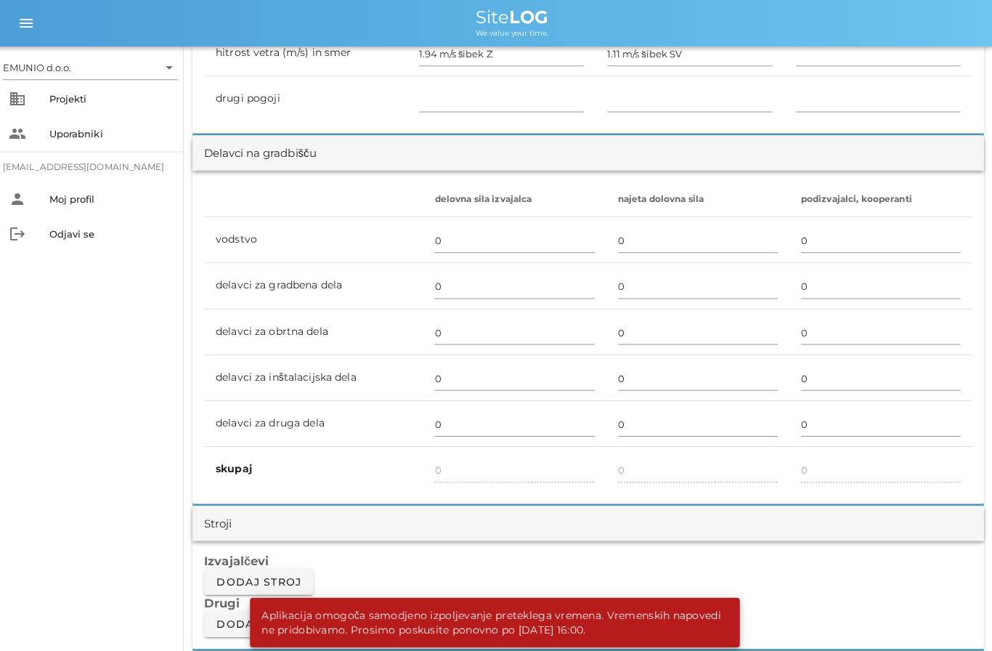
scroll to position [773, 0]
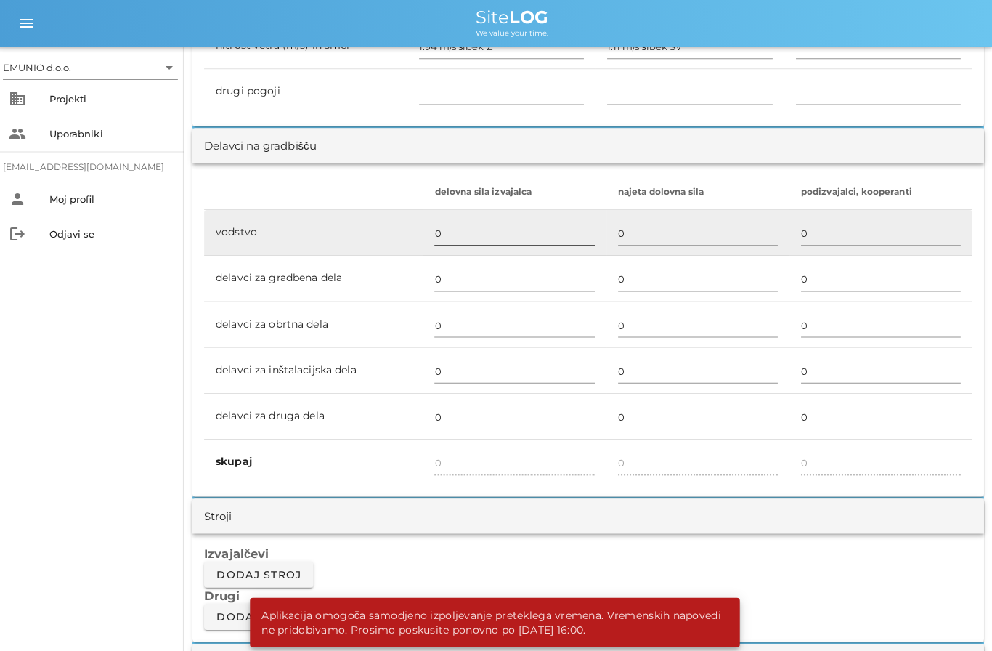
click at [473, 232] on input "0" at bounding box center [515, 232] width 159 height 23
type input "1"
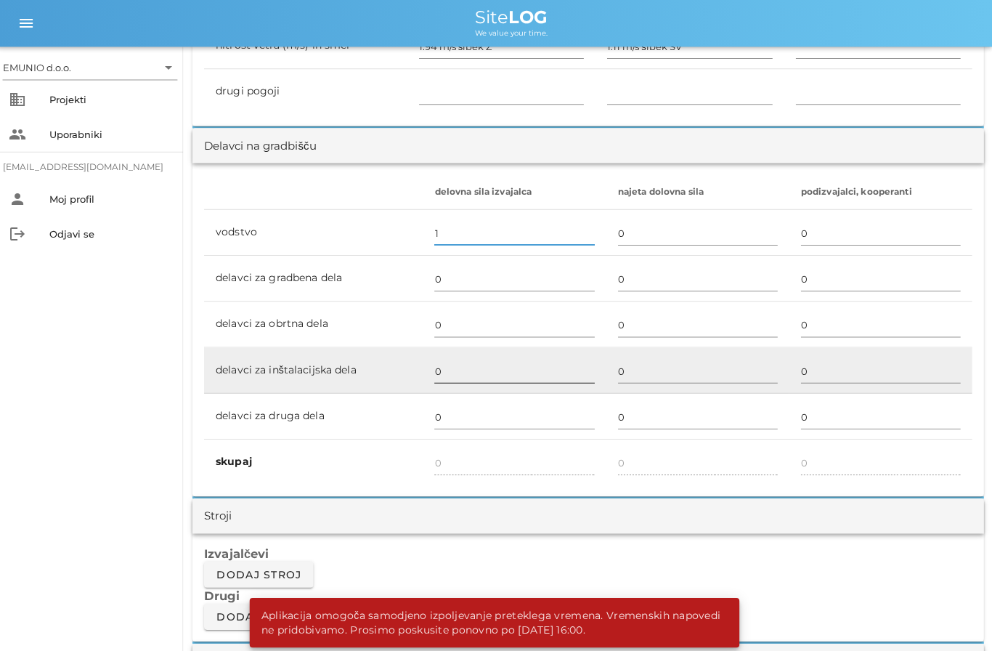
click at [470, 368] on input "0" at bounding box center [515, 369] width 159 height 23
type input "1"
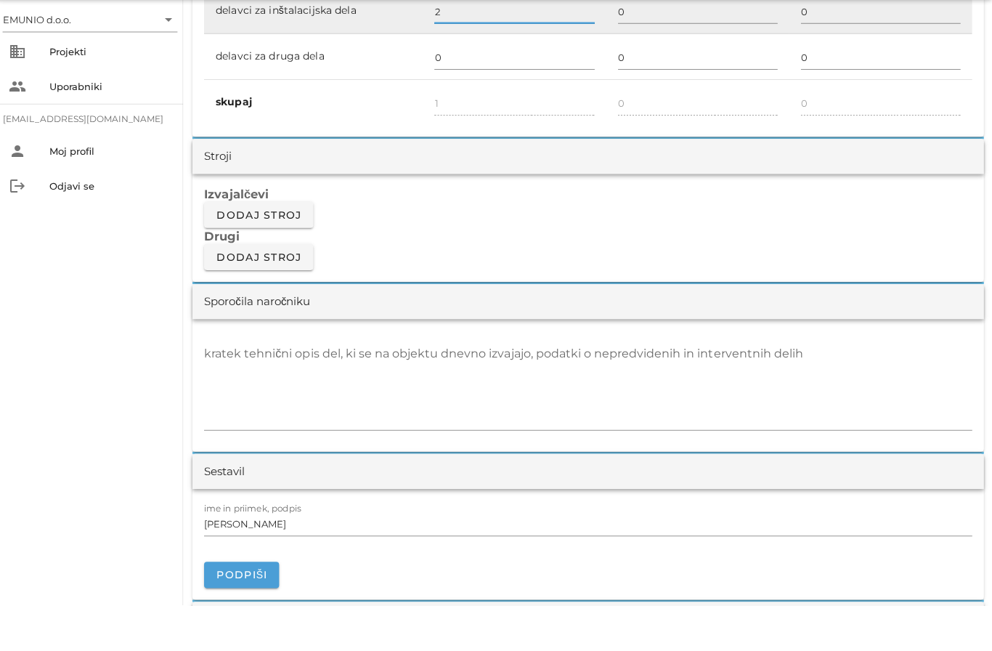
scroll to position [1102, 0]
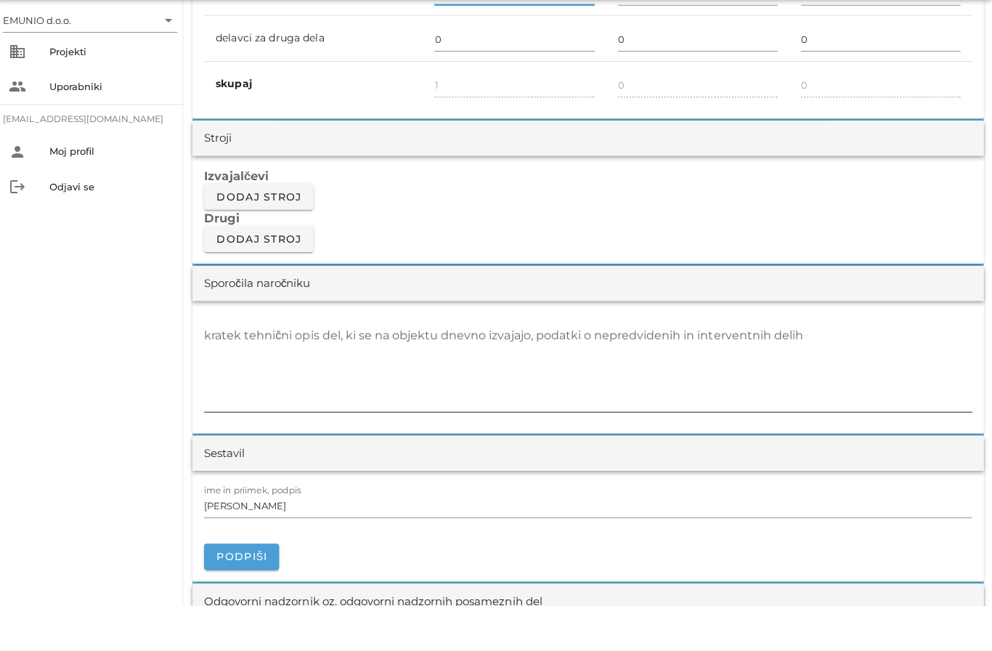
type input "2"
click at [357, 373] on textarea "kratek tehnični opis del, ki se na objektu dnevno izvajajo, podatki o nepredvid…" at bounding box center [588, 413] width 765 height 87
type input "3"
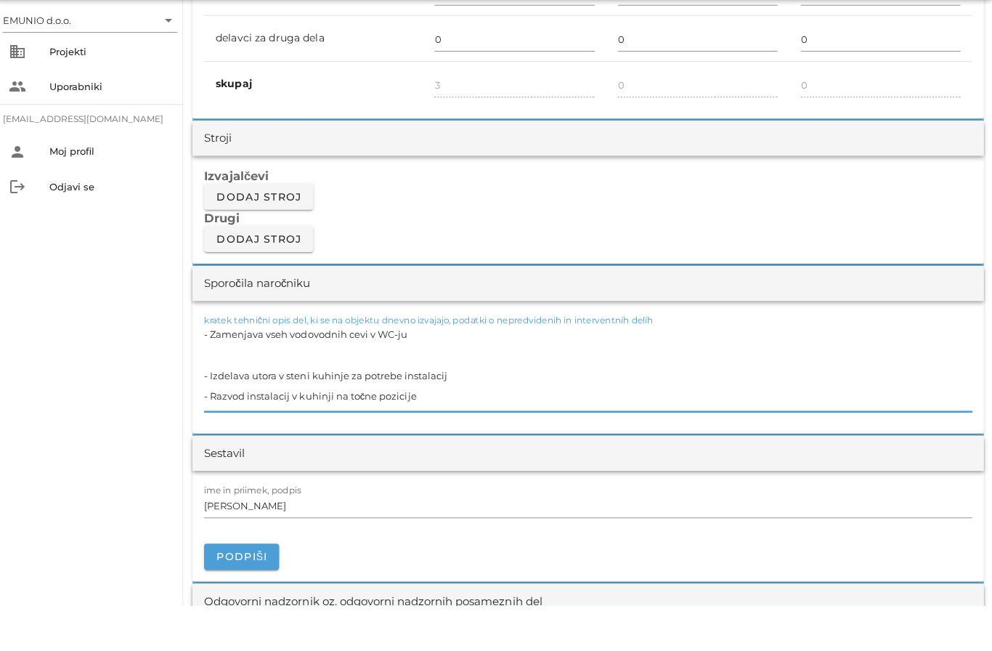
scroll to position [0, 0]
paste textarea "- Zamenjava vseh vodovodnih cevi v WC-ju"
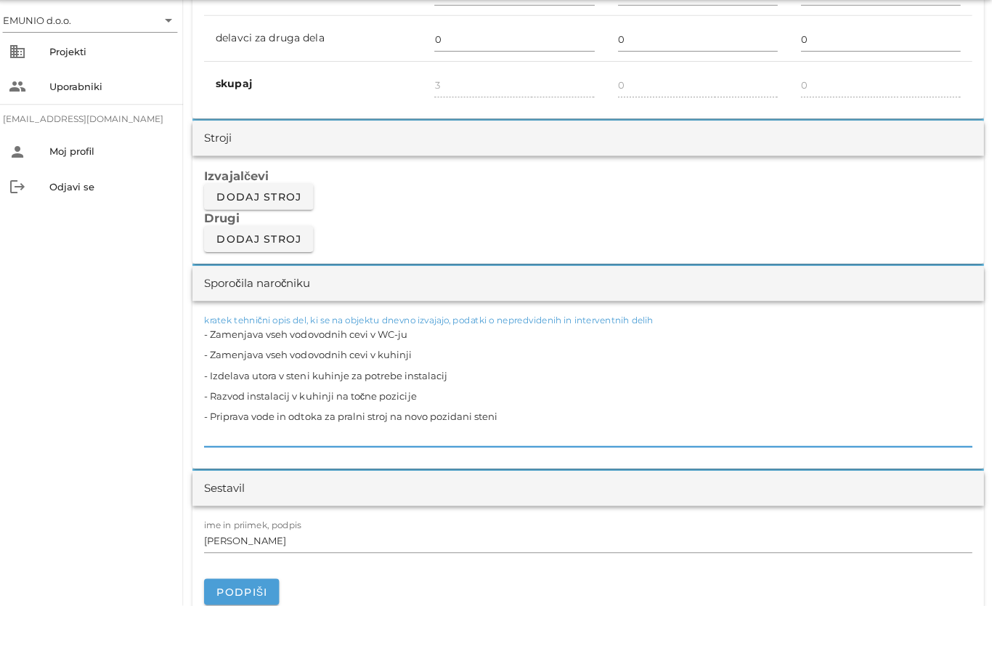
type textarea "- Zamenjava vseh vodovodnih cevi v WC-ju - Zamenjava vseh vodovodnih cevi v kuh…"
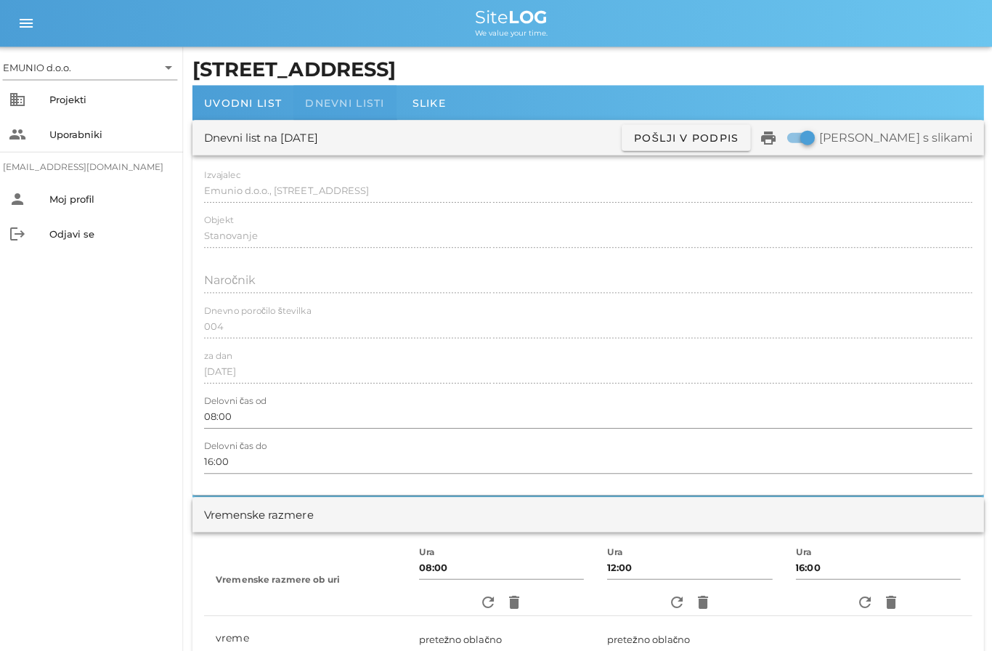
click at [351, 112] on div "Dnevni listi" at bounding box center [347, 102] width 102 height 35
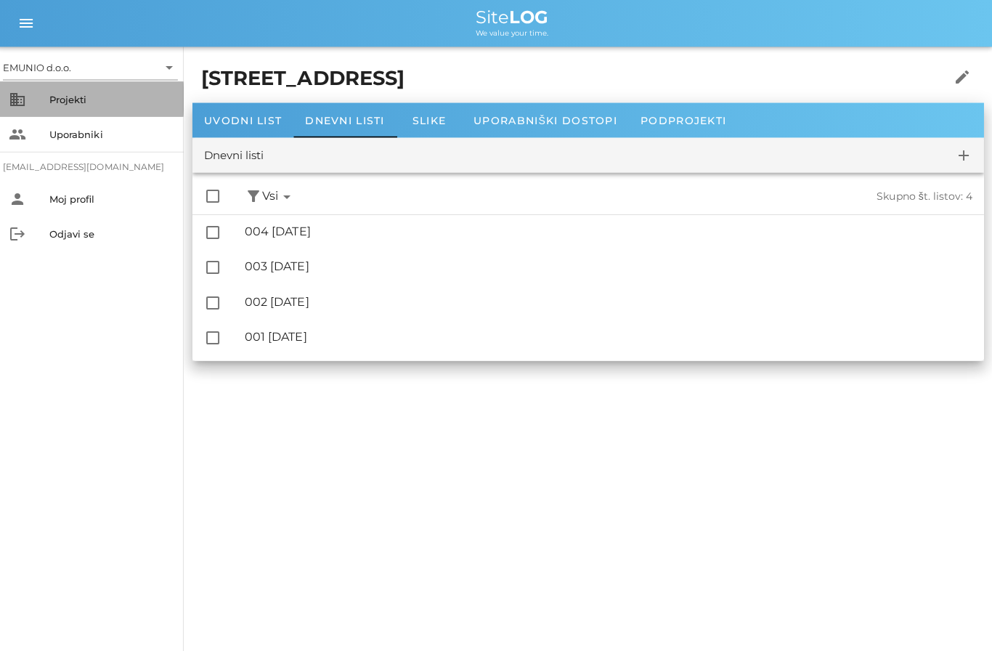
click at [74, 96] on div "Projekti" at bounding box center [113, 99] width 122 height 12
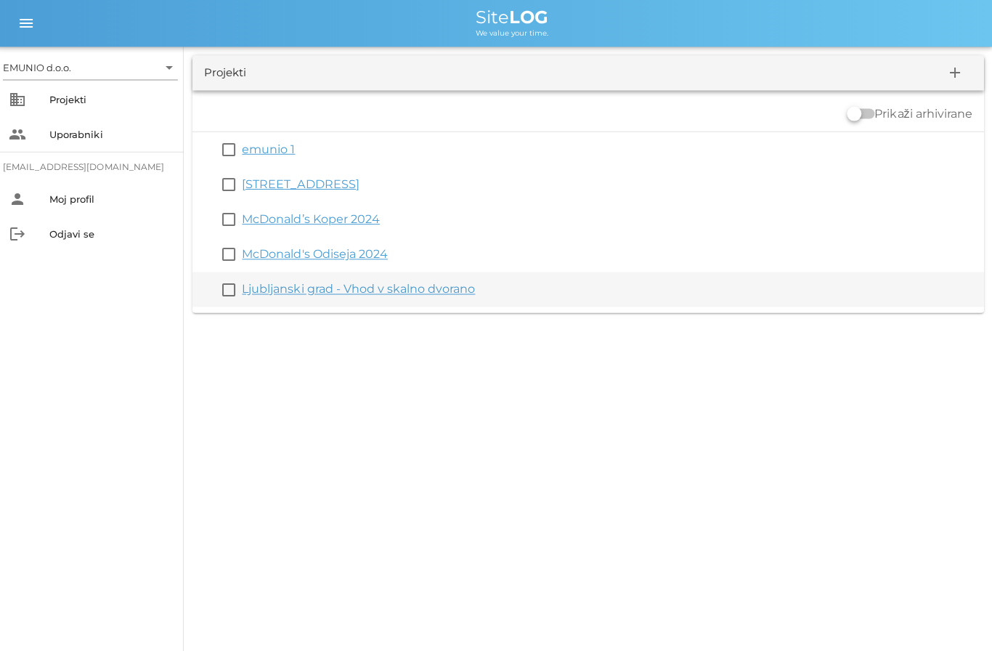
click at [236, 289] on button "check_box_outline_blank" at bounding box center [230, 288] width 17 height 17
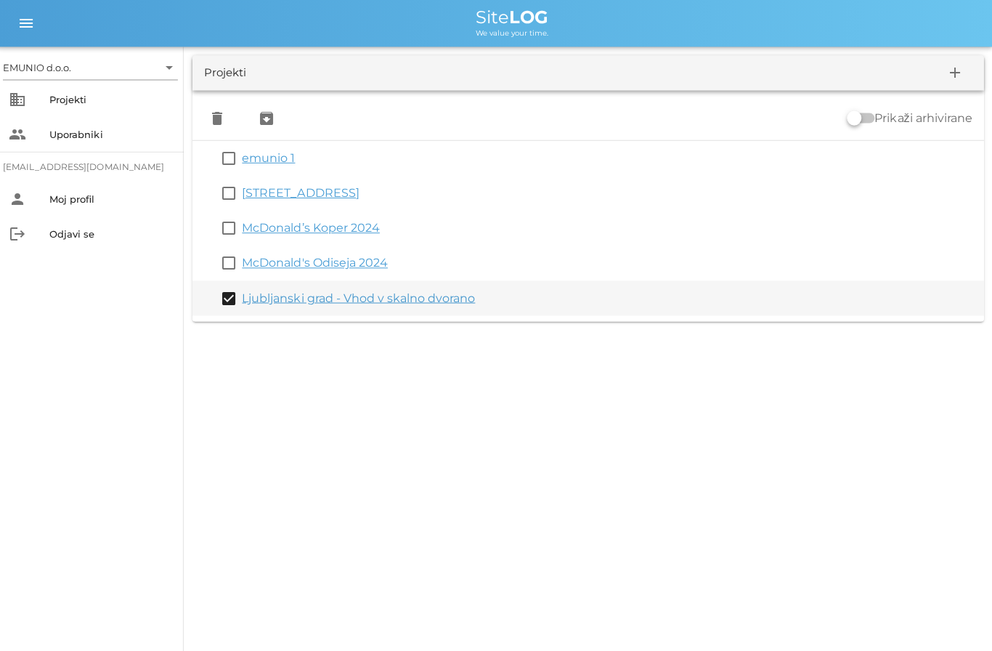
click at [231, 261] on button "check_box_outline_blank" at bounding box center [230, 261] width 17 height 17
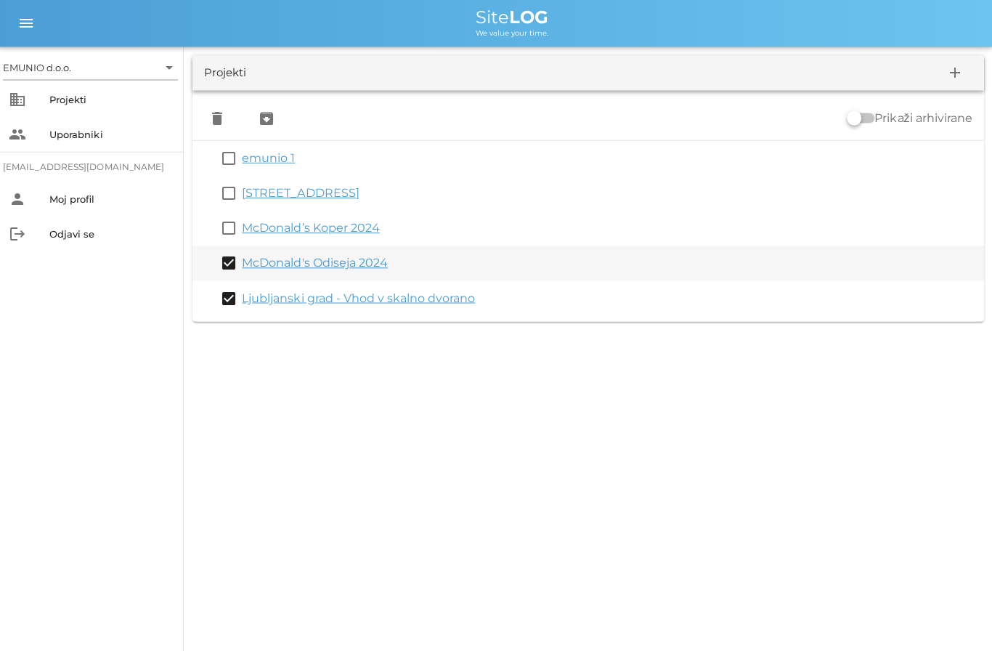
click at [233, 222] on button "check_box_outline_blank" at bounding box center [230, 227] width 17 height 17
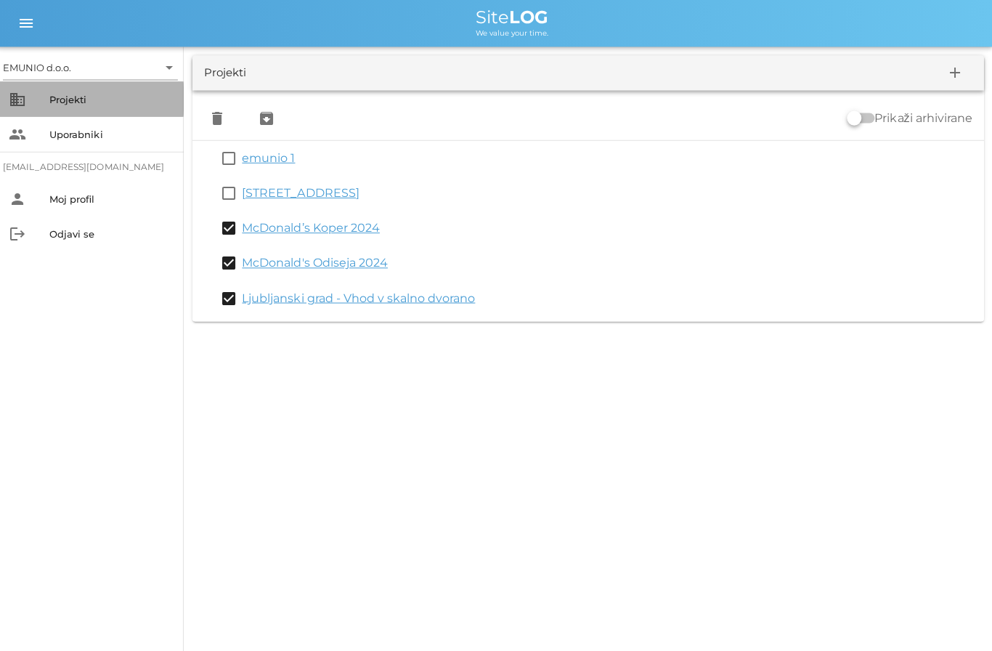
click at [84, 101] on div "Projekti" at bounding box center [113, 99] width 122 height 12
click at [268, 123] on icon "archive" at bounding box center [268, 117] width 17 height 17
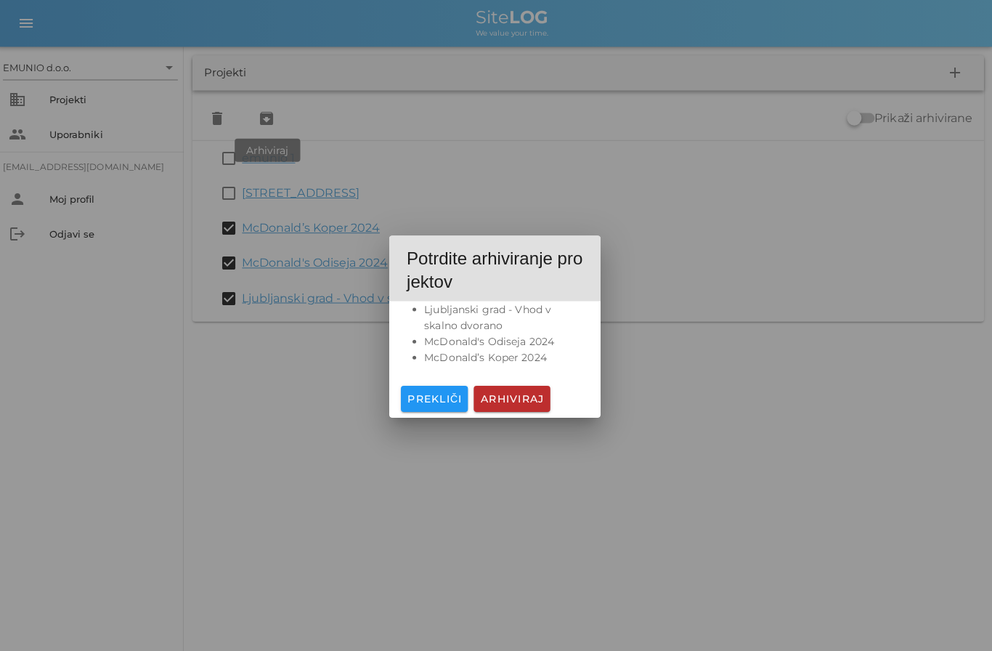
click at [522, 397] on span "Arhiviraj" at bounding box center [513, 397] width 65 height 13
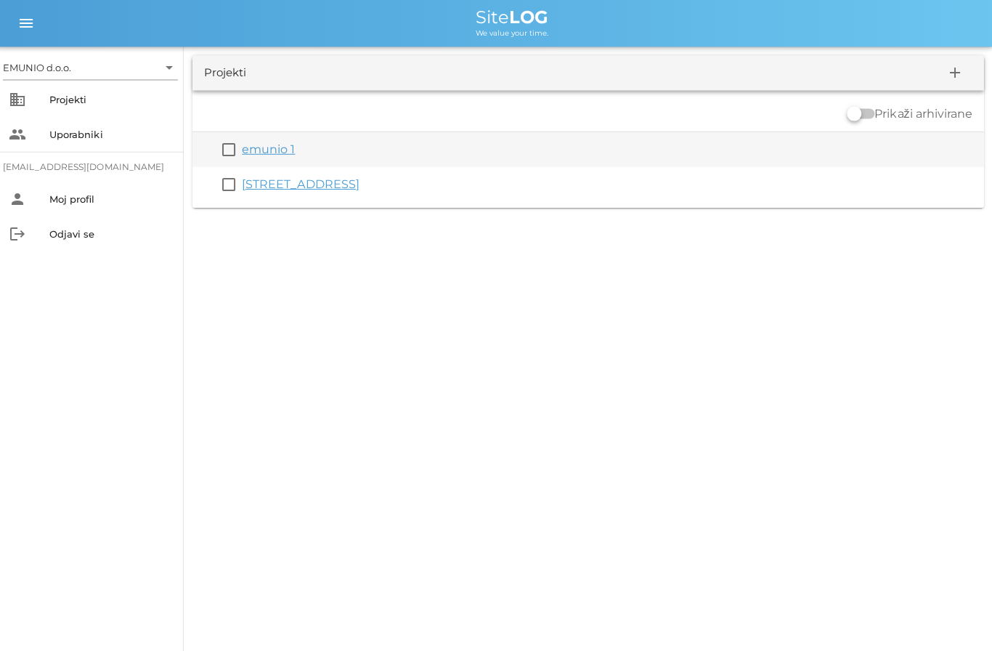
click at [273, 147] on link "emunio 1" at bounding box center [270, 149] width 53 height 14
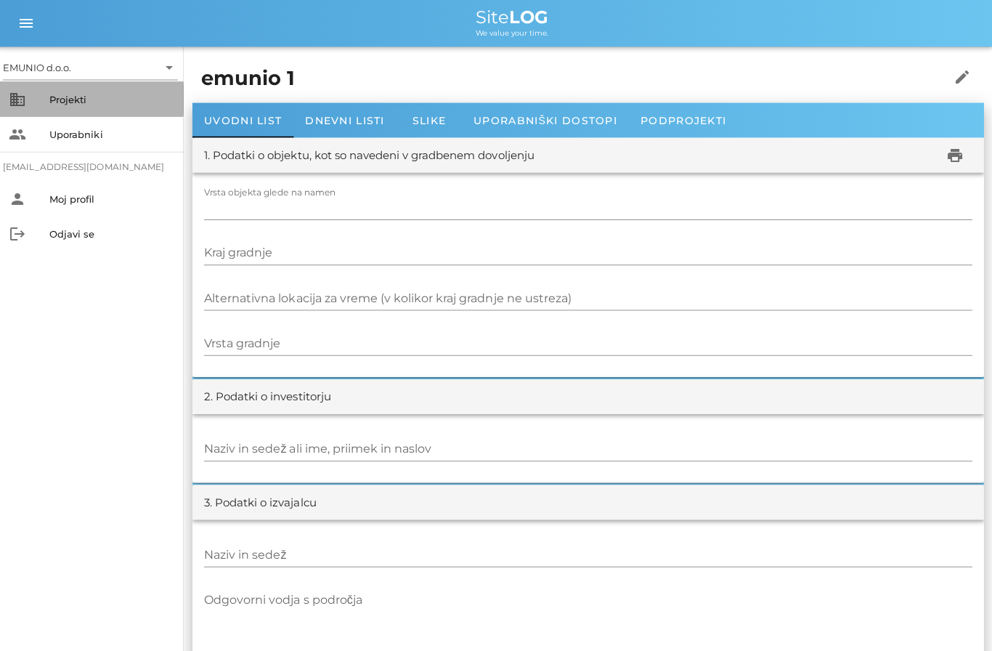
click at [81, 91] on div "Projekti" at bounding box center [113, 98] width 122 height 23
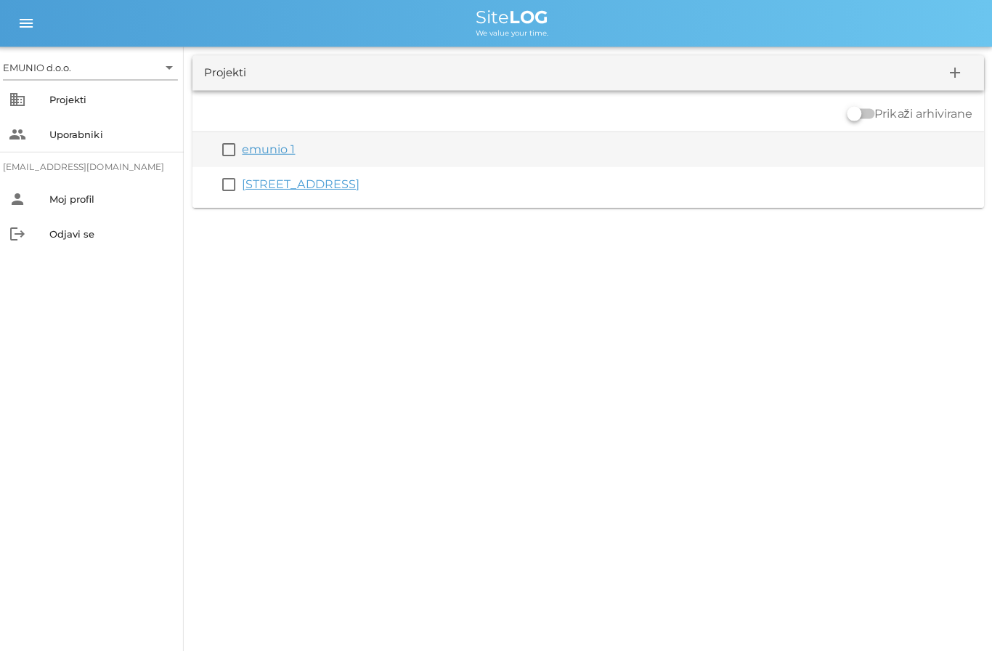
click at [233, 144] on button "check_box_outline_blank" at bounding box center [230, 148] width 17 height 17
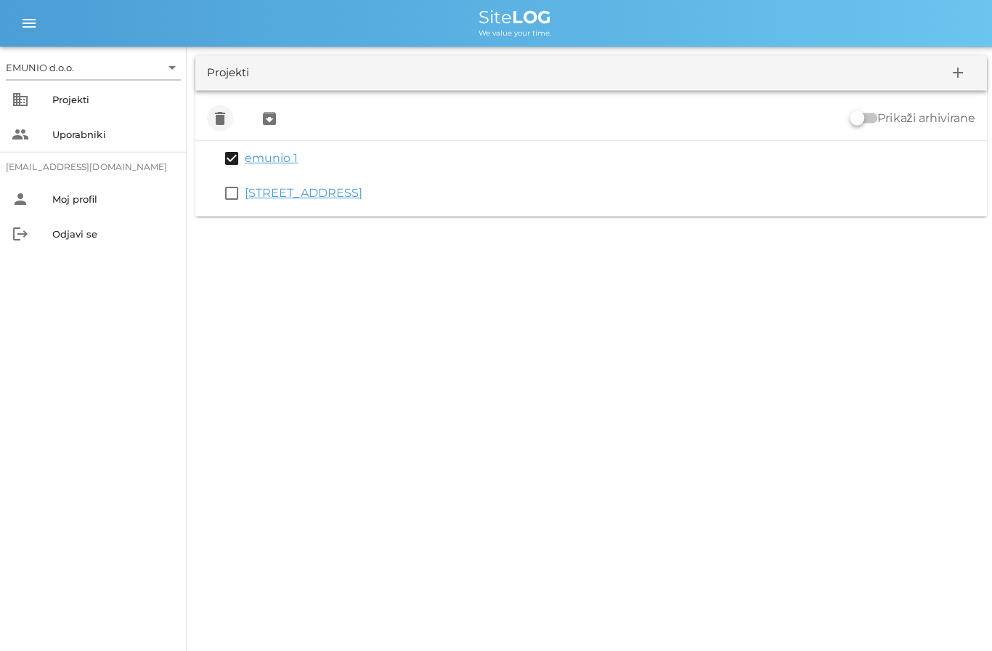
click at [224, 126] on icon "delete" at bounding box center [219, 117] width 17 height 17
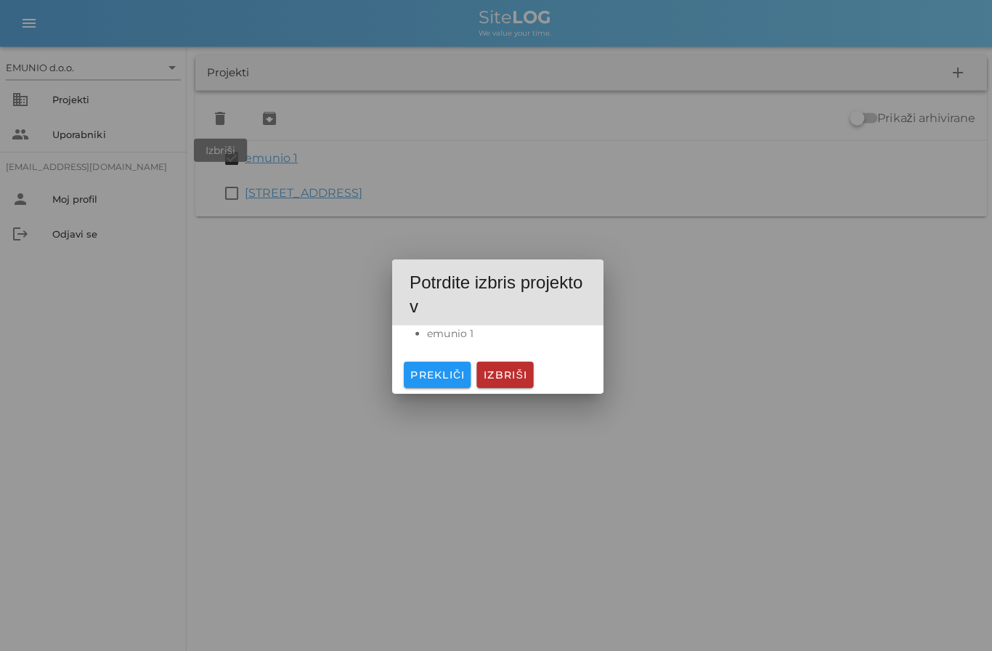
click at [523, 383] on button "Izbriši" at bounding box center [503, 373] width 56 height 26
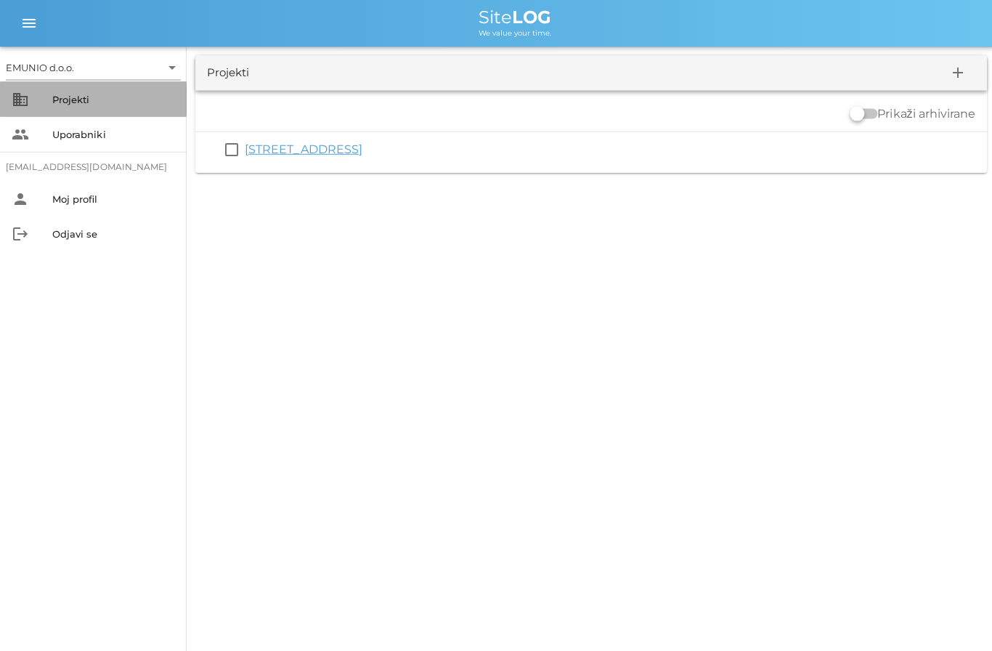
click at [86, 103] on div "Projekti" at bounding box center [113, 99] width 122 height 12
